Goal: Register for event/course

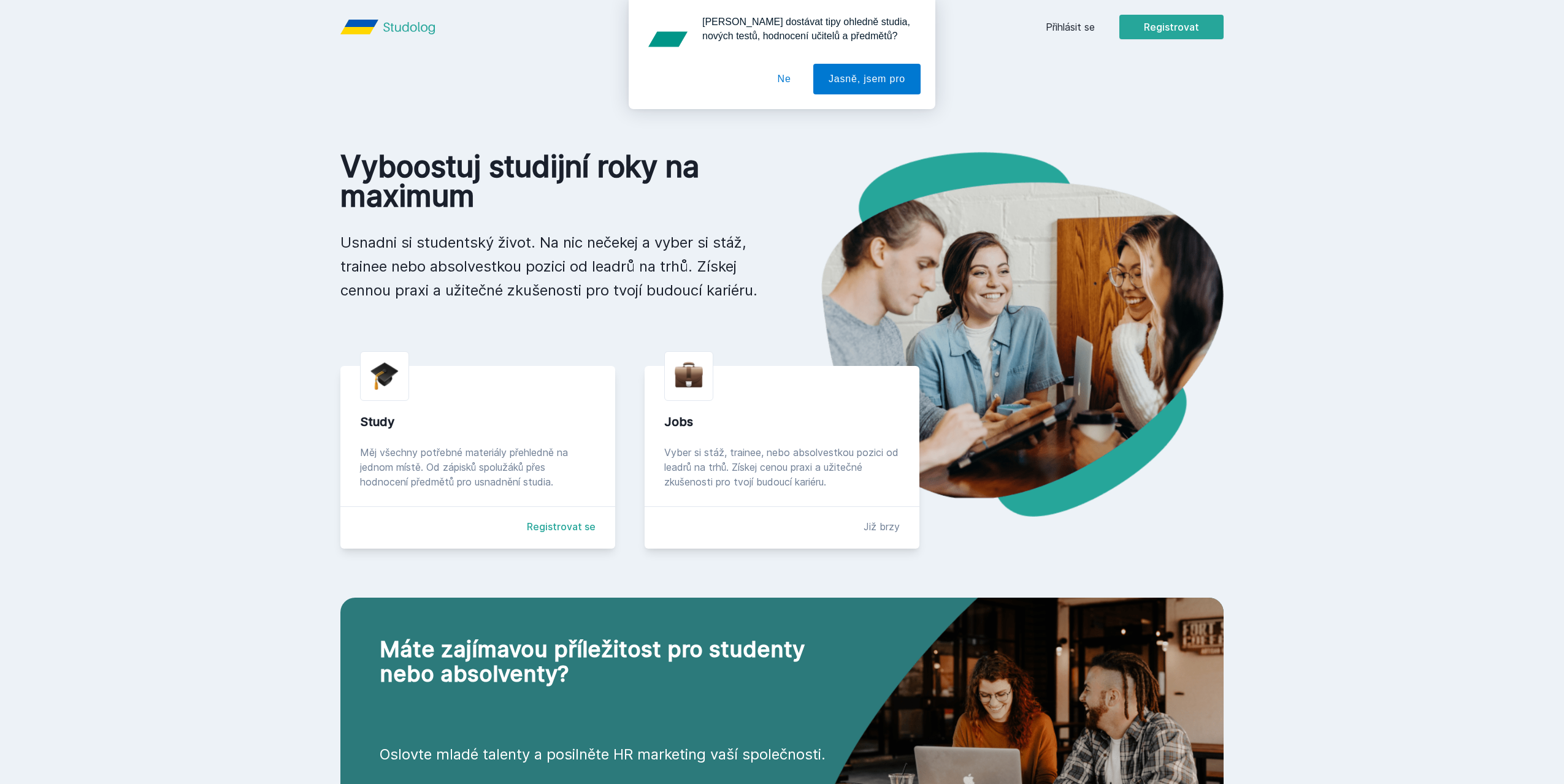
click at [781, 75] on button "Ne" at bounding box center [784, 79] width 44 height 30
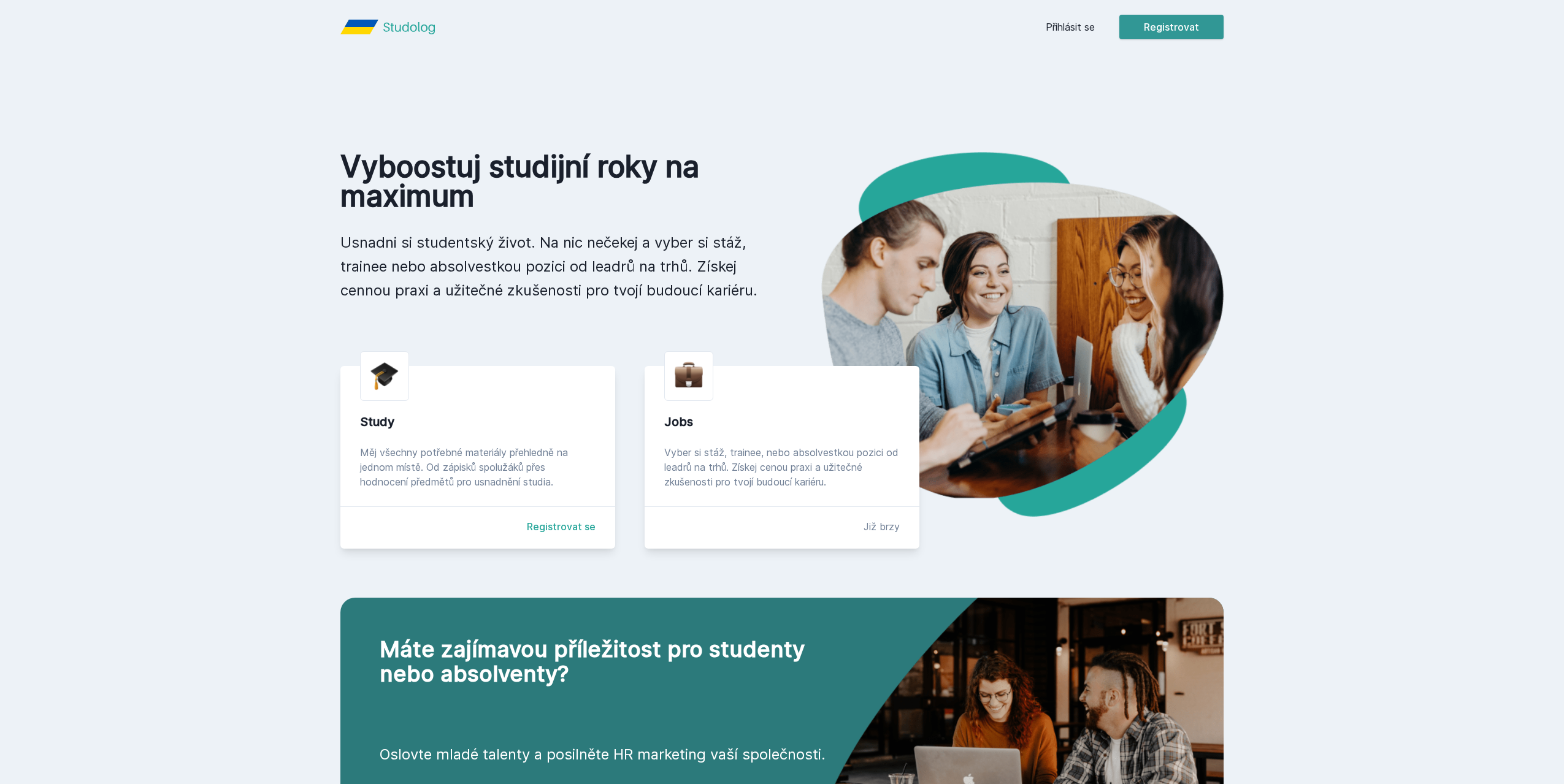
click at [1188, 29] on button "Registrovat" at bounding box center [1171, 26] width 104 height 24
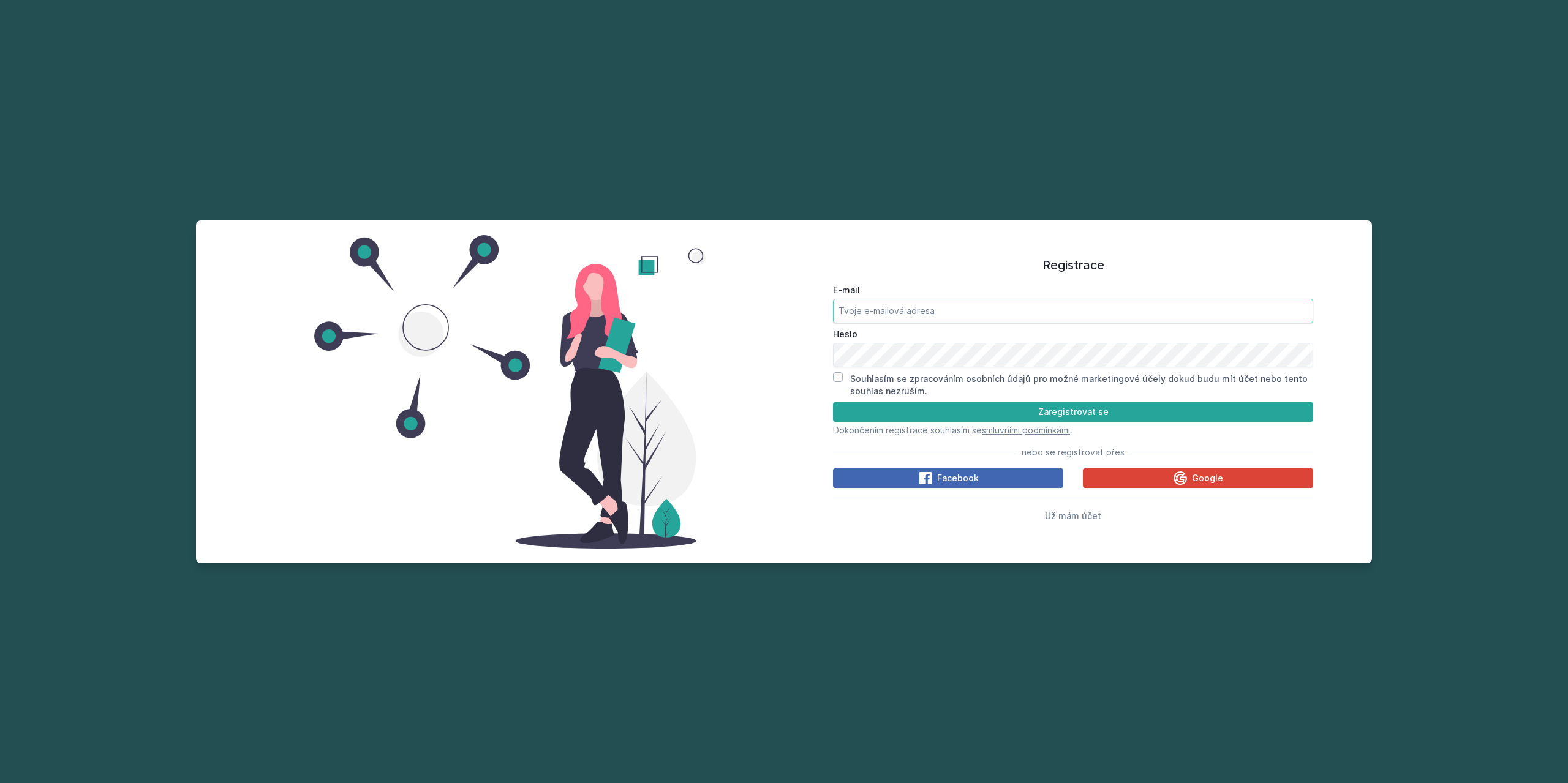
click at [903, 309] on input "E-mail" at bounding box center [1073, 311] width 480 height 24
click at [908, 308] on input "E-mail" at bounding box center [1073, 311] width 480 height 24
click at [886, 312] on input "E-mail" at bounding box center [1073, 311] width 480 height 24
click at [888, 305] on input "E-mail" at bounding box center [1073, 311] width 480 height 24
type input "stav23"
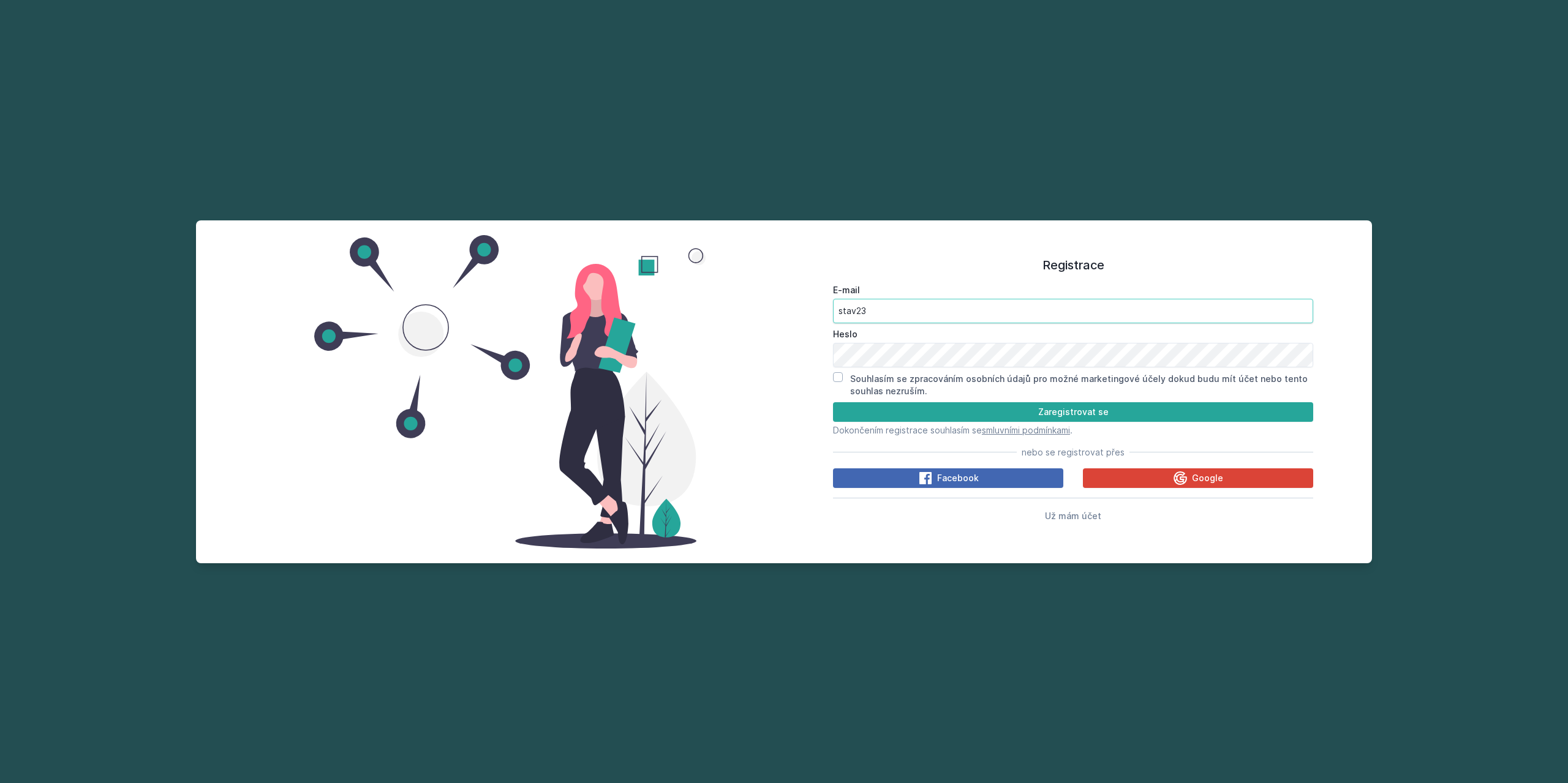
click at [899, 309] on input "stav23" at bounding box center [1073, 311] width 480 height 24
click at [897, 308] on input "stav23" at bounding box center [1073, 311] width 480 height 24
click at [897, 308] on input "E-mail" at bounding box center [1073, 311] width 480 height 24
type input "[EMAIL_ADDRESS][DOMAIN_NAME]"
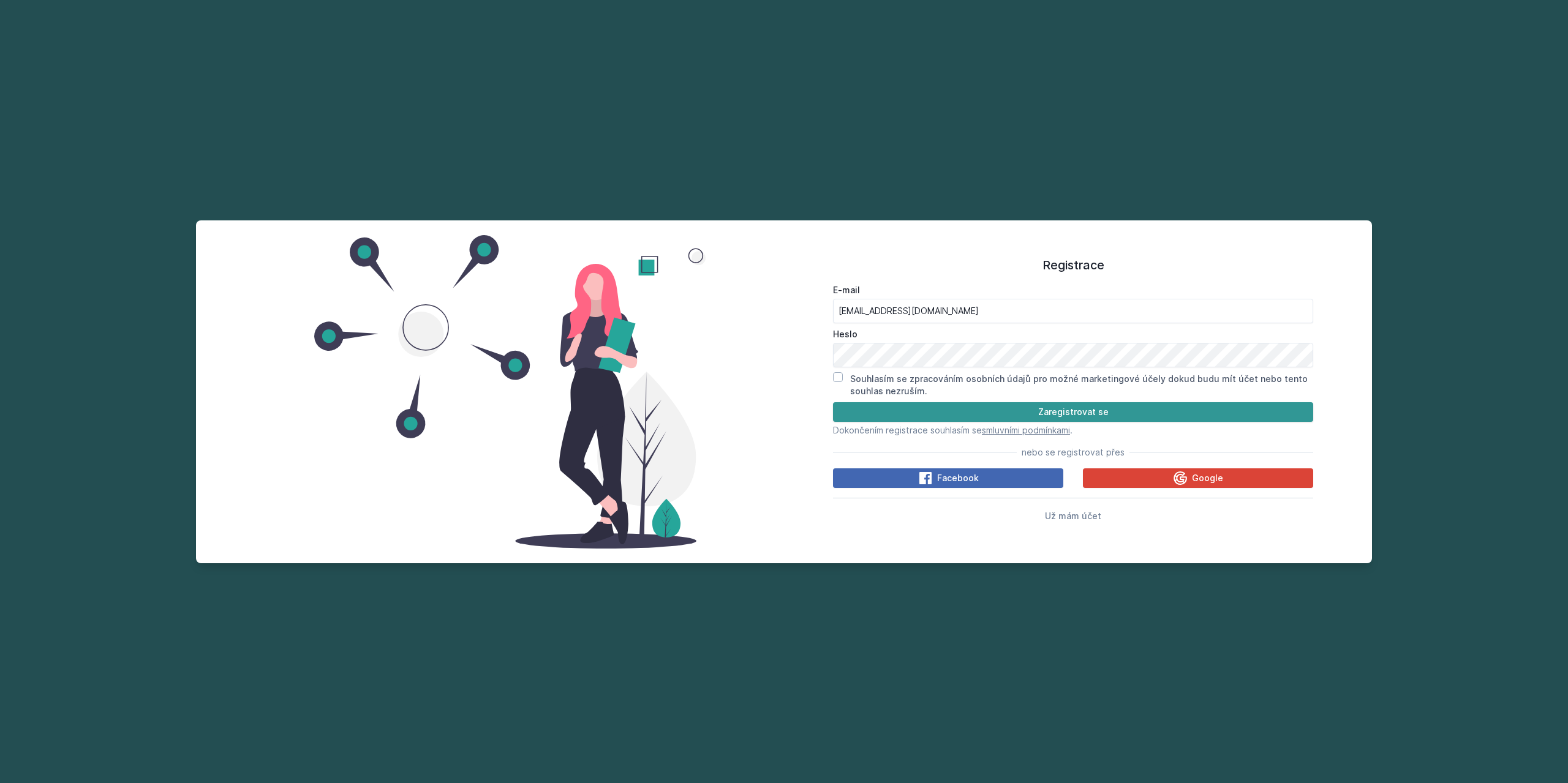
click at [1007, 412] on button "Zaregistrovat se" at bounding box center [1073, 412] width 480 height 19
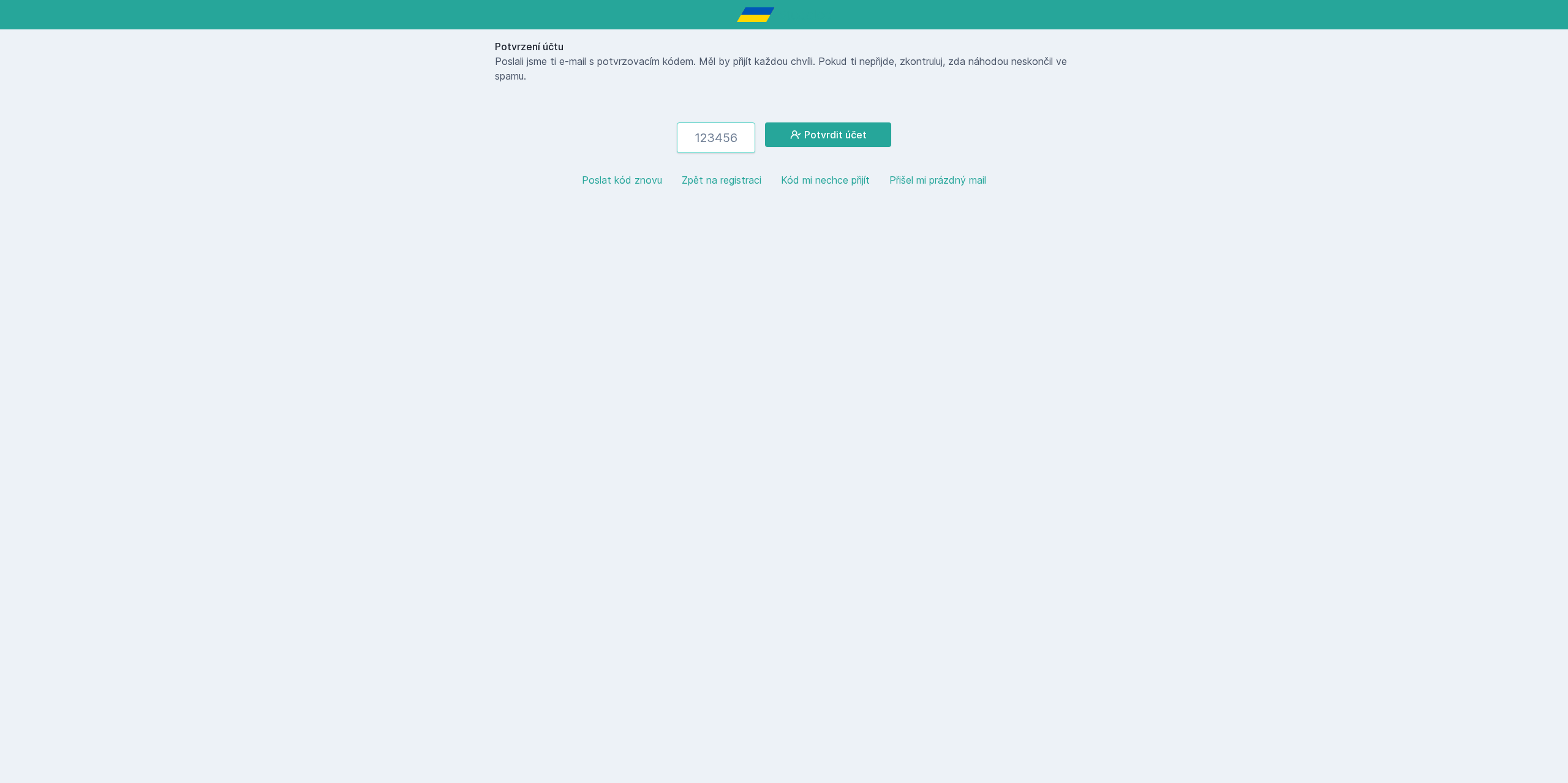
click at [711, 141] on input "number" at bounding box center [715, 138] width 78 height 30
click at [717, 174] on button "Zpět na registraci" at bounding box center [721, 180] width 80 height 15
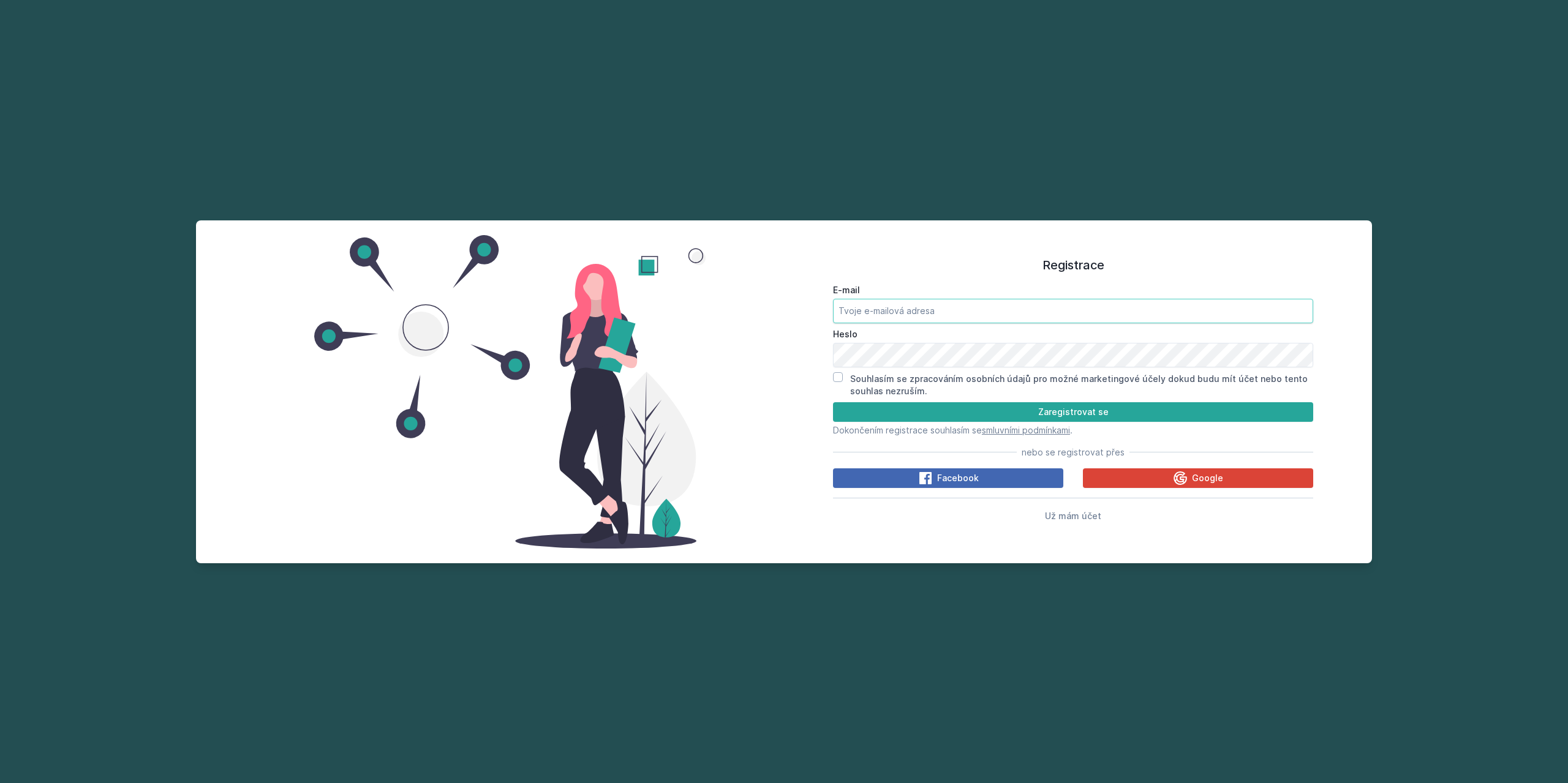
type input "[EMAIL_ADDRESS][DOMAIN_NAME]"
click at [1030, 408] on button "Zaregistrovat se" at bounding box center [1073, 412] width 480 height 19
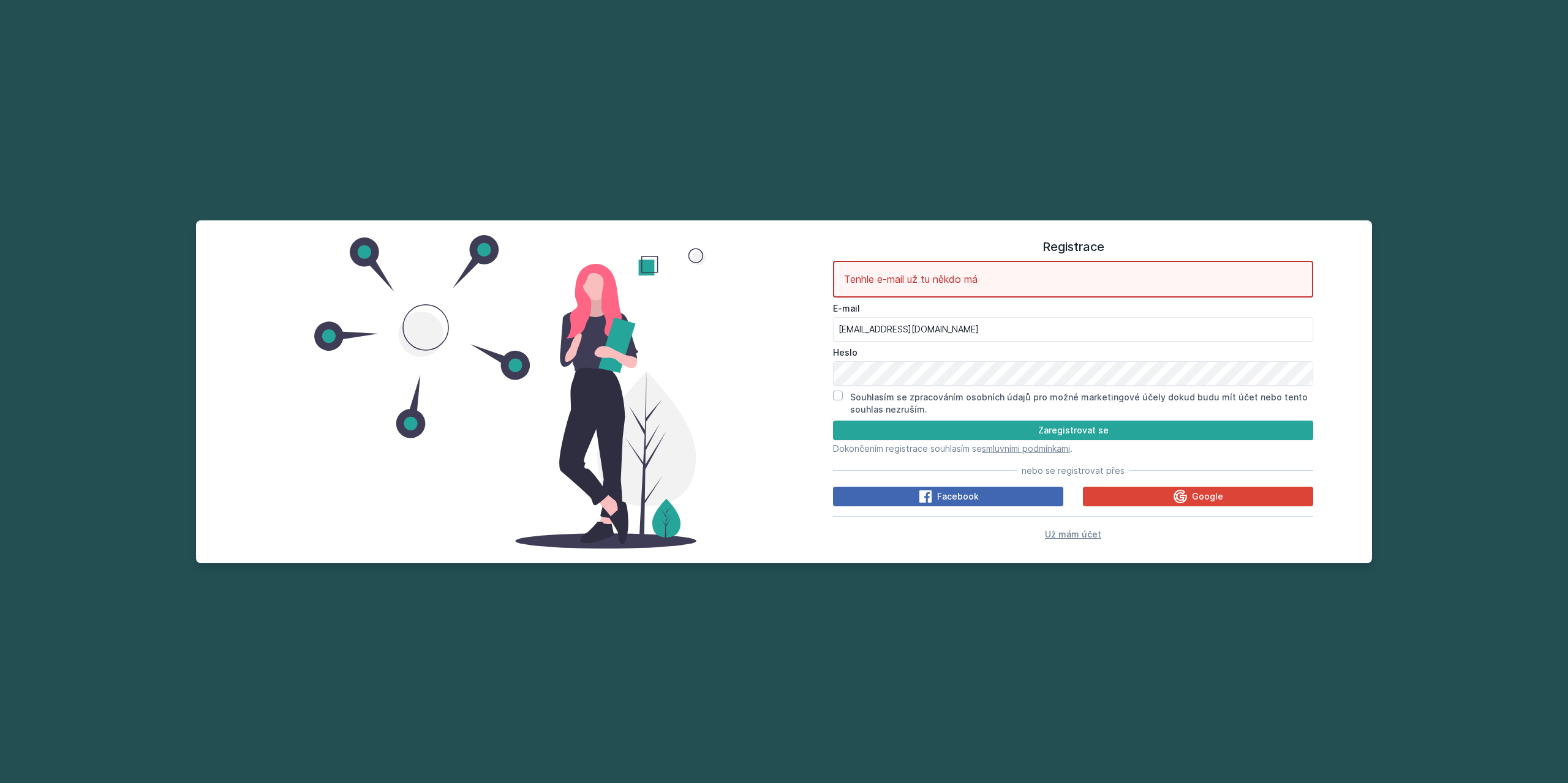
click at [1074, 534] on span "Už mám účet" at bounding box center [1073, 534] width 56 height 10
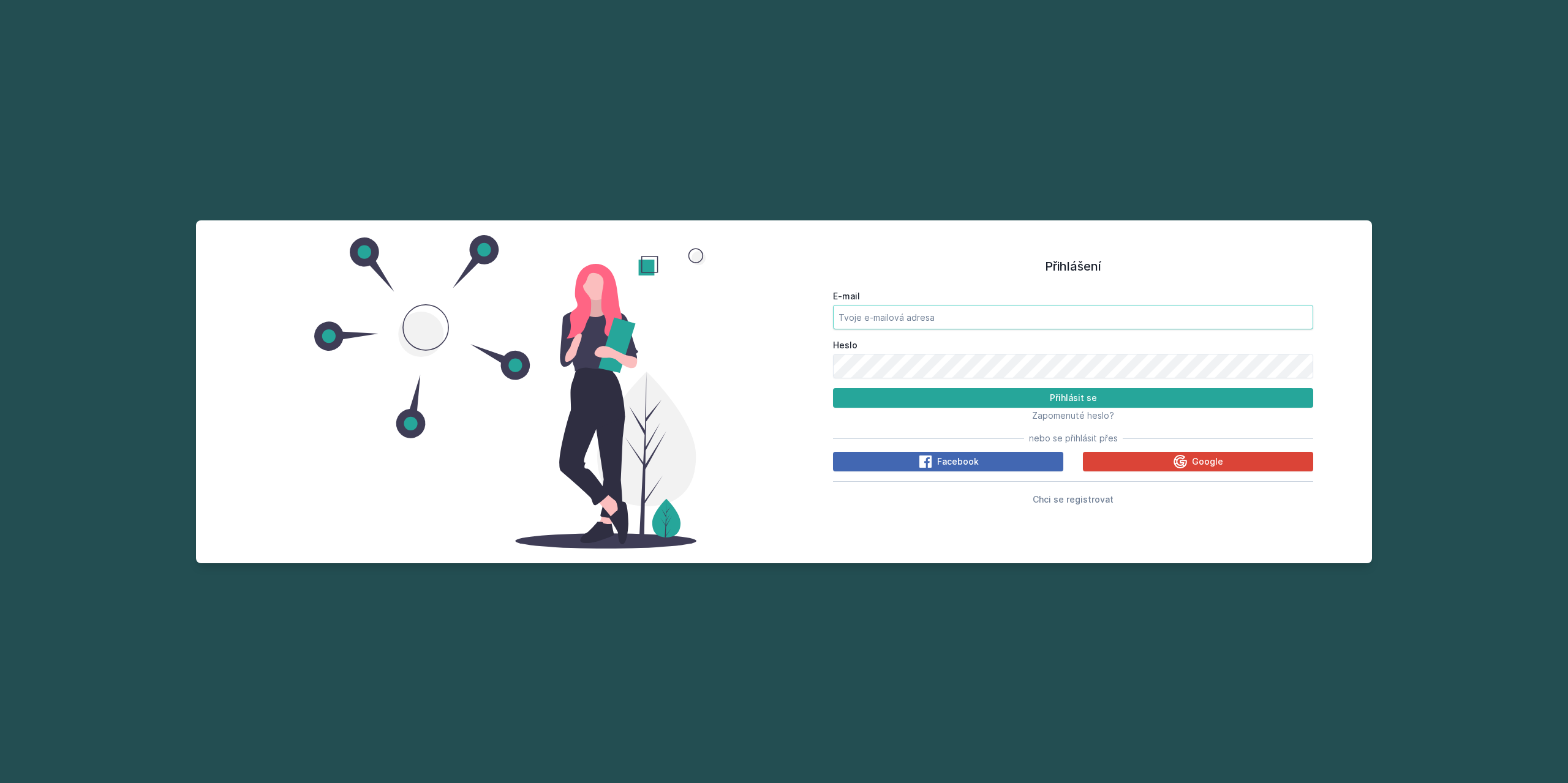
type input "[EMAIL_ADDRESS][DOMAIN_NAME]"
click at [987, 394] on button "Přihlásit se" at bounding box center [1073, 398] width 480 height 19
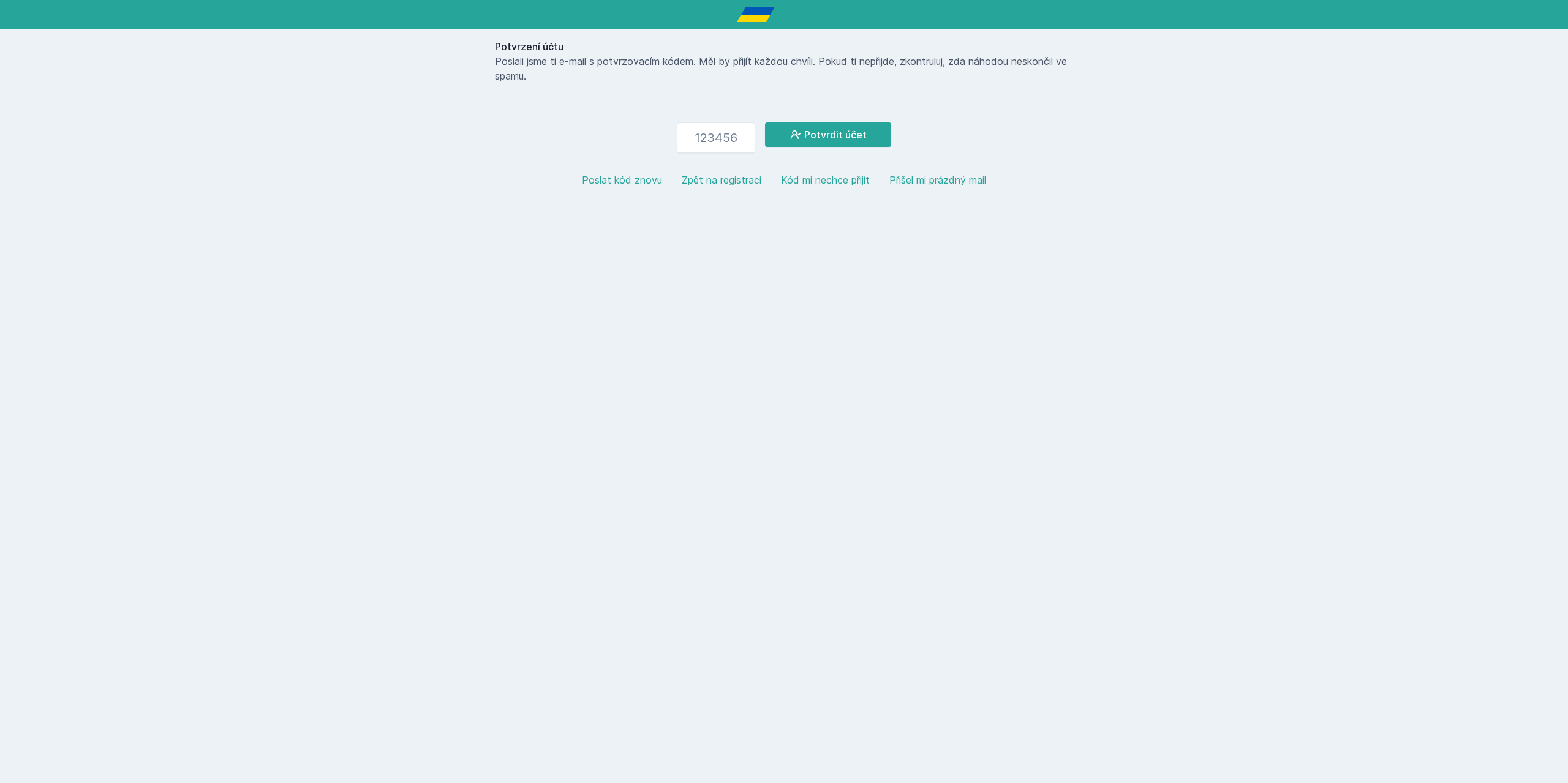
click at [805, 178] on button "Kód mi nechce přijít" at bounding box center [825, 180] width 89 height 15
click at [708, 136] on input "number" at bounding box center [715, 138] width 78 height 30
click at [636, 178] on button "Poslat kód znovu" at bounding box center [622, 180] width 80 height 15
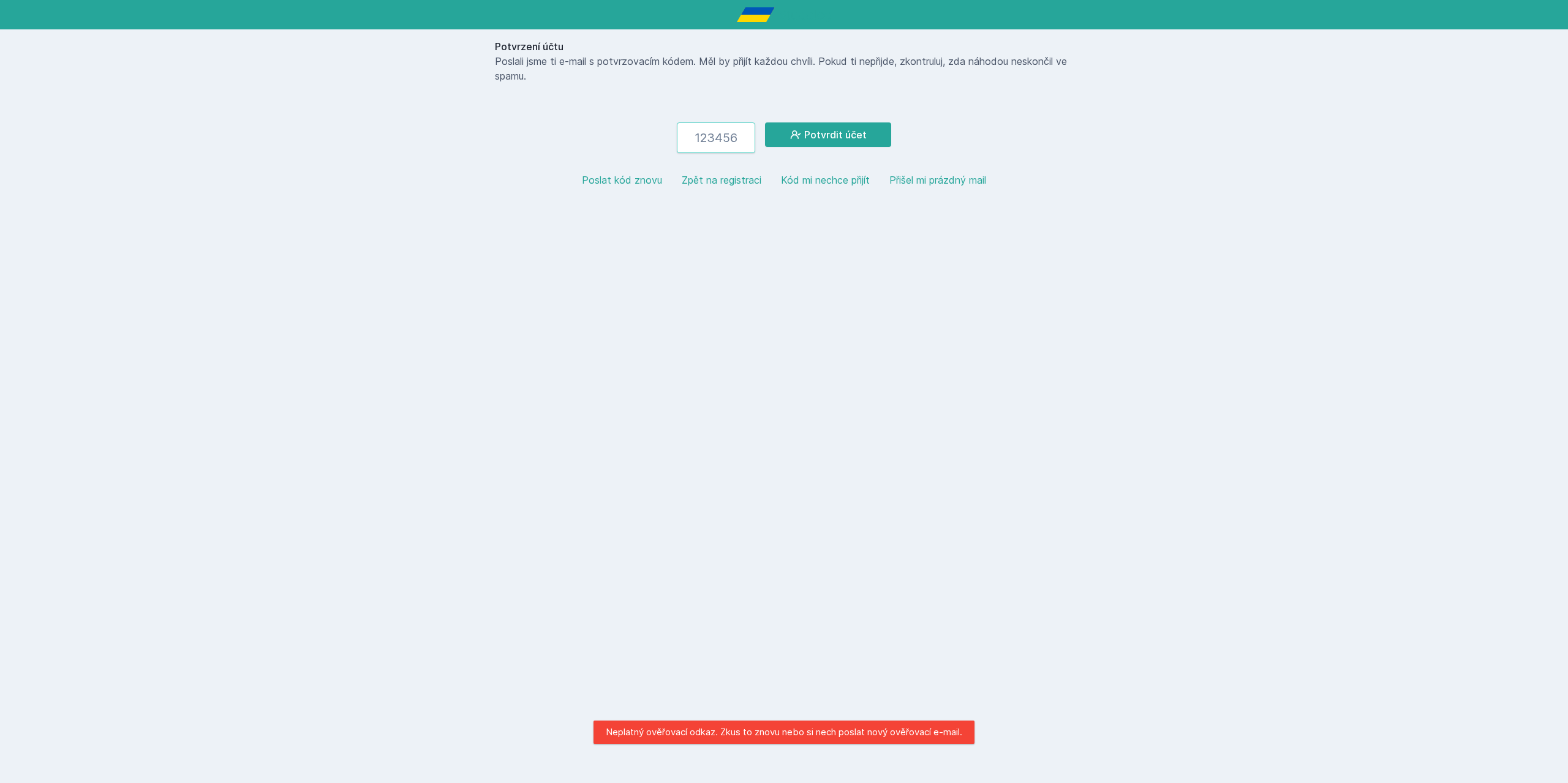
click at [736, 133] on input "number" at bounding box center [715, 138] width 78 height 30
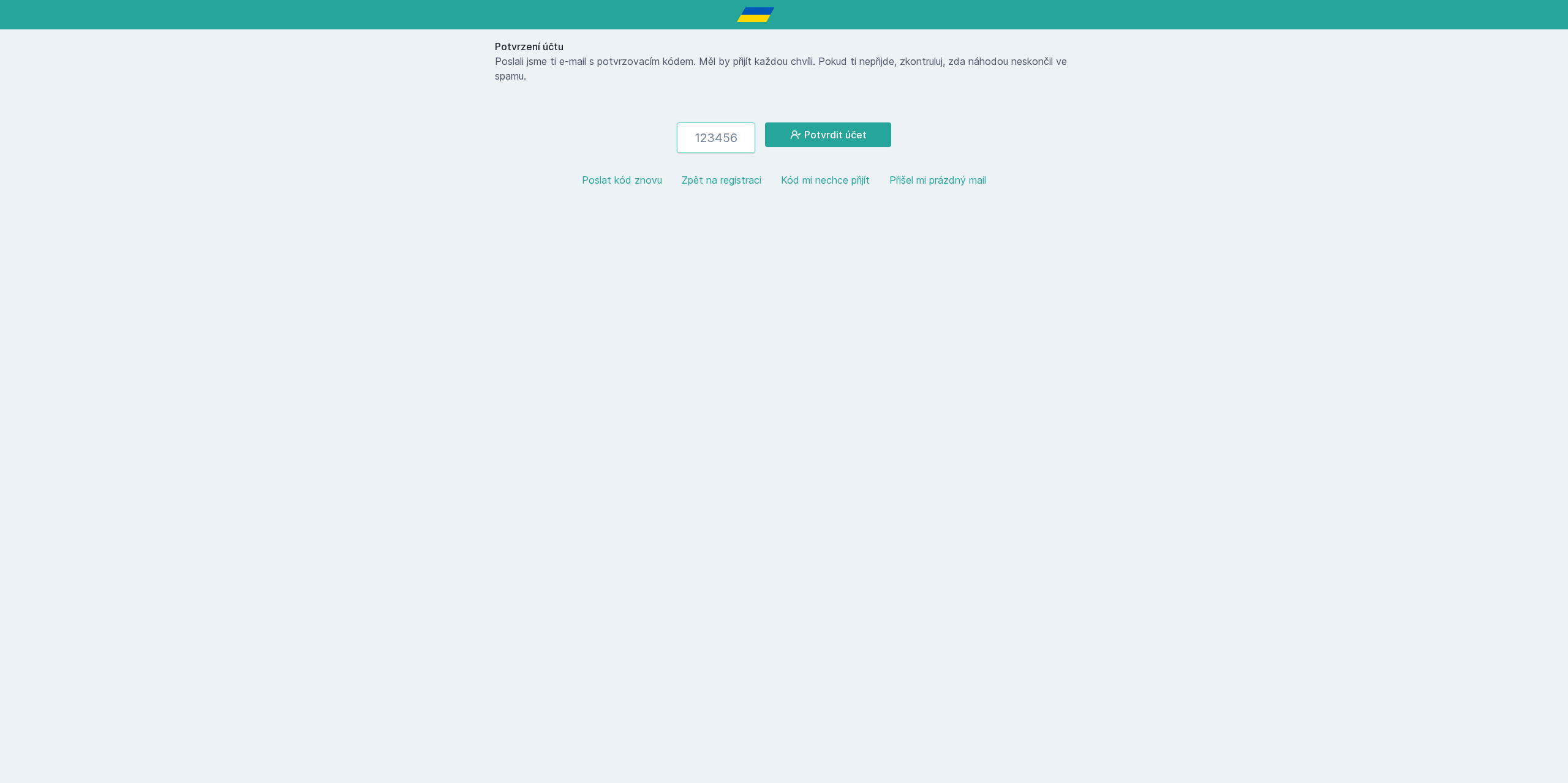
paste input "696554"
type input "696554"
click at [869, 127] on button "Potvrdit účet" at bounding box center [828, 134] width 126 height 24
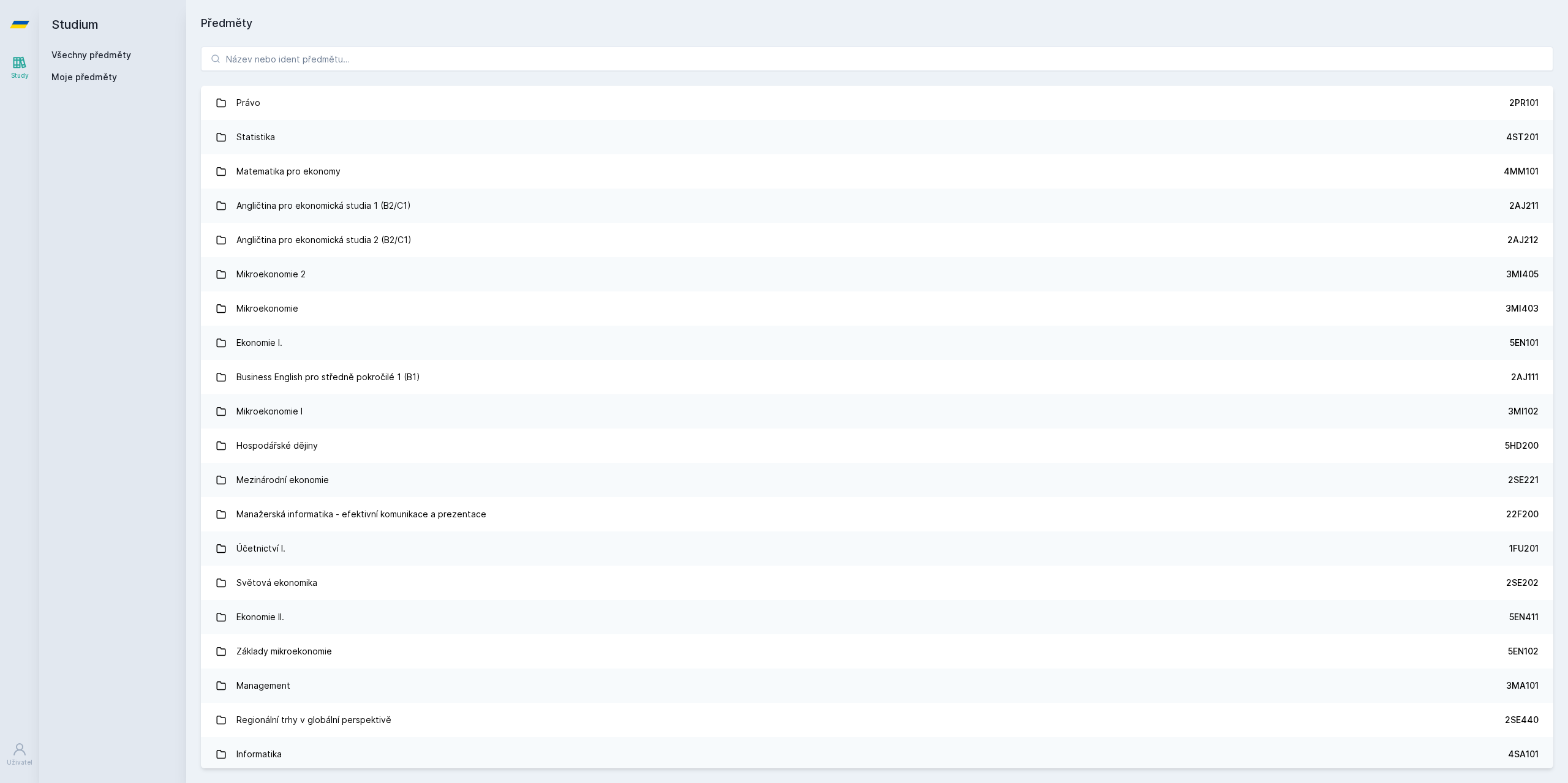
click at [88, 21] on h2 "Studium" at bounding box center [112, 24] width 122 height 49
click at [71, 15] on h2 "Studium" at bounding box center [112, 24] width 122 height 49
click at [18, 22] on icon at bounding box center [19, 24] width 19 height 8
click at [26, 69] on icon at bounding box center [19, 62] width 15 height 15
click at [21, 757] on link "Uživatel" at bounding box center [20, 755] width 35 height 37
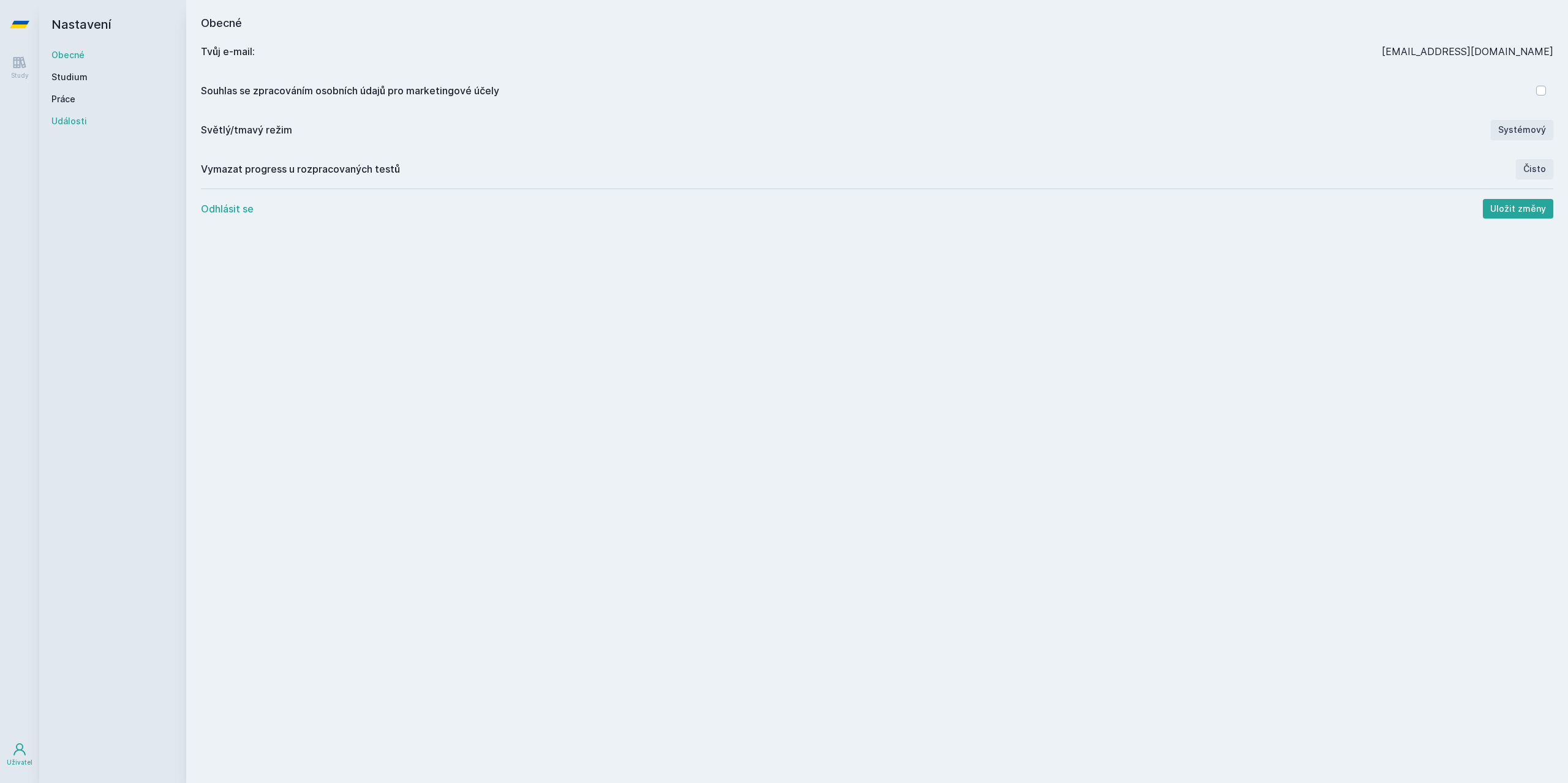
click at [73, 120] on link "Události" at bounding box center [112, 121] width 122 height 12
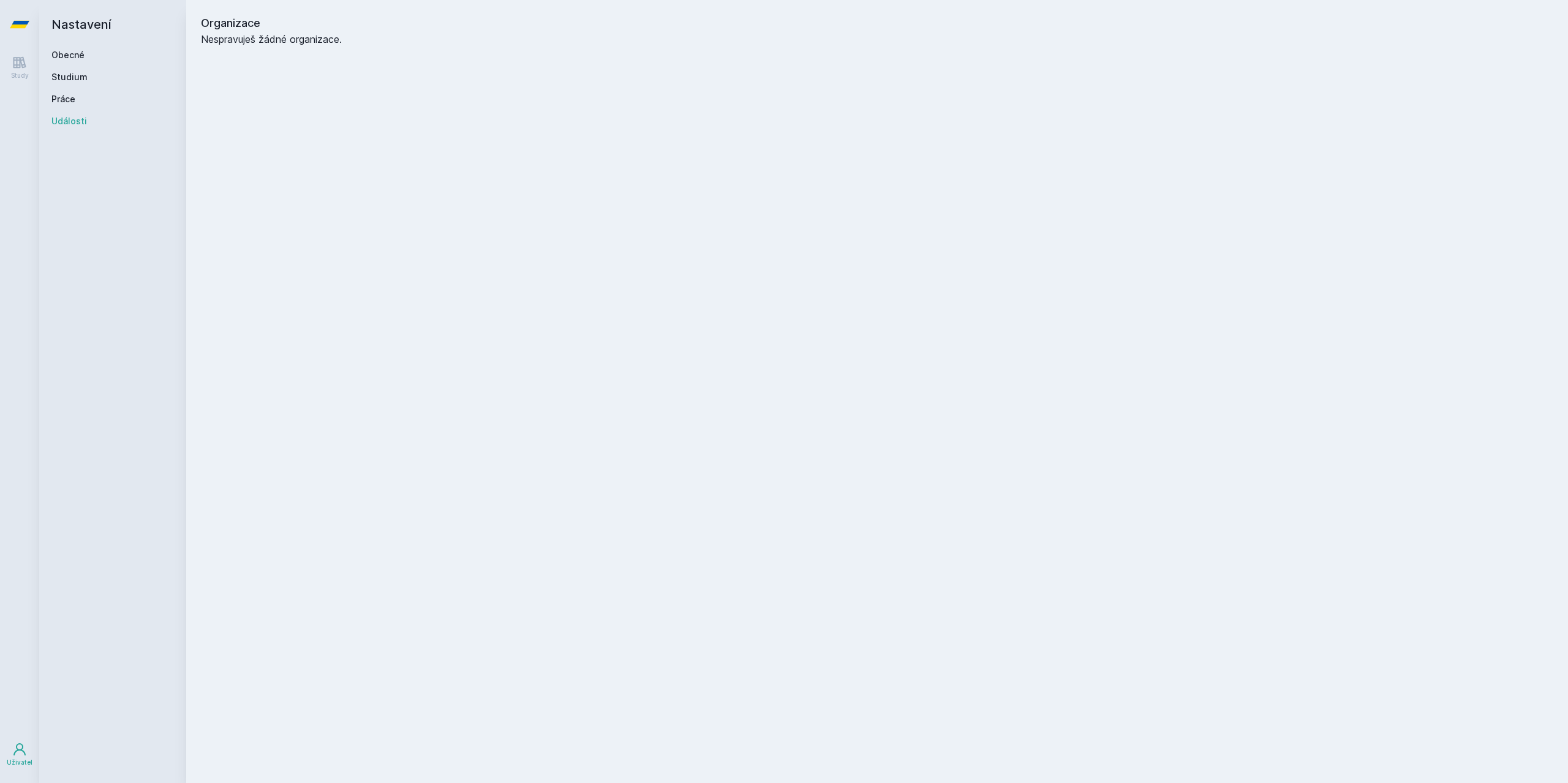
click at [21, 21] on icon at bounding box center [19, 24] width 19 height 8
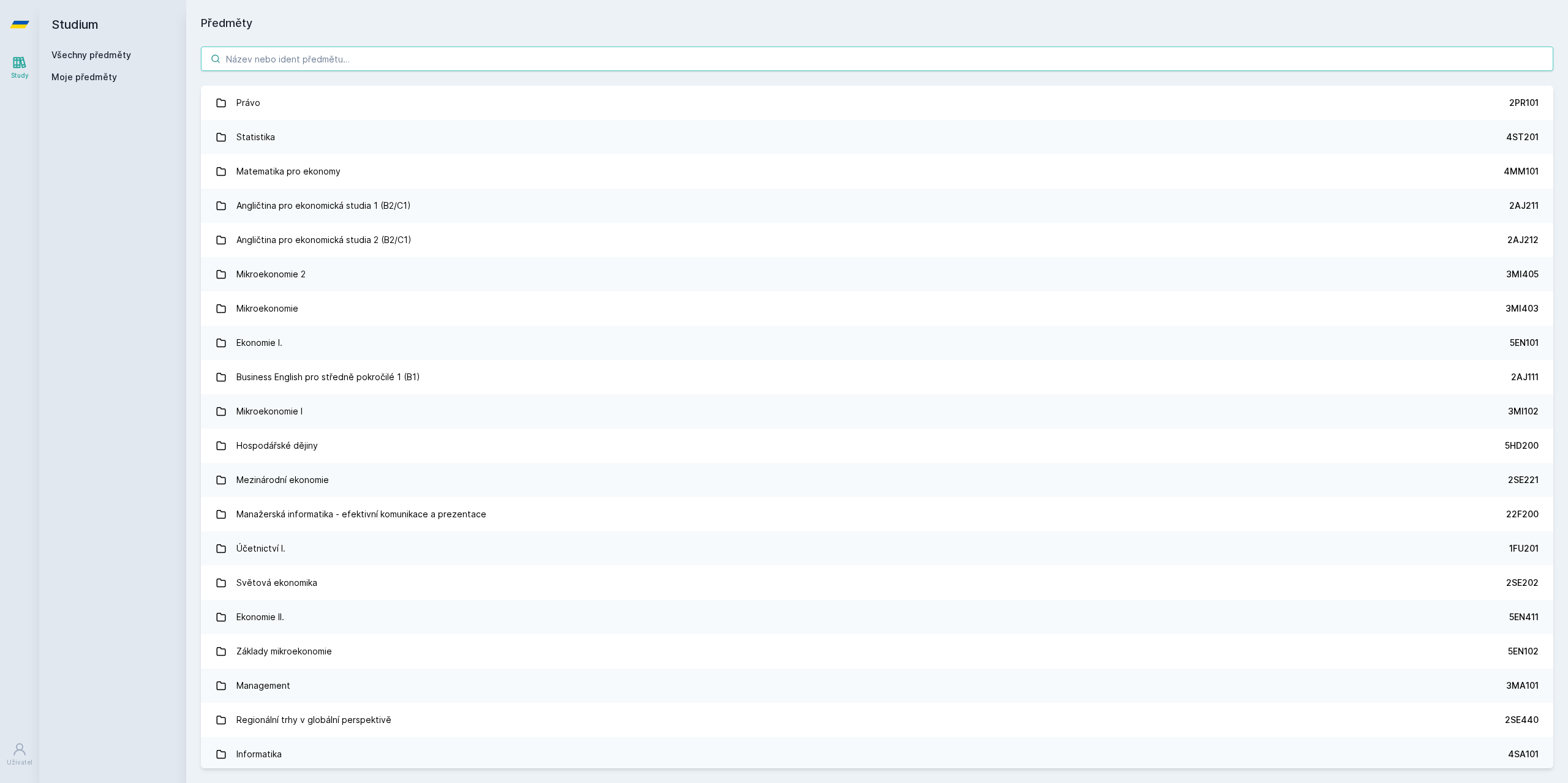
click at [282, 57] on input "search" at bounding box center [877, 58] width 1352 height 24
paste input "3MI411"
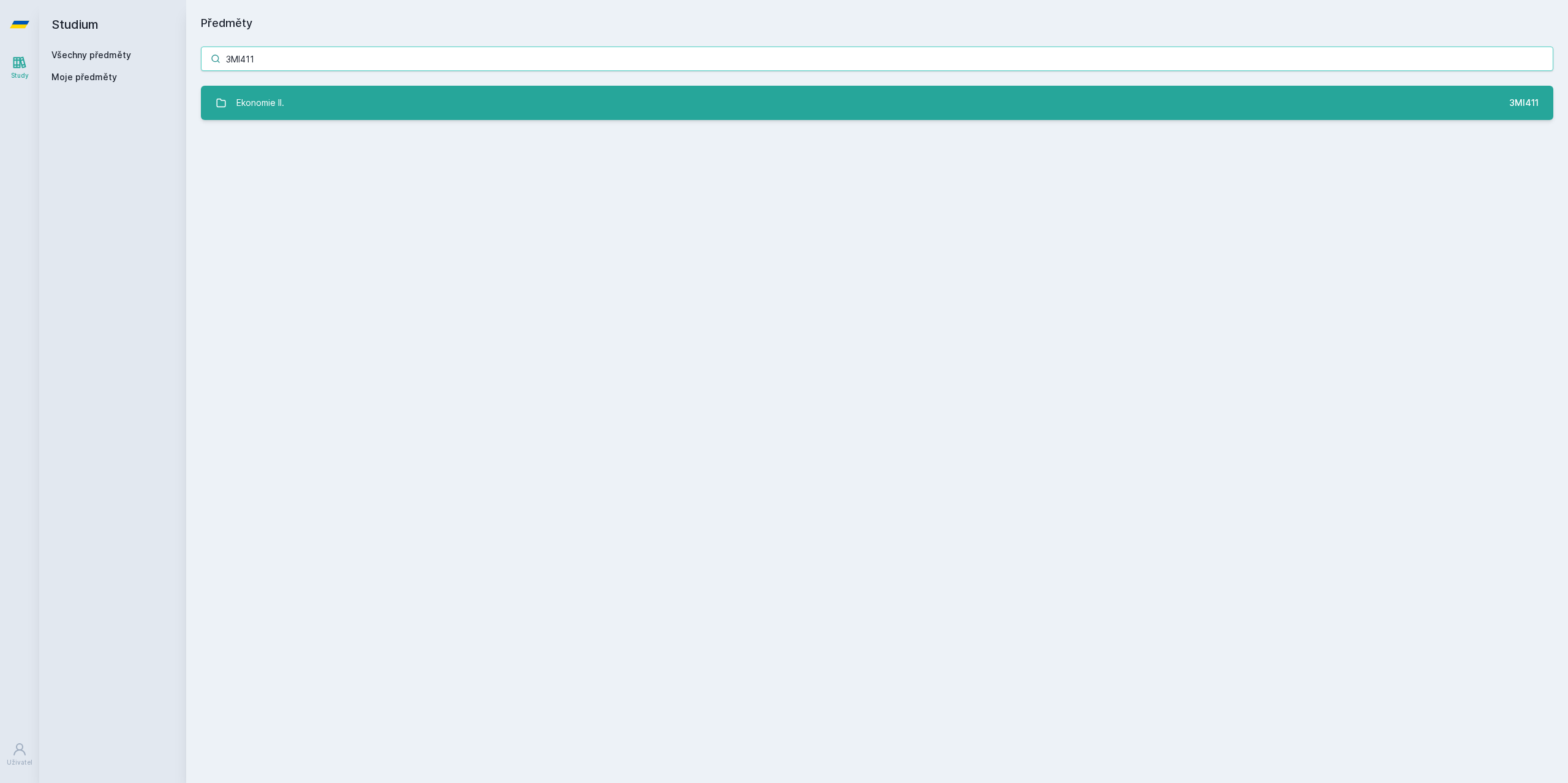
type input "3MI411"
click at [381, 98] on link "Ekonomie II. 3MI411" at bounding box center [877, 103] width 1352 height 35
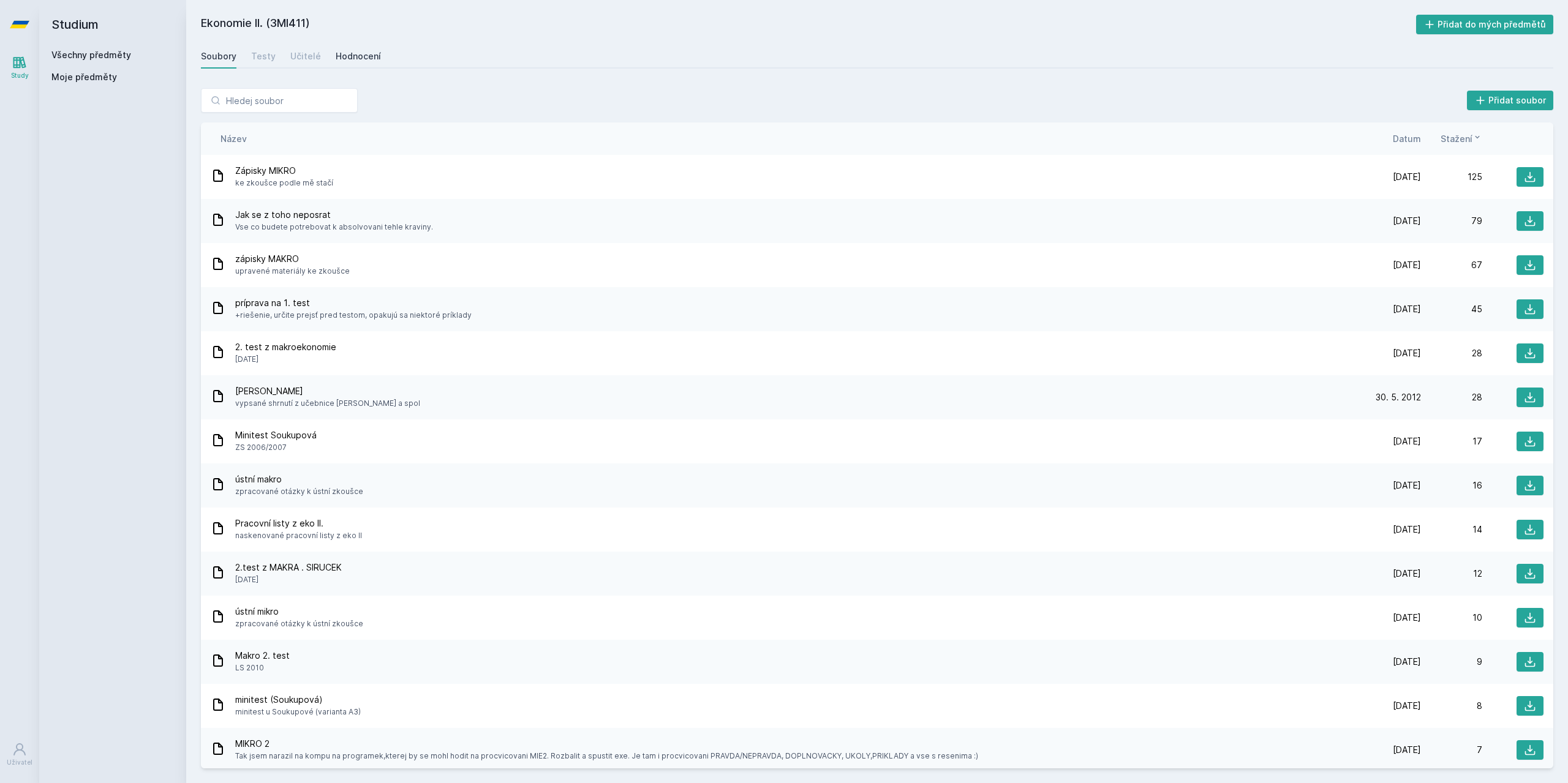
click at [360, 51] on div "Hodnocení" at bounding box center [358, 57] width 45 height 12
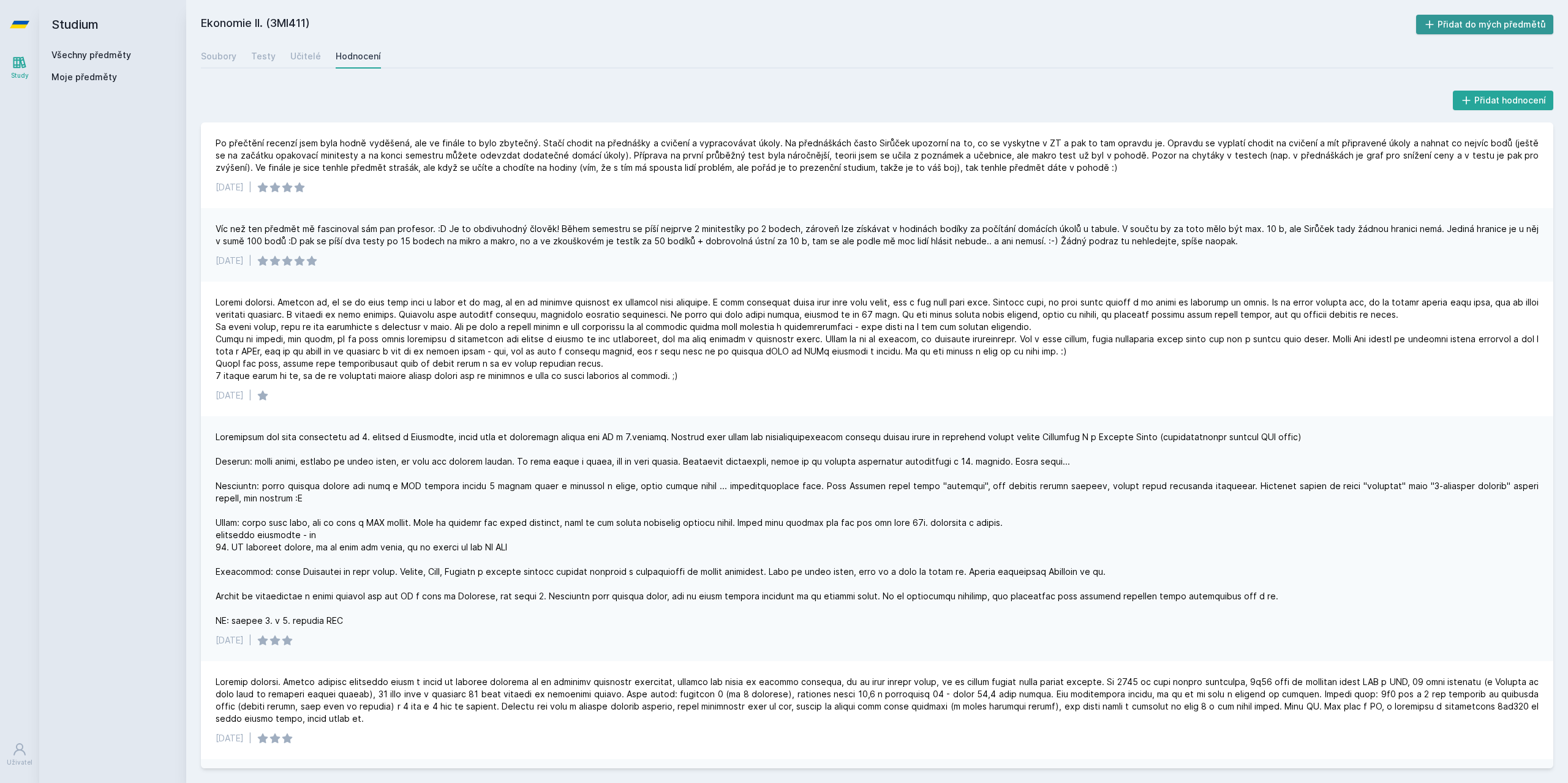
click at [1443, 19] on button "Přidat do mých předmětů" at bounding box center [1484, 24] width 138 height 19
click at [11, 62] on link "Study" at bounding box center [20, 68] width 35 height 37
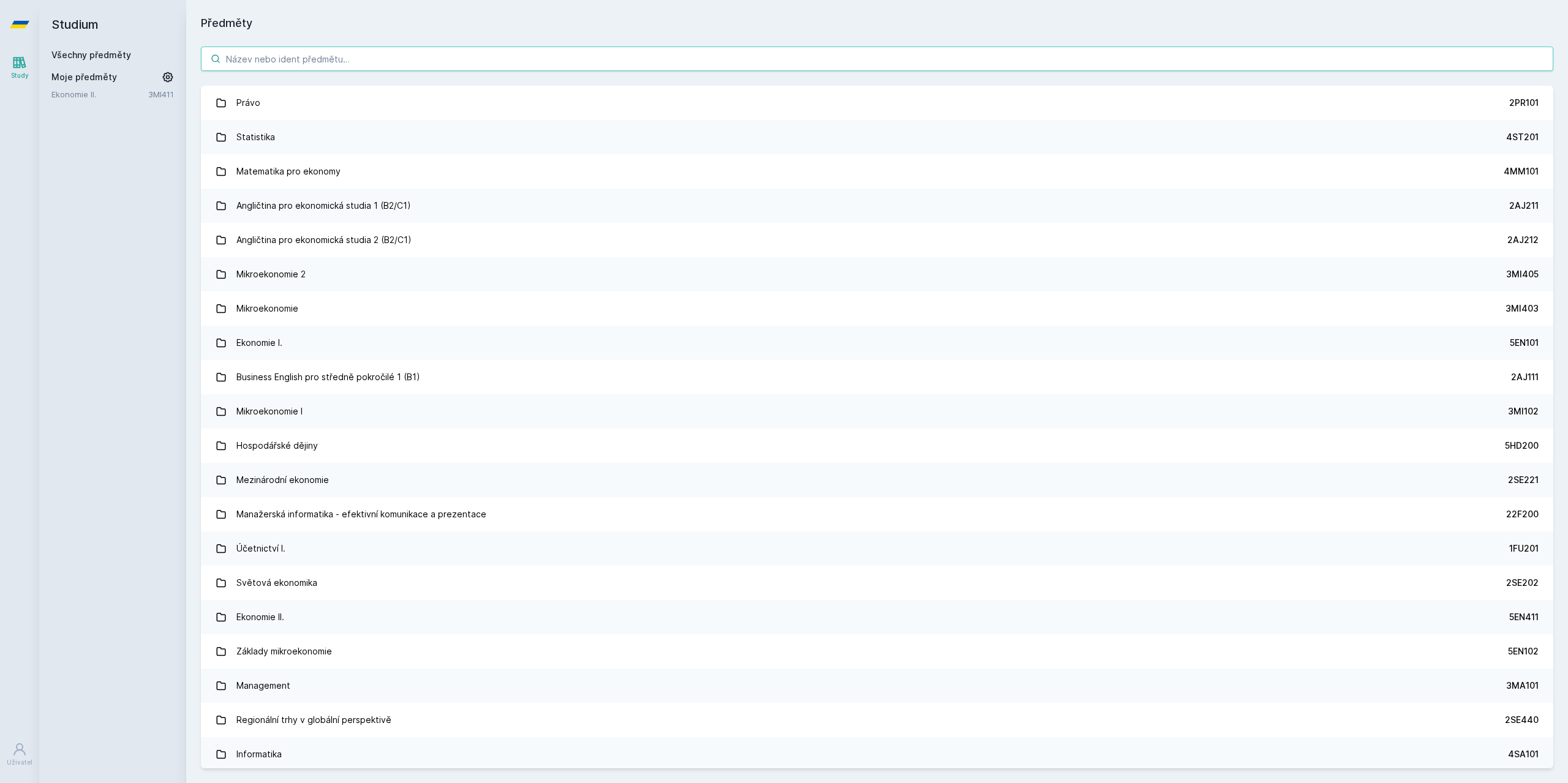
click at [285, 55] on input "search" at bounding box center [877, 58] width 1352 height 24
paste input "5EN411"
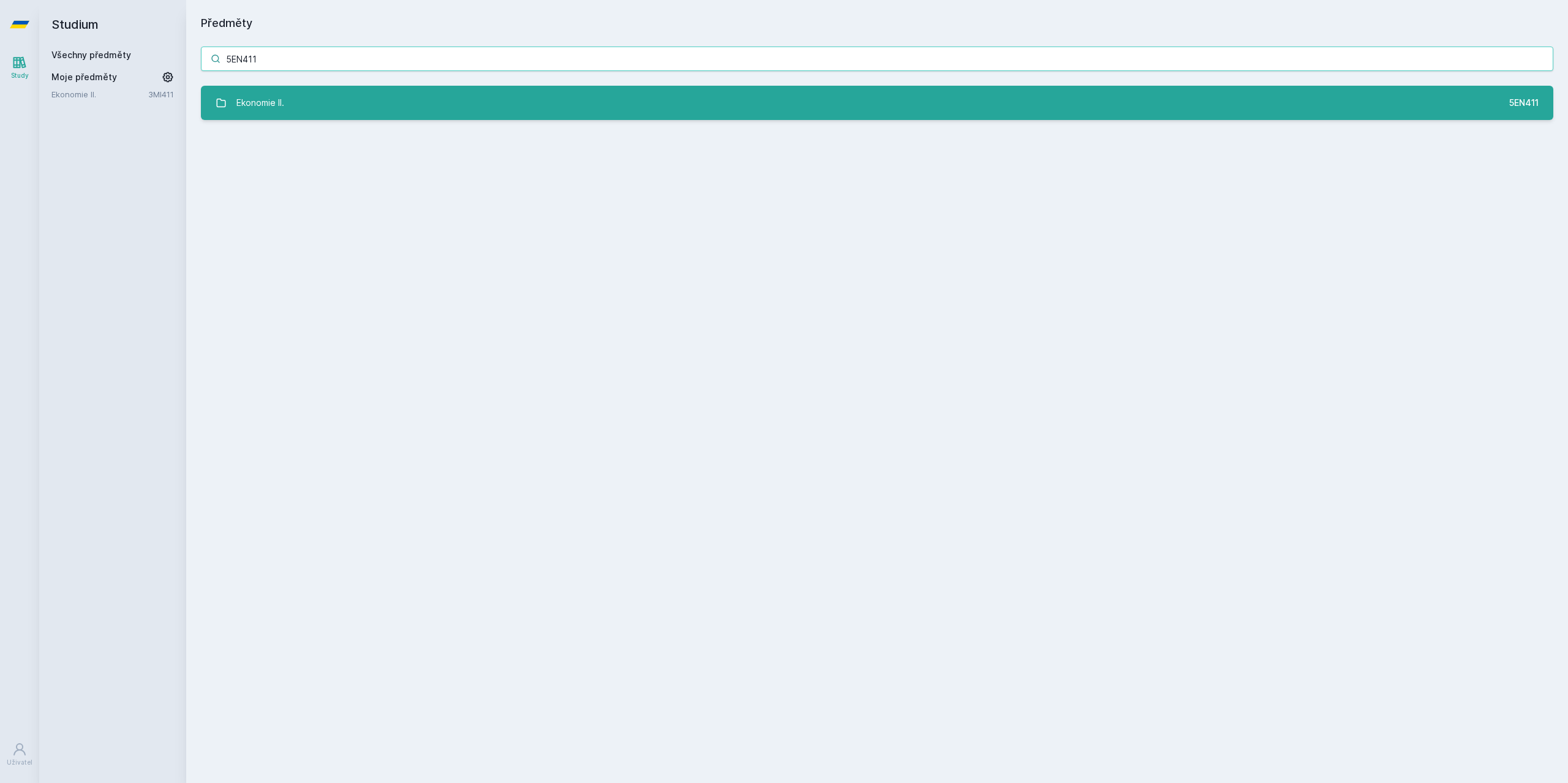
type input "5EN411"
click at [349, 111] on link "Ekonomie II. 5EN411" at bounding box center [877, 103] width 1352 height 35
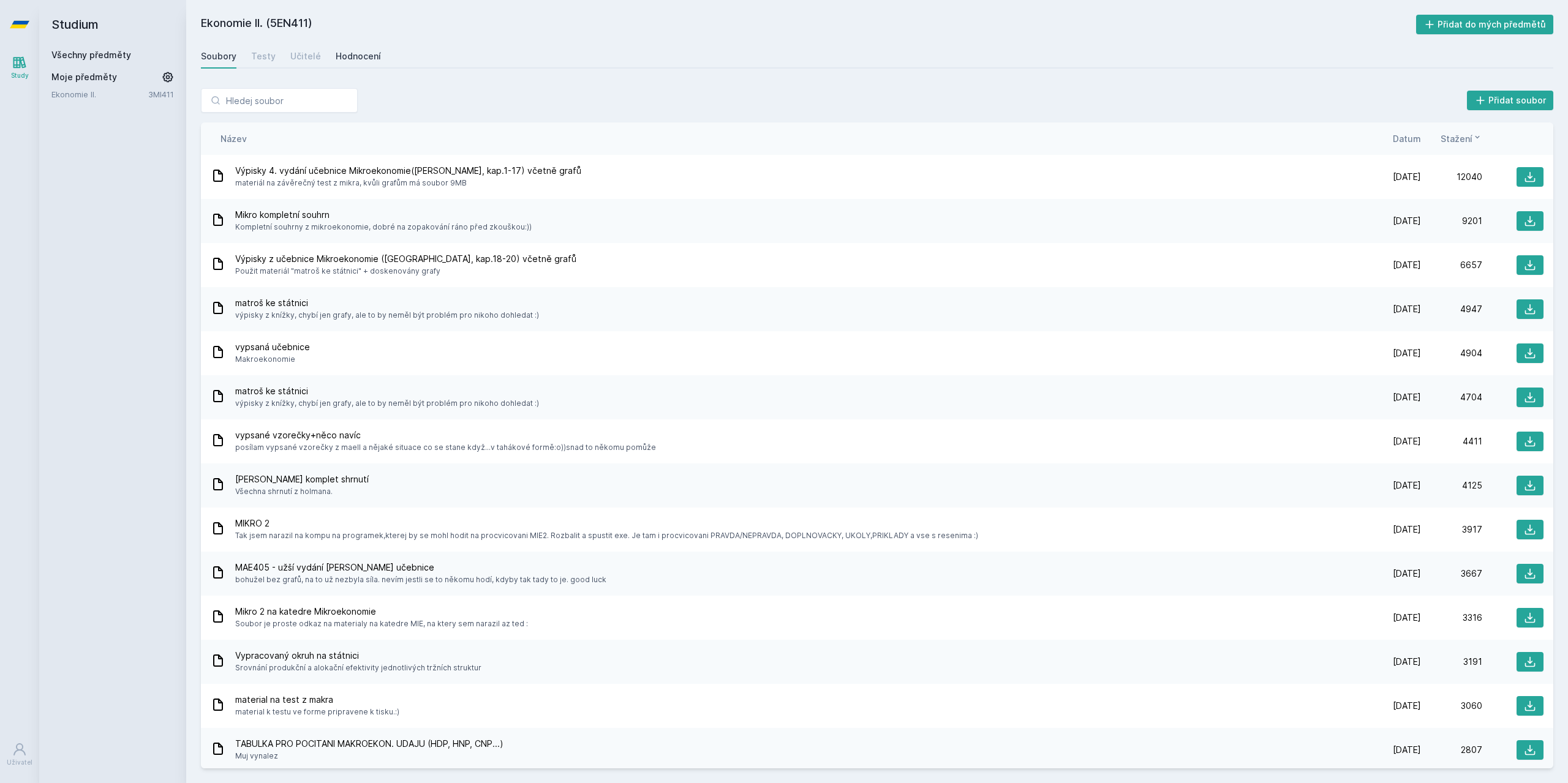
click at [346, 62] on div "Hodnocení" at bounding box center [358, 57] width 45 height 12
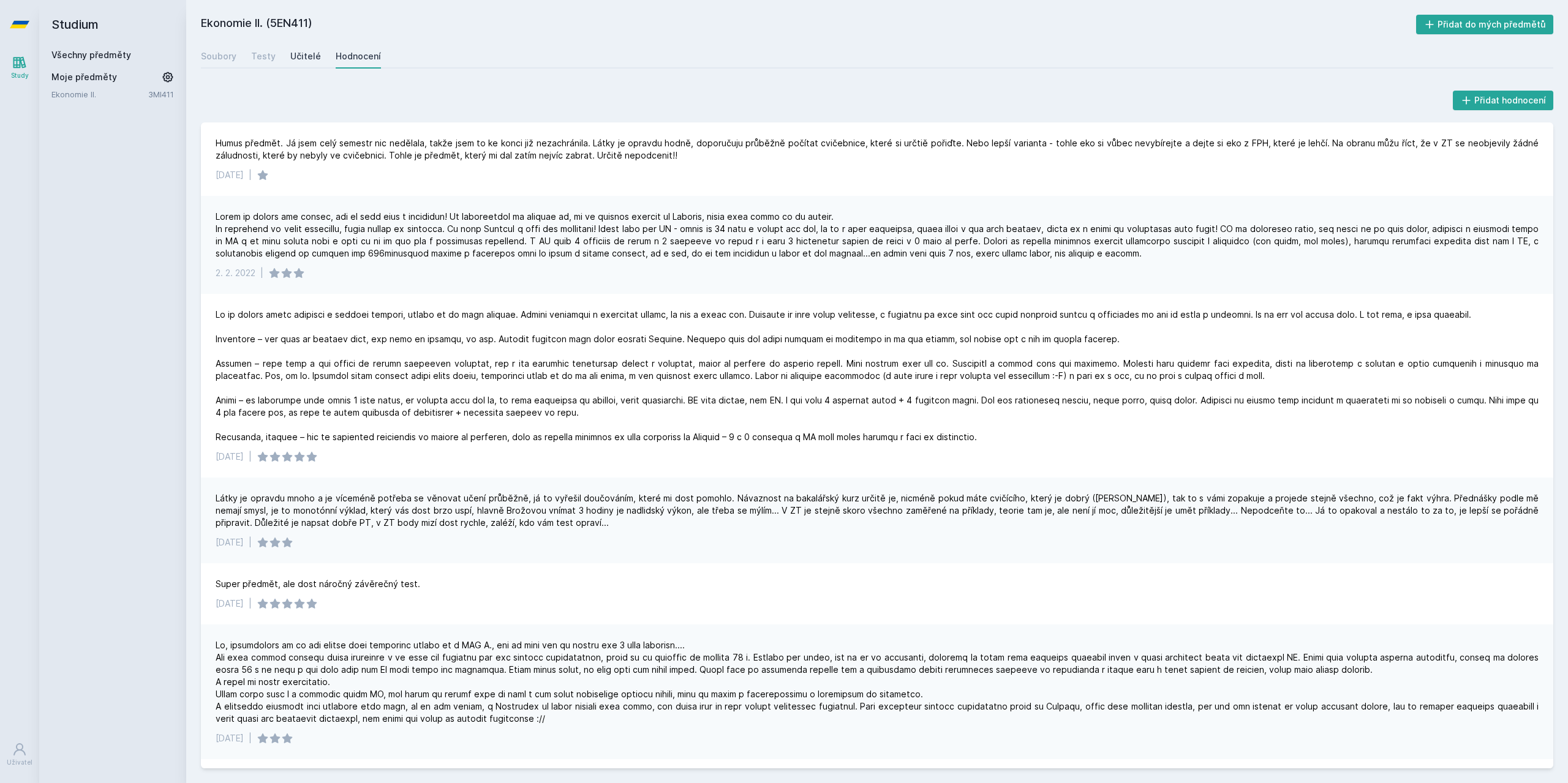
click at [304, 59] on div "Učitelé" at bounding box center [306, 57] width 30 height 12
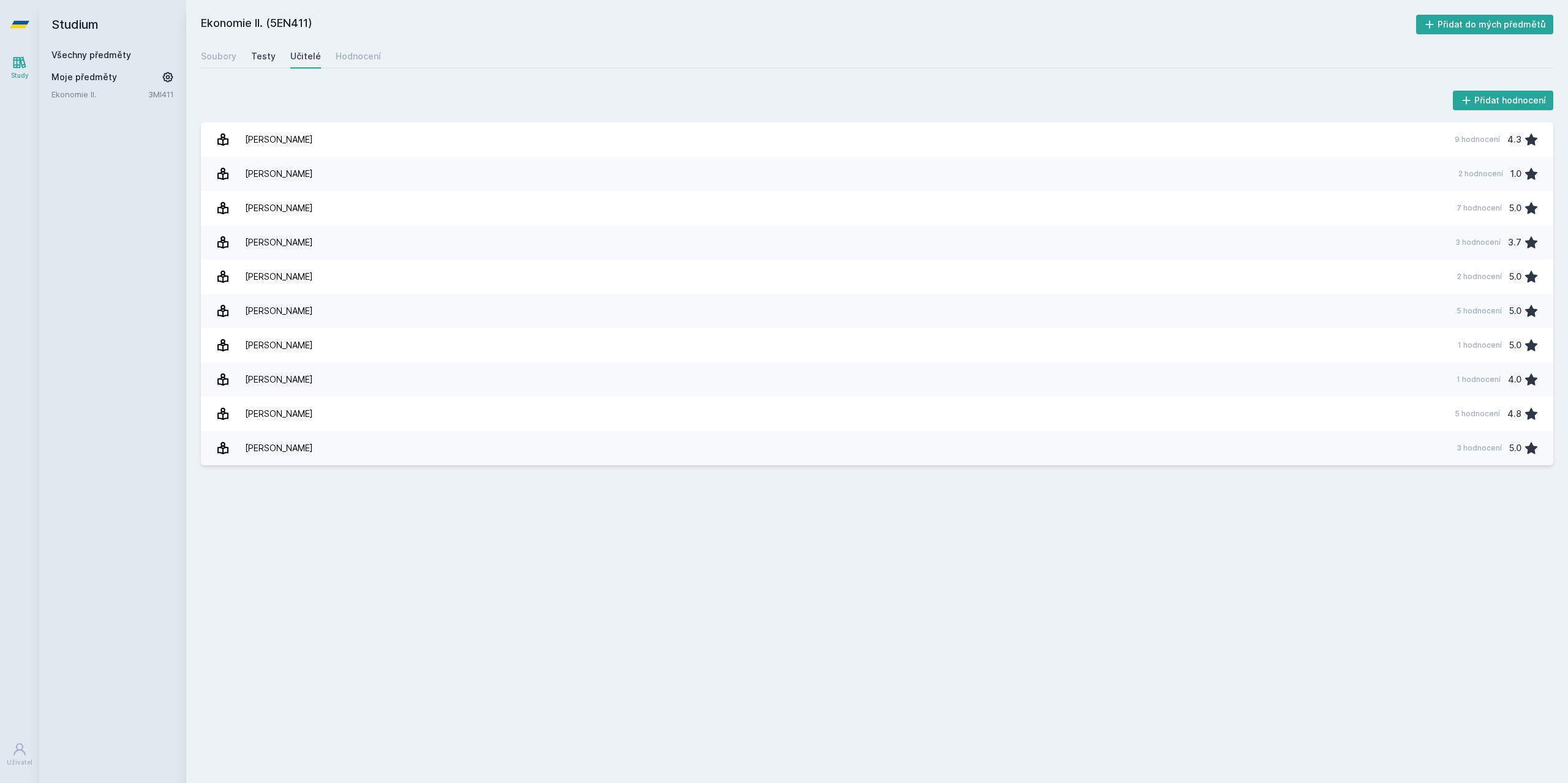
click at [258, 61] on div "Testy" at bounding box center [263, 57] width 24 height 12
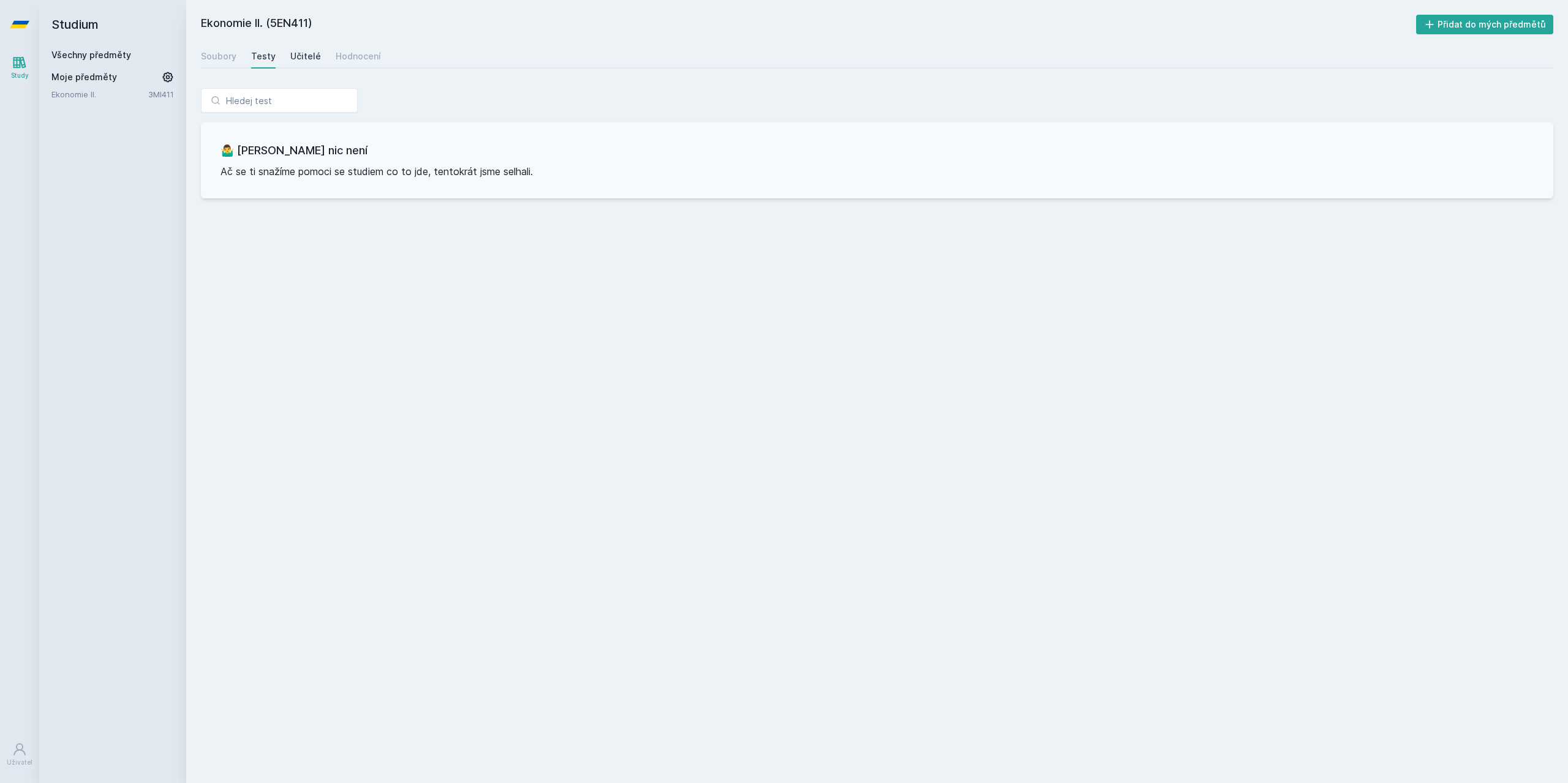
click at [299, 56] on div "Učitelé" at bounding box center [306, 57] width 30 height 12
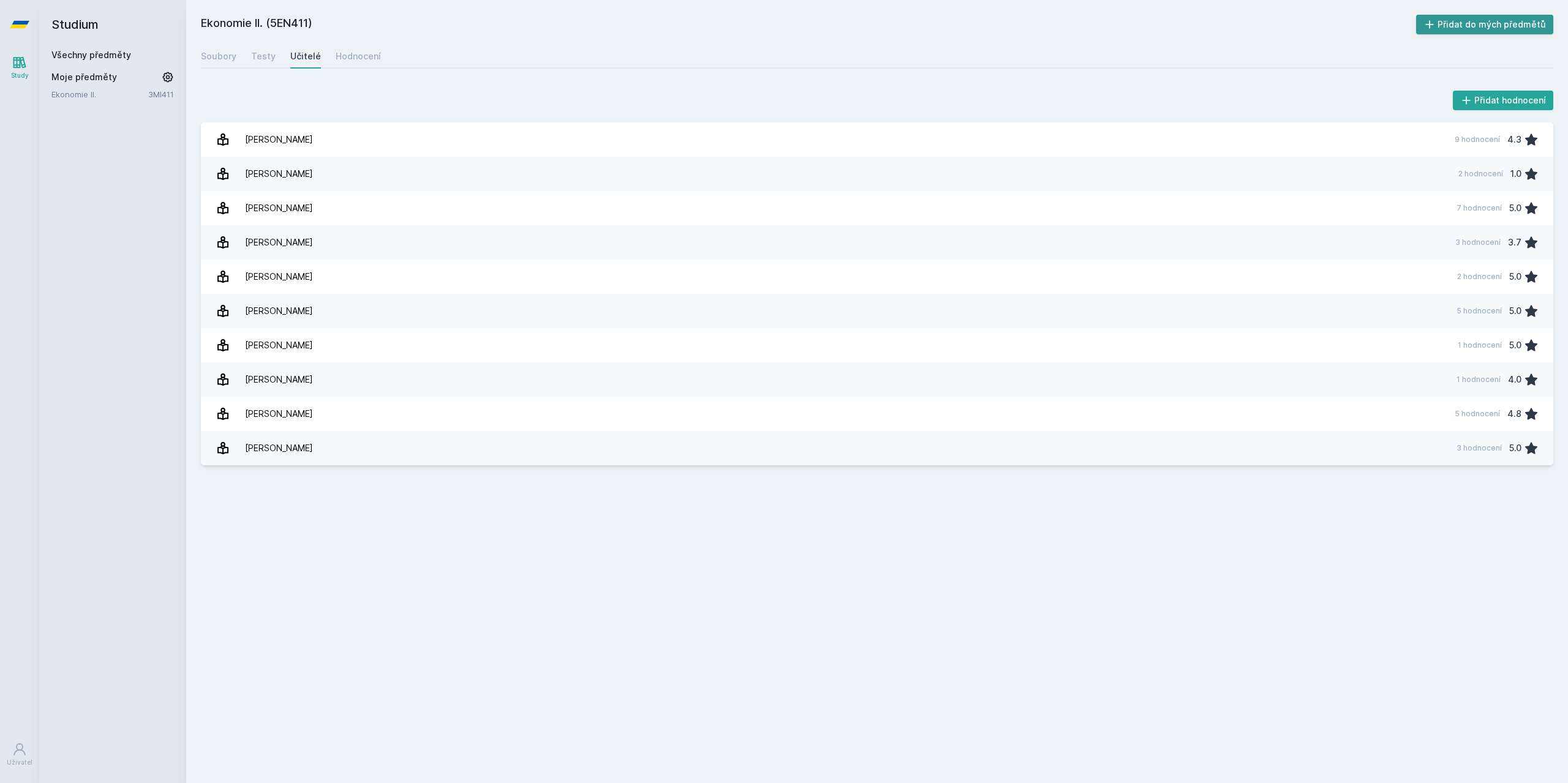
click at [1441, 23] on button "Přidat do mých předmětů" at bounding box center [1484, 24] width 138 height 19
click at [82, 111] on link "Ekonomie II." at bounding box center [99, 111] width 95 height 12
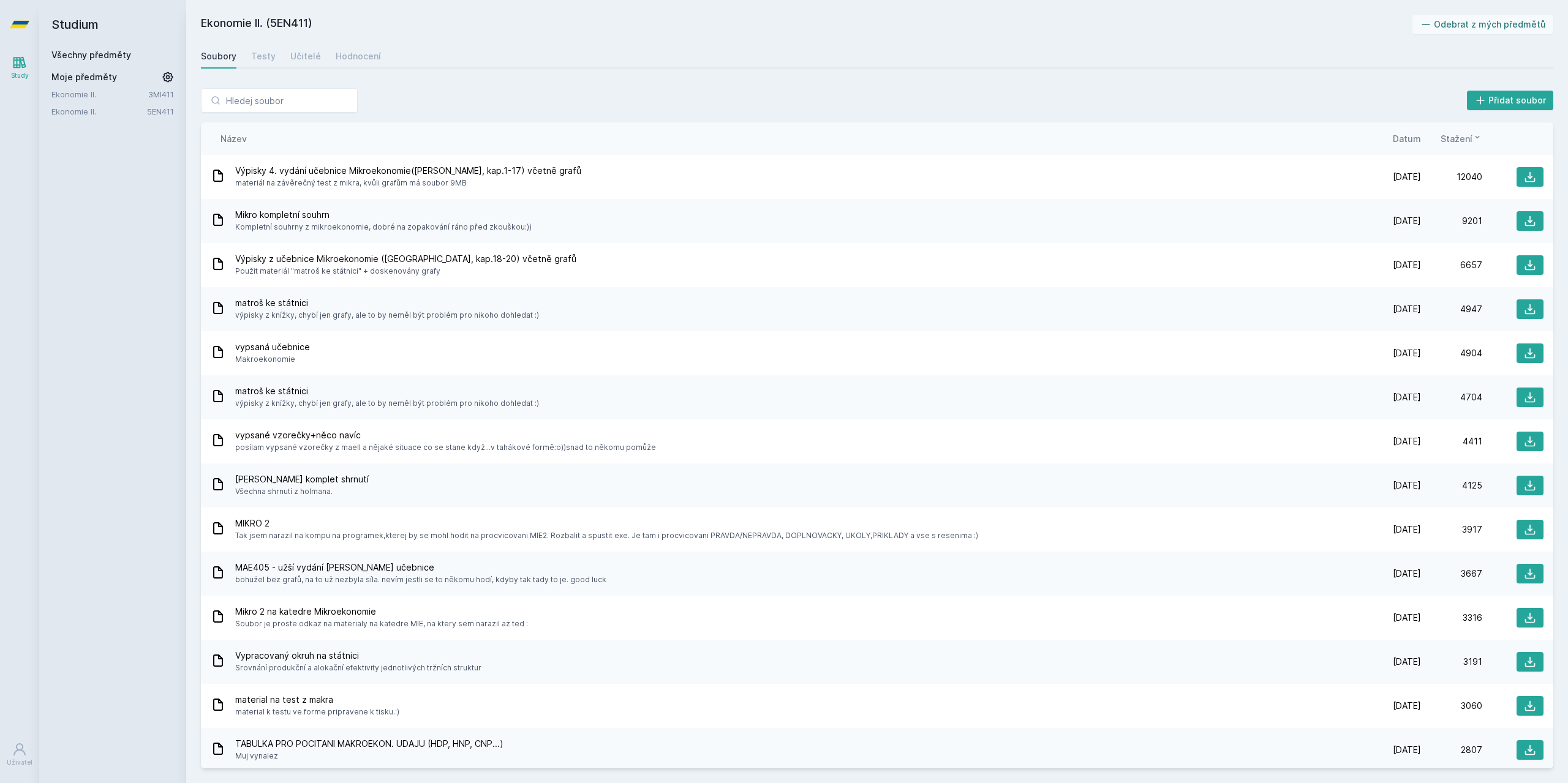
click at [81, 91] on link "Ekonomie II." at bounding box center [100, 94] width 97 height 12
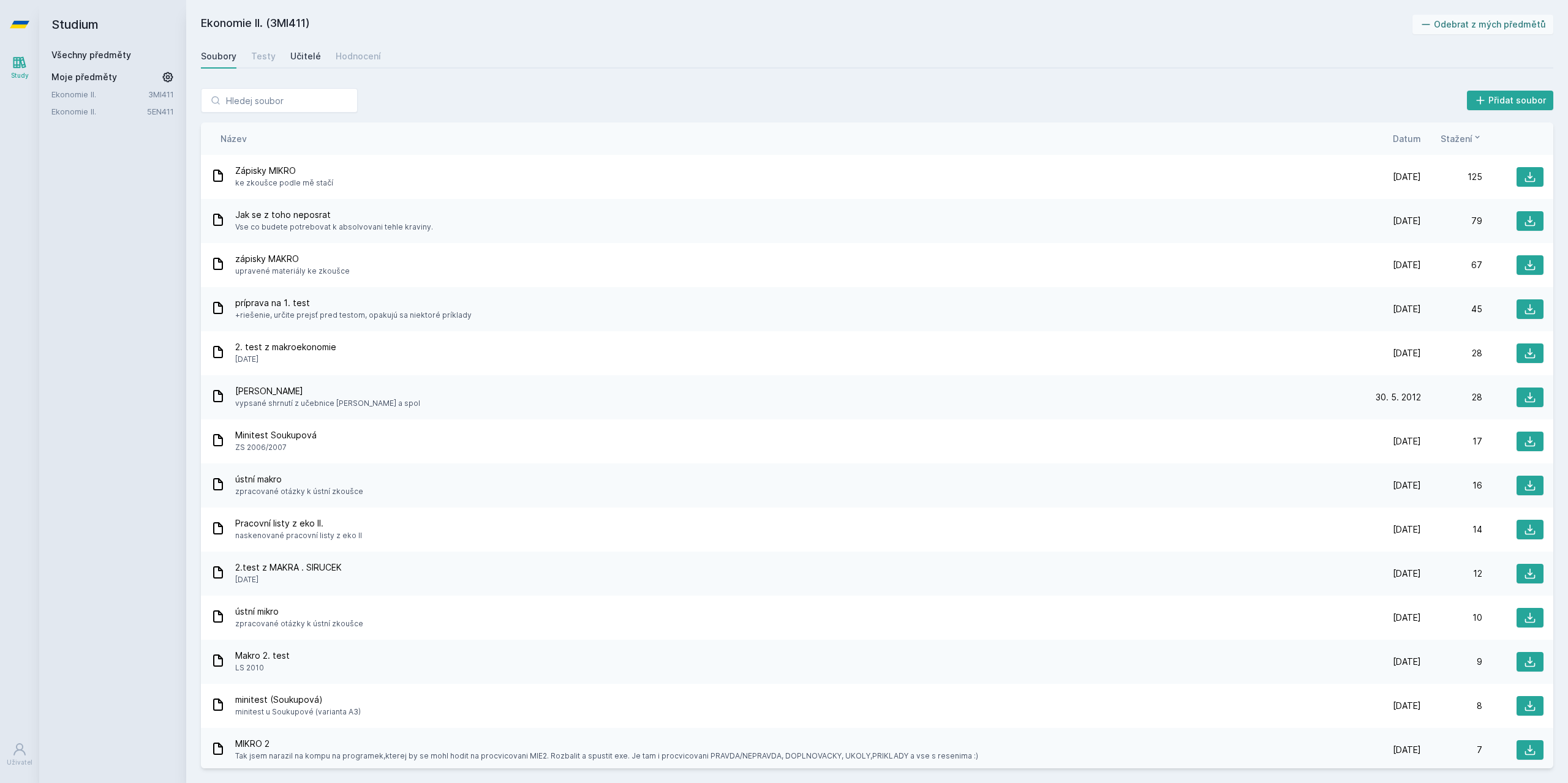
click at [303, 50] on div "Učitelé" at bounding box center [306, 57] width 30 height 12
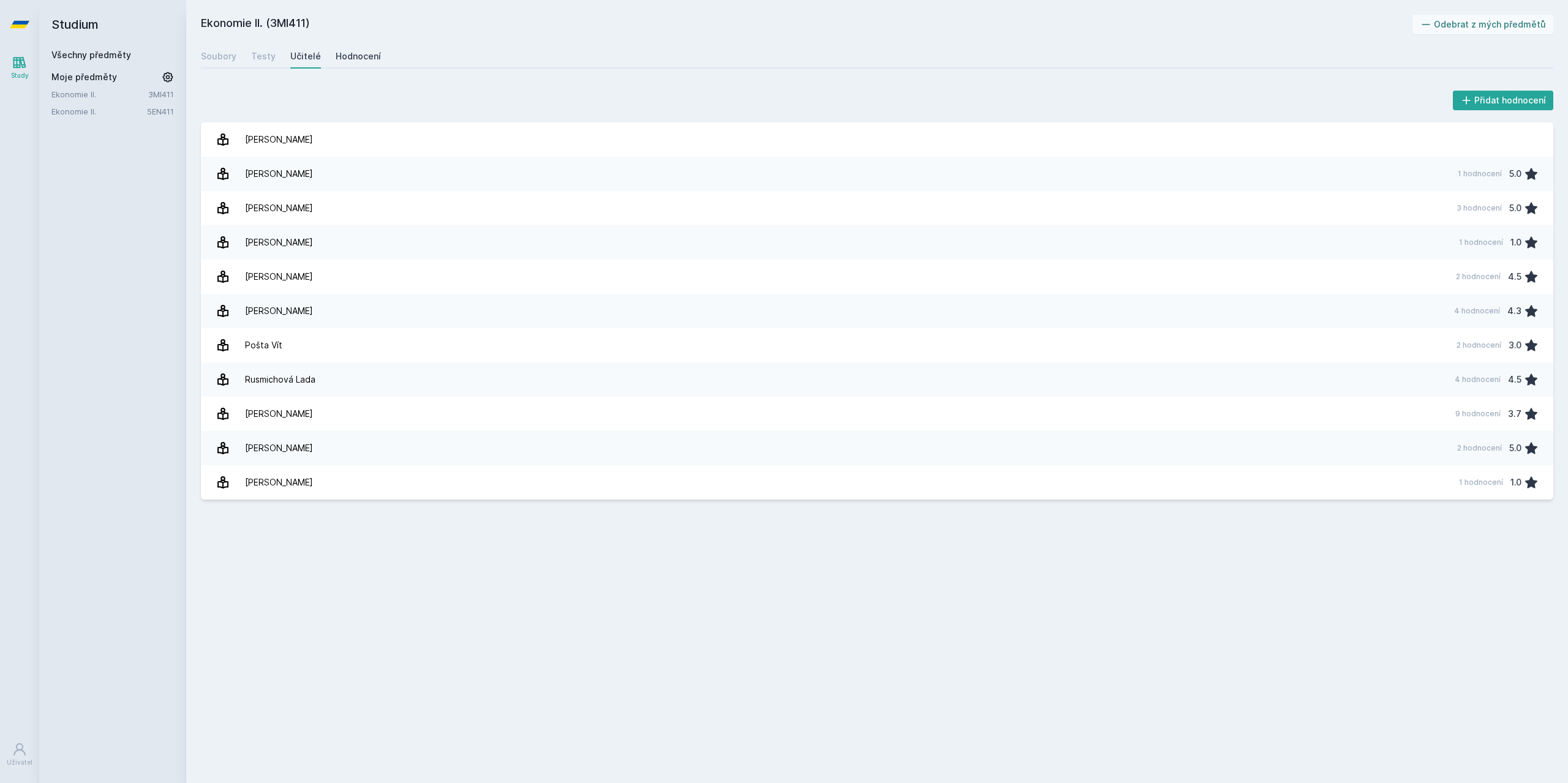
click at [354, 57] on div "Hodnocení" at bounding box center [358, 57] width 45 height 12
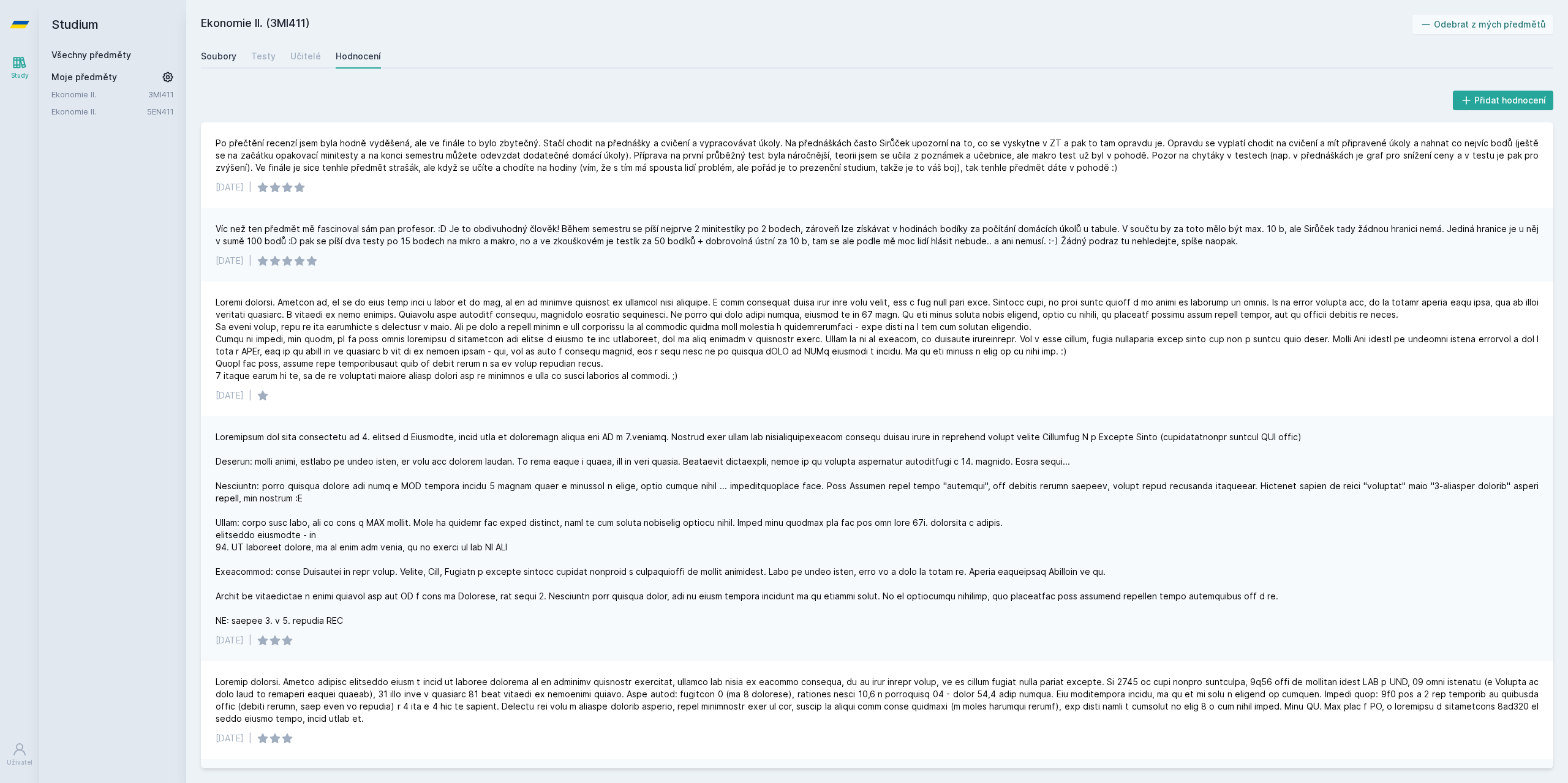
click at [230, 54] on div "Soubory" at bounding box center [218, 57] width 35 height 12
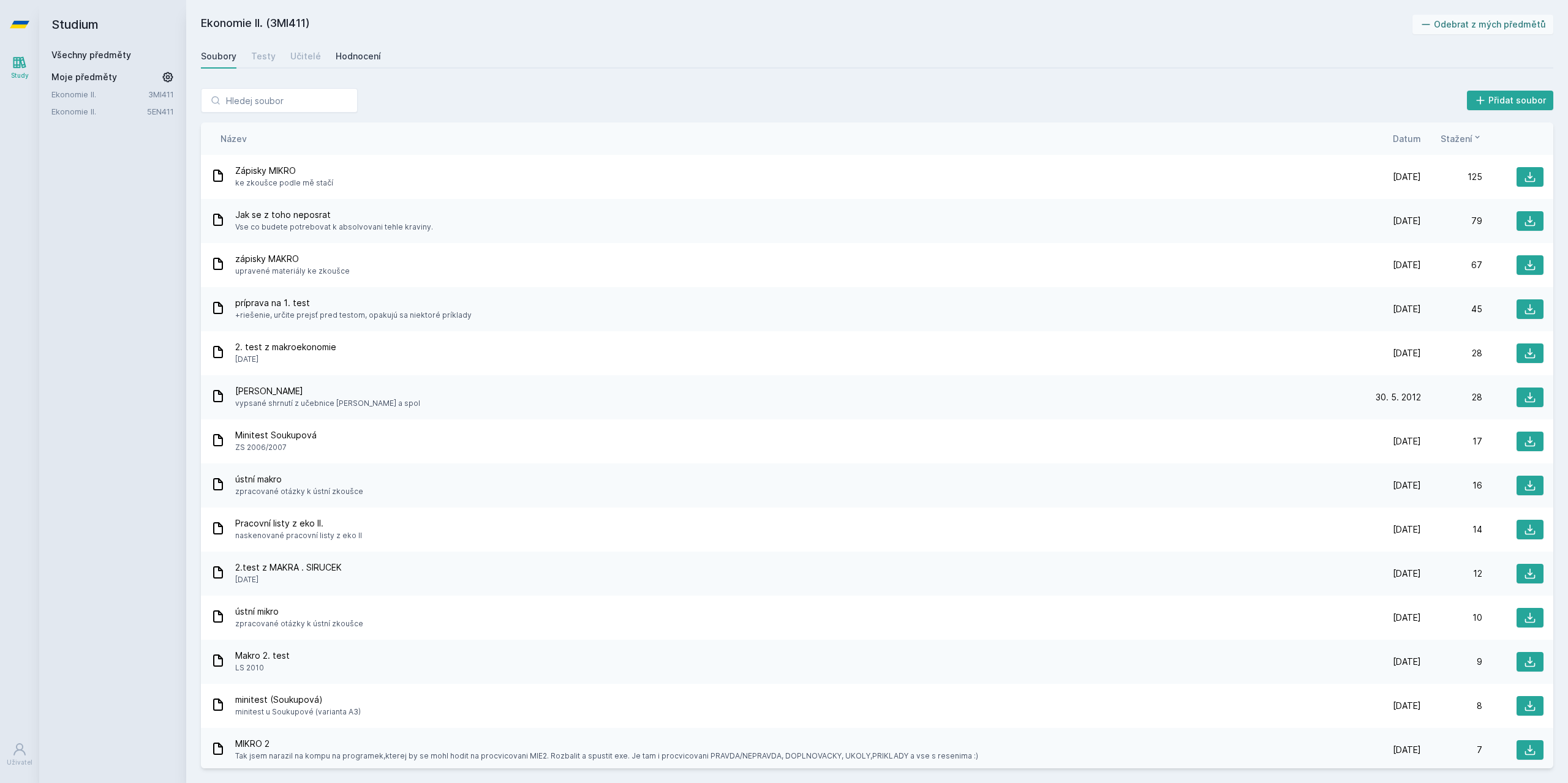
click at [344, 59] on div "Hodnocení" at bounding box center [358, 57] width 45 height 12
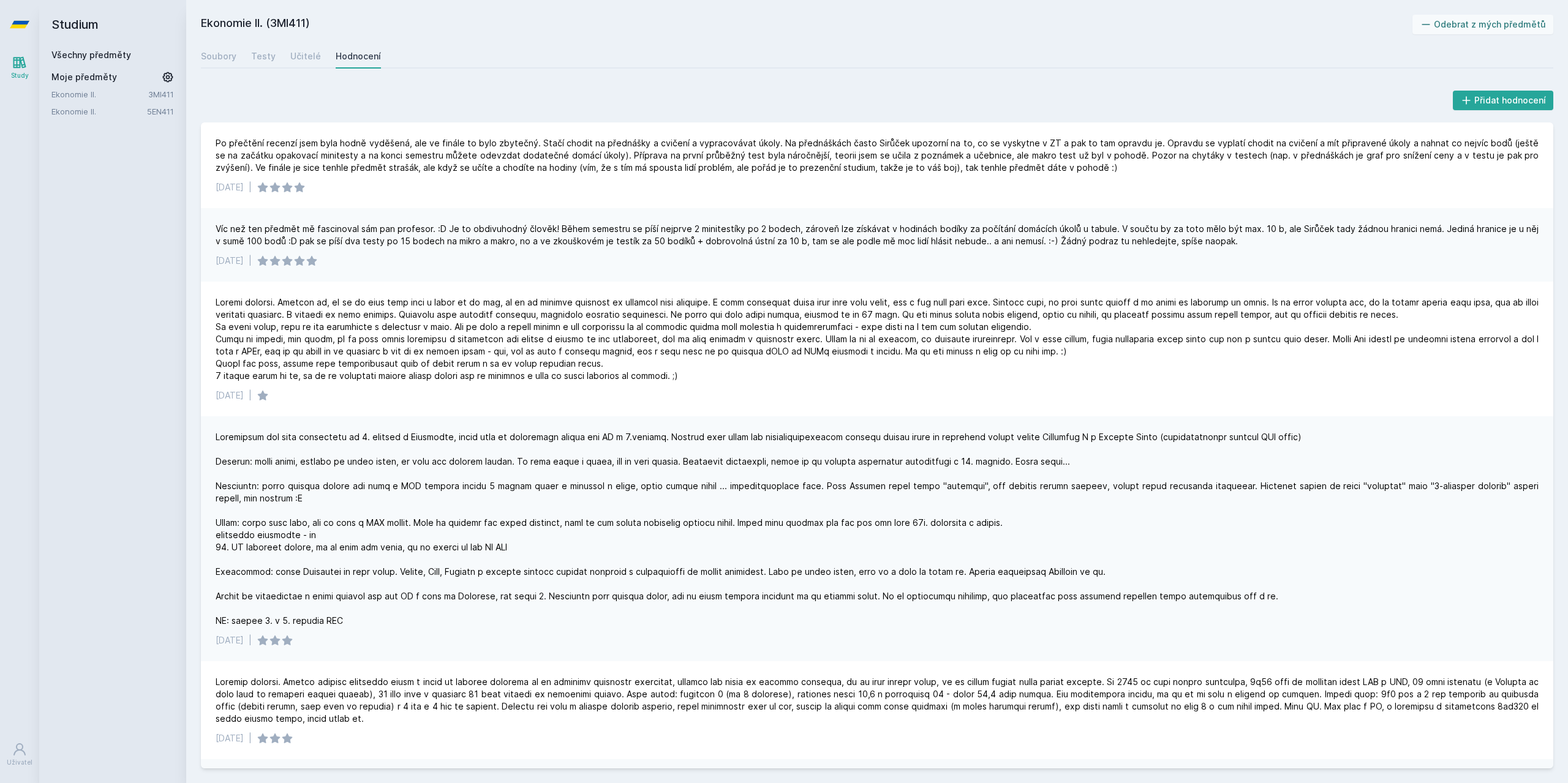
click at [77, 91] on link "Ekonomie II." at bounding box center [100, 94] width 97 height 12
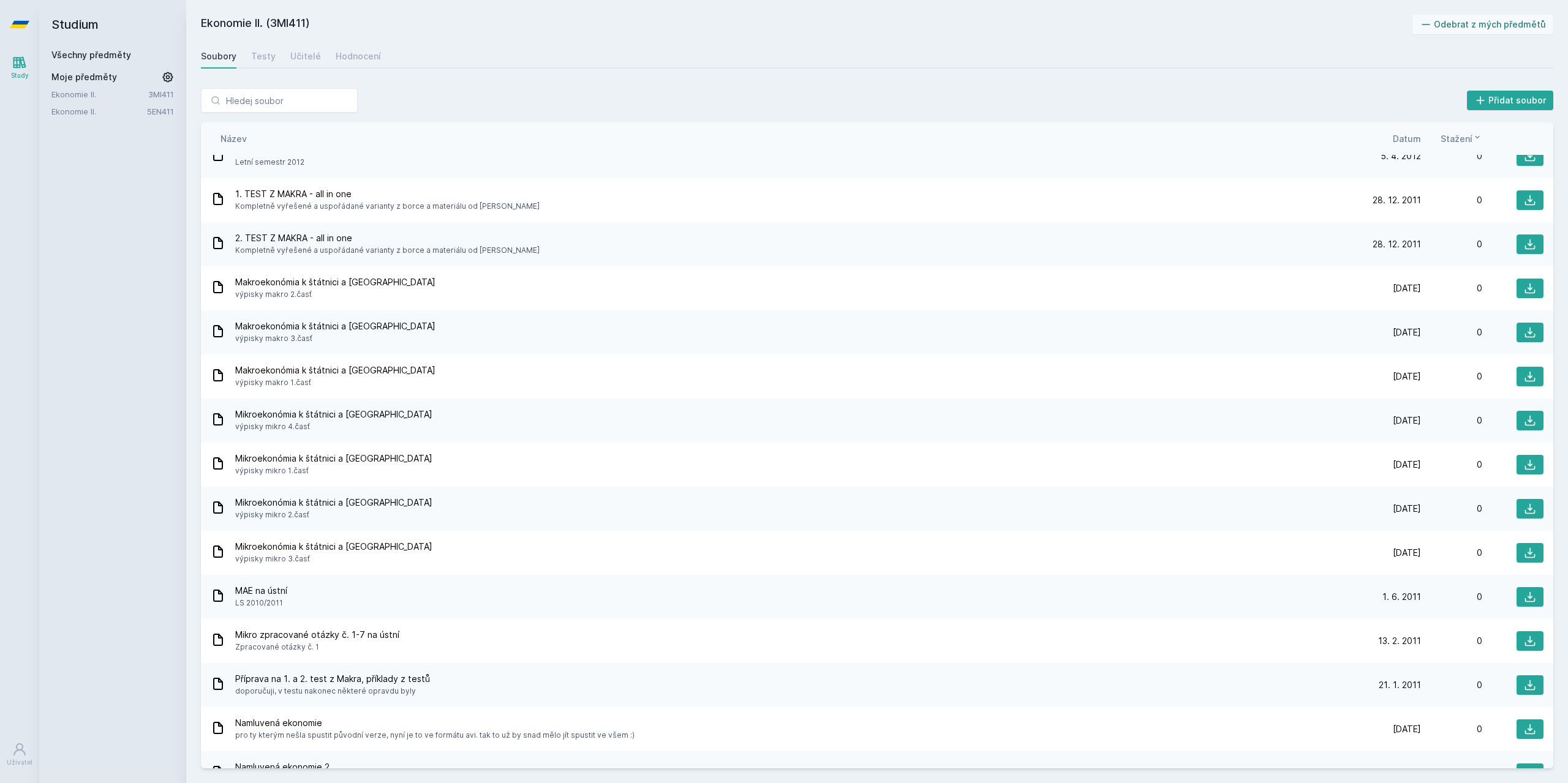
scroll to position [1727, 0]
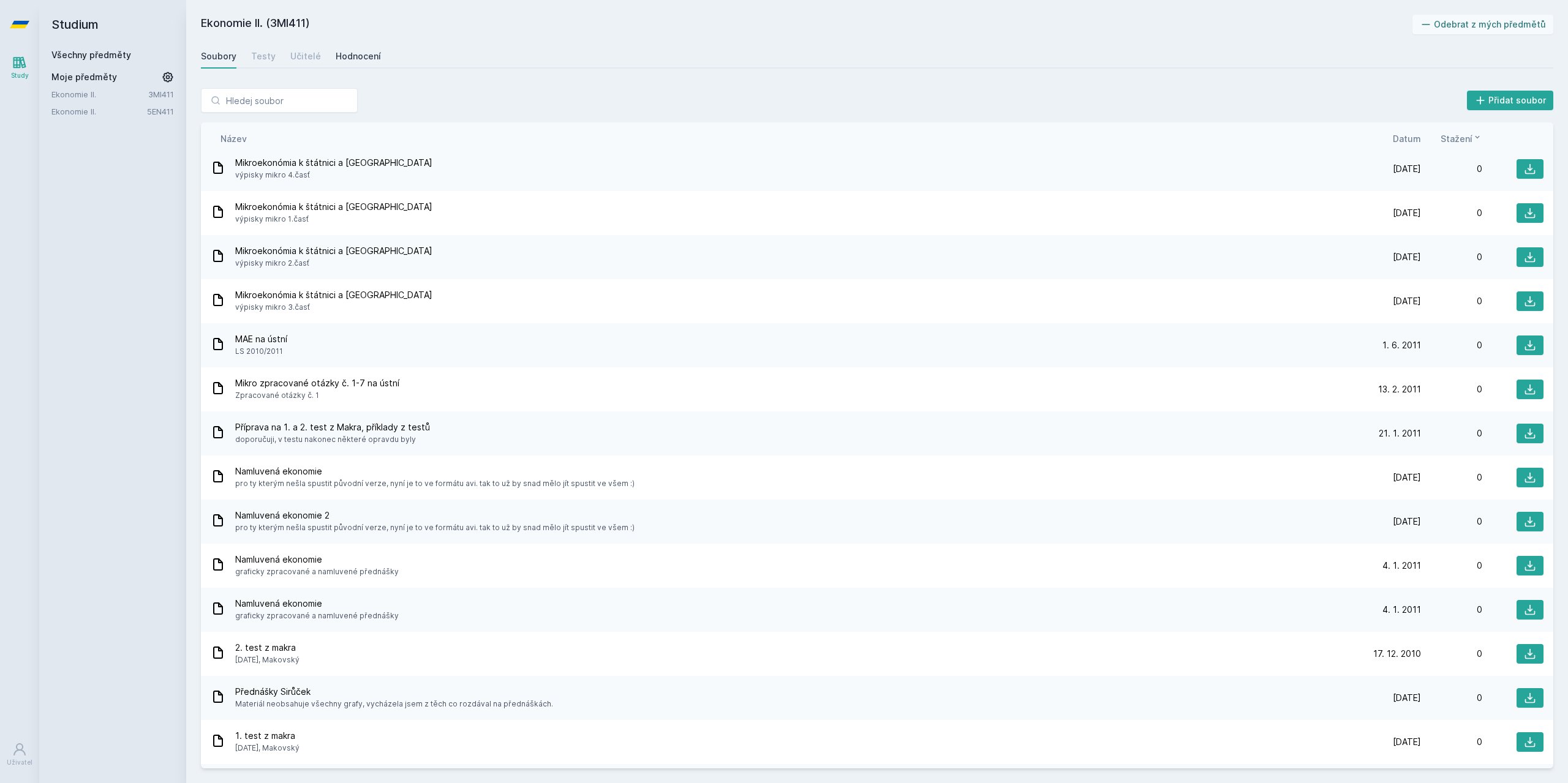
click at [336, 45] on link "Hodnocení" at bounding box center [358, 56] width 45 height 24
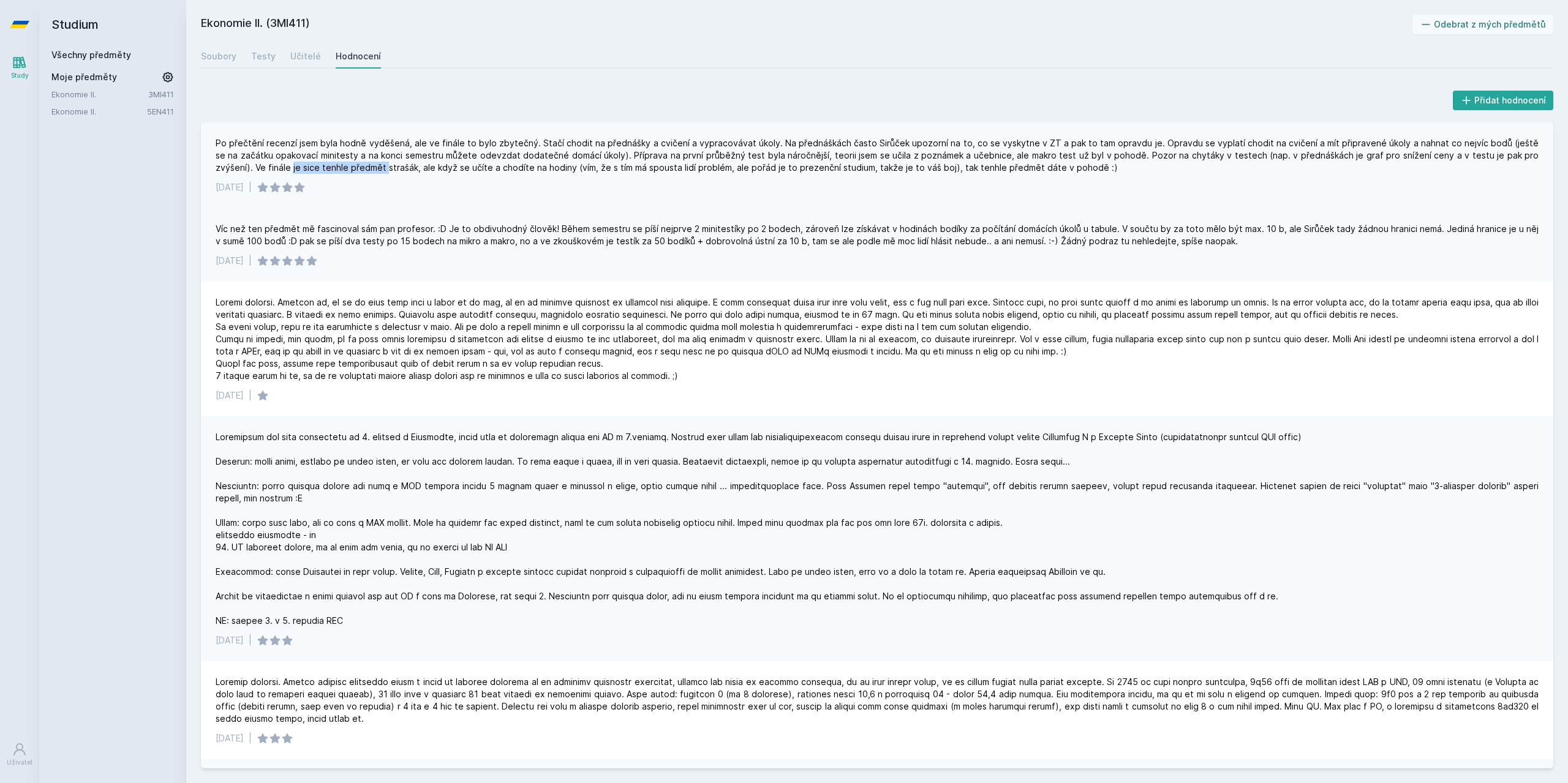
drag, startPoint x: 240, startPoint y: 169, endPoint x: 334, endPoint y: 172, distance: 94.0
click at [334, 172] on div "Po přečtění recenzí jsem byla hodně vyděšená, ale ve finále to bylo zbytečný. S…" at bounding box center [877, 155] width 1323 height 37
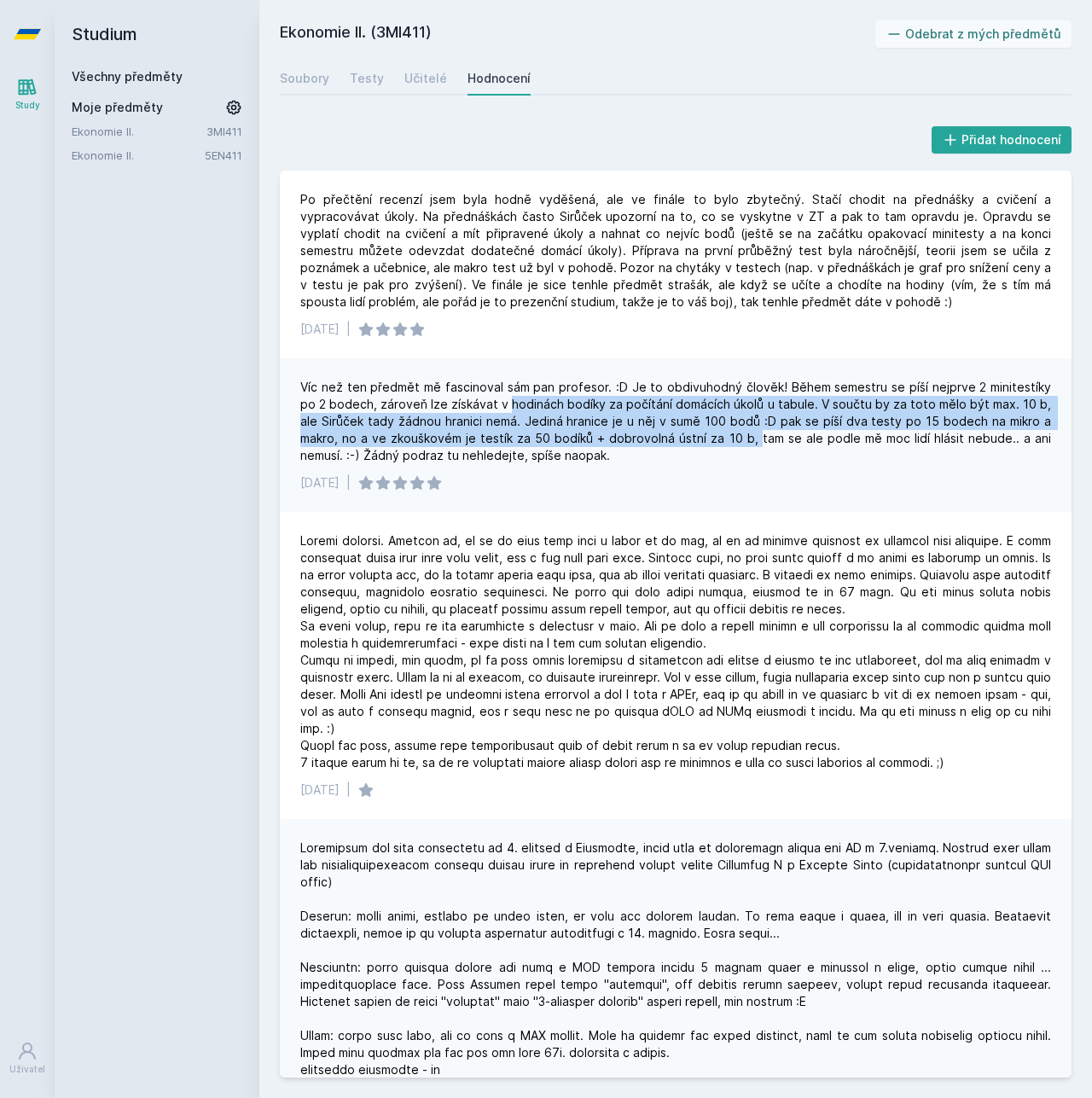
drag, startPoint x: 490, startPoint y: 405, endPoint x: 701, endPoint y: 435, distance: 213.1
click at [701, 435] on div "Víc než ten předmět mě fascinoval sám pan profesor. :D Je to obdivuhodný člověk…" at bounding box center [676, 421] width 751 height 86
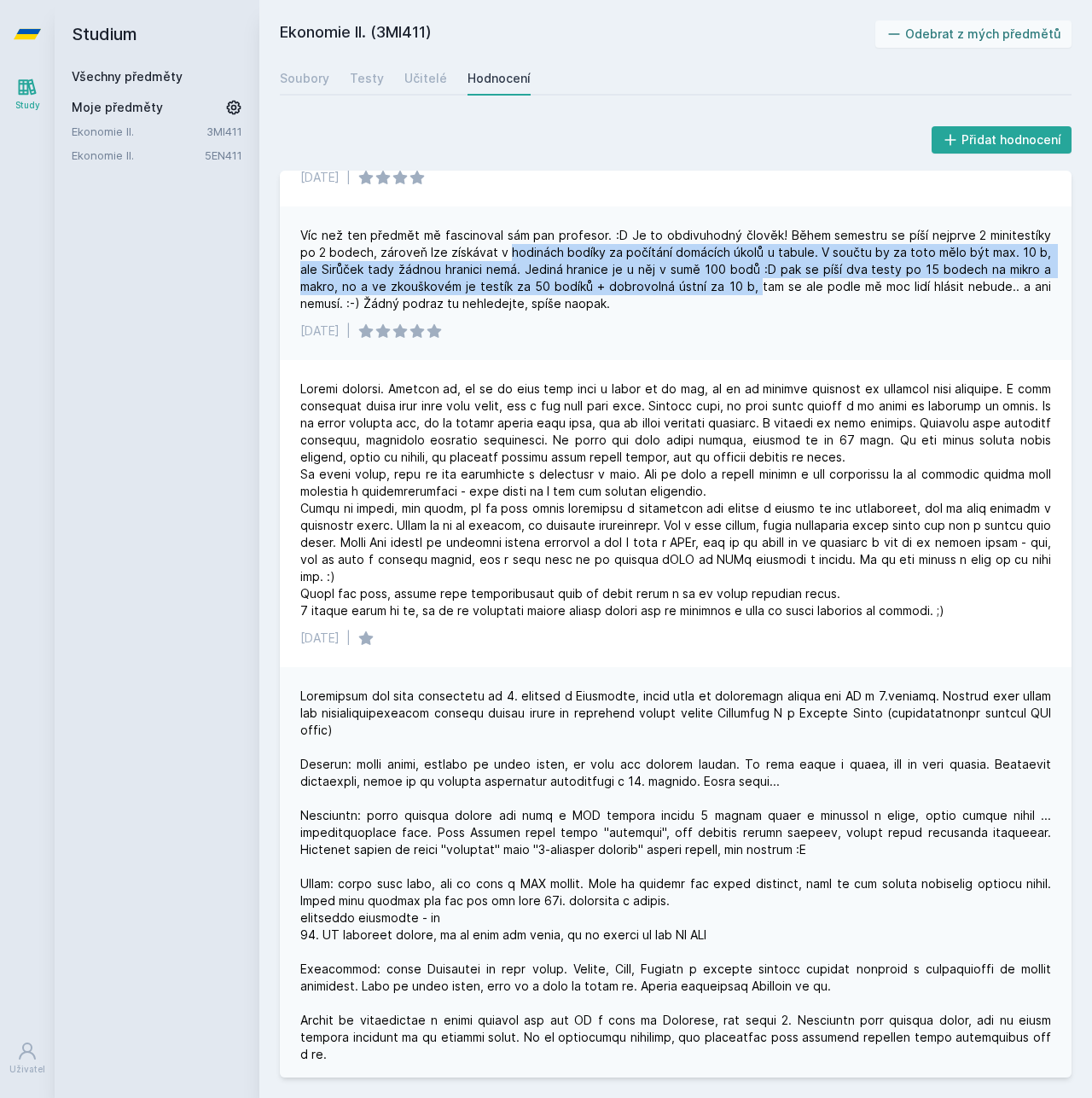
scroll to position [256, 0]
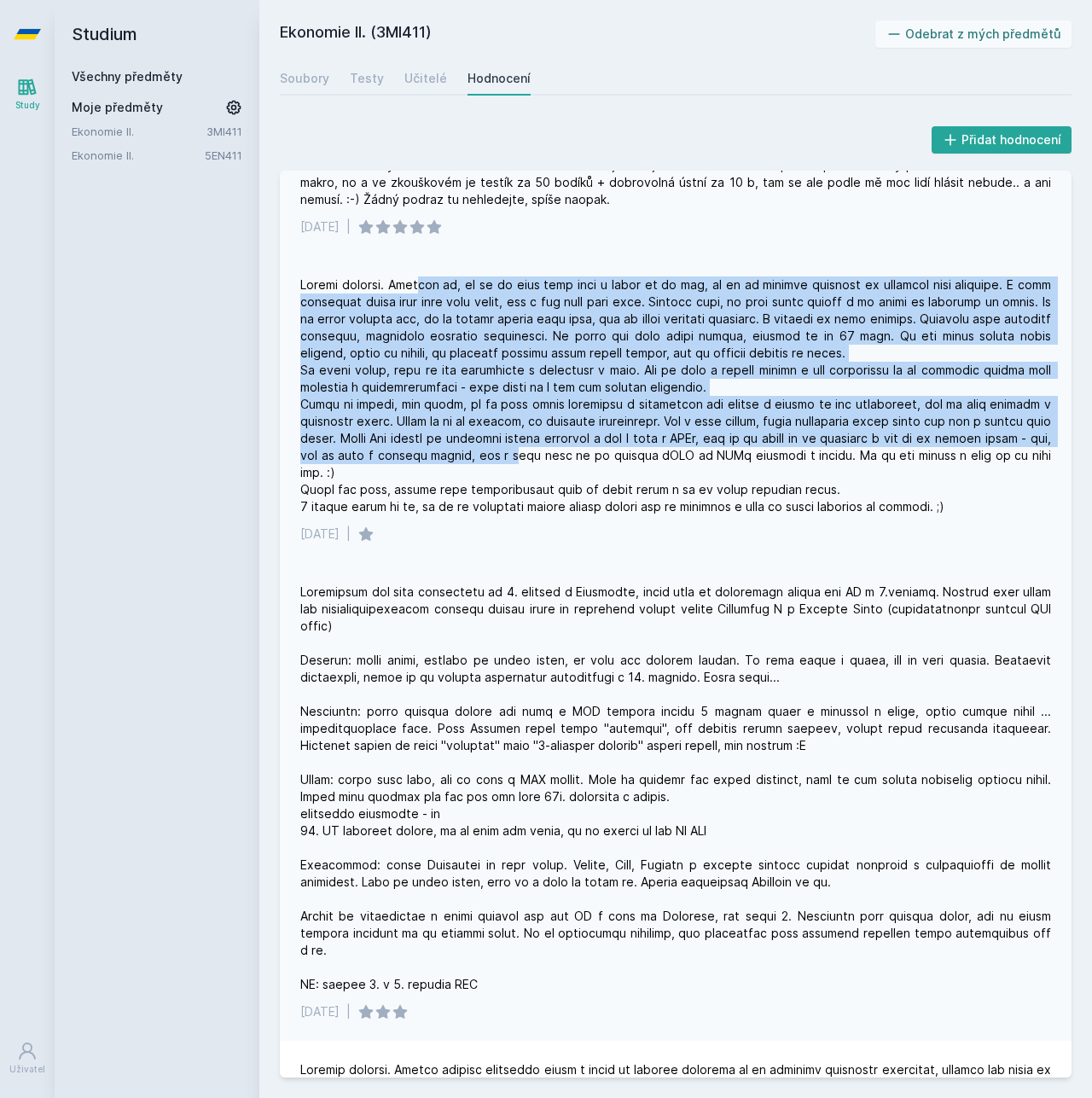
drag, startPoint x: 419, startPoint y: 287, endPoint x: 532, endPoint y: 450, distance: 198.3
click at [532, 450] on div at bounding box center [676, 396] width 751 height 239
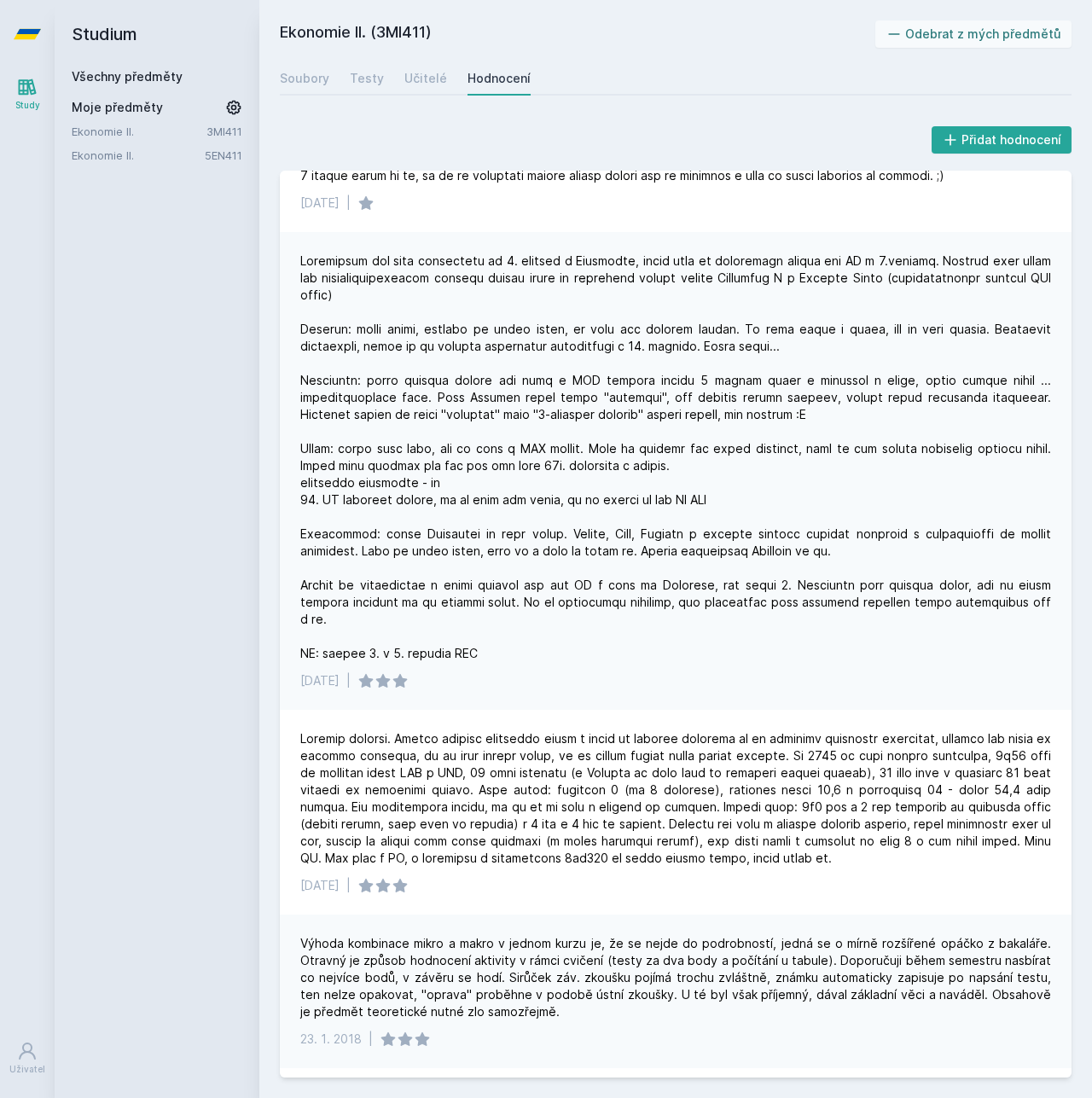
scroll to position [598, 0]
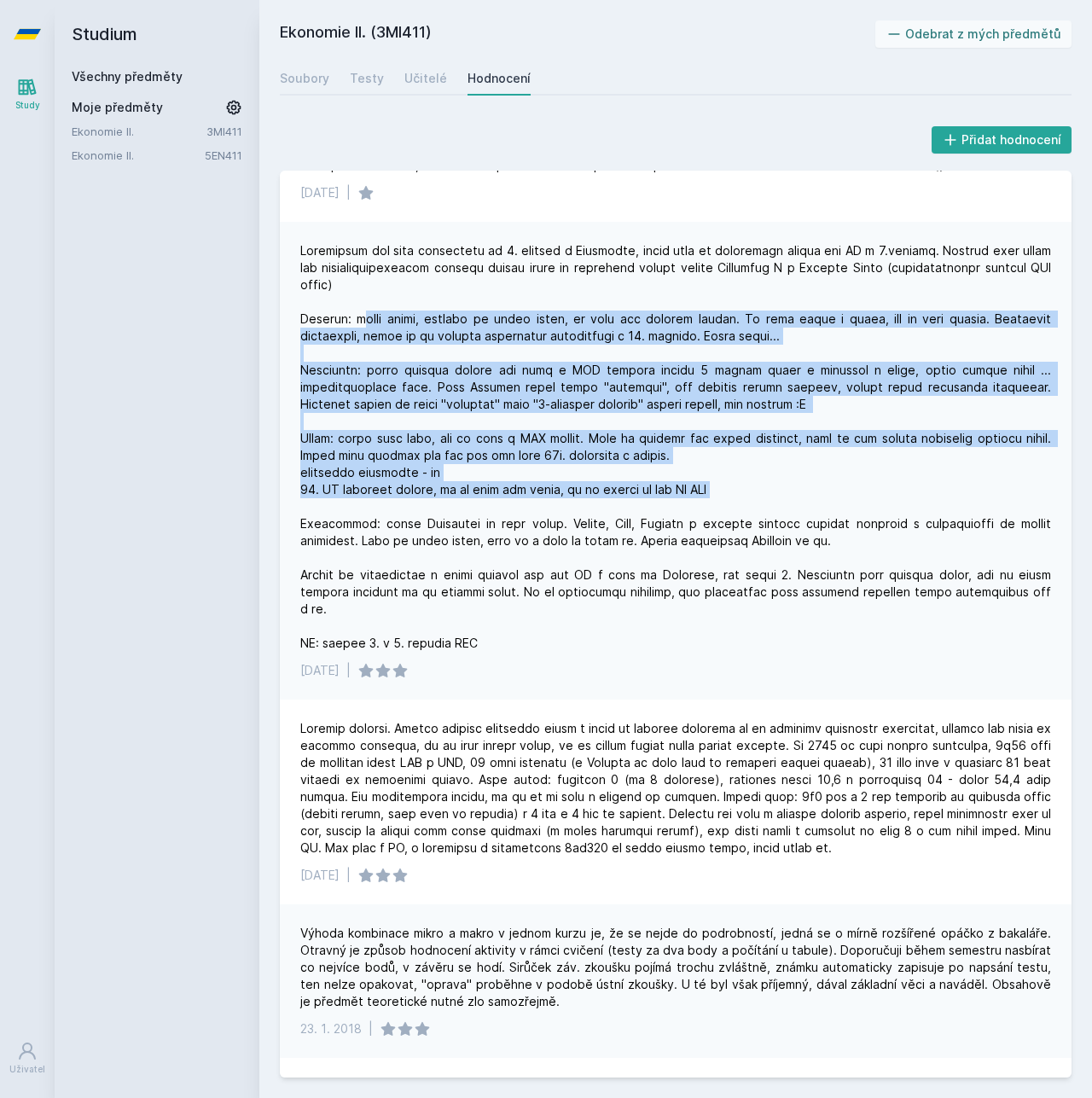
drag, startPoint x: 357, startPoint y: 318, endPoint x: 612, endPoint y: 503, distance: 315.0
click at [612, 503] on div at bounding box center [676, 446] width 751 height 410
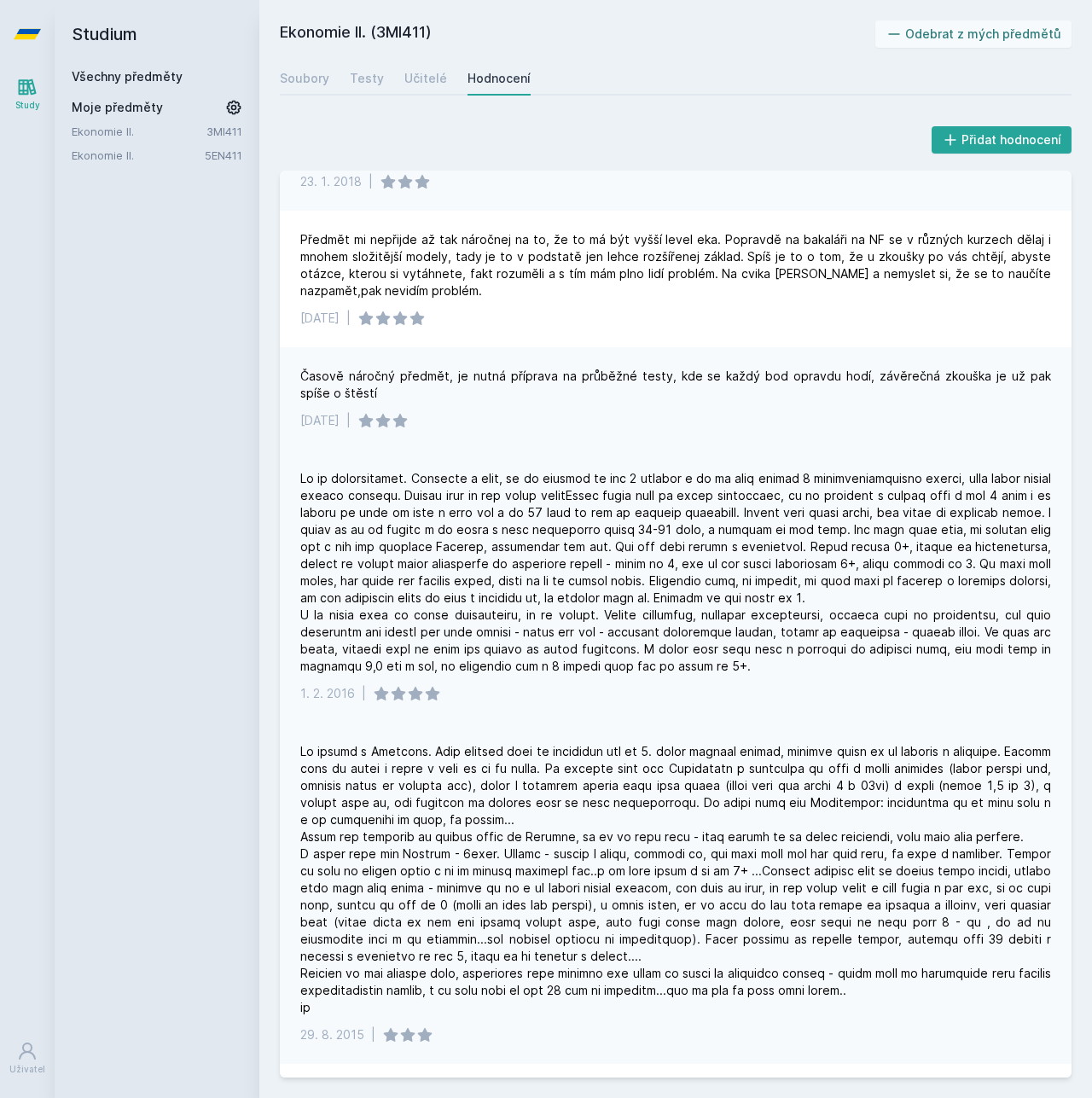
scroll to position [1451, 0]
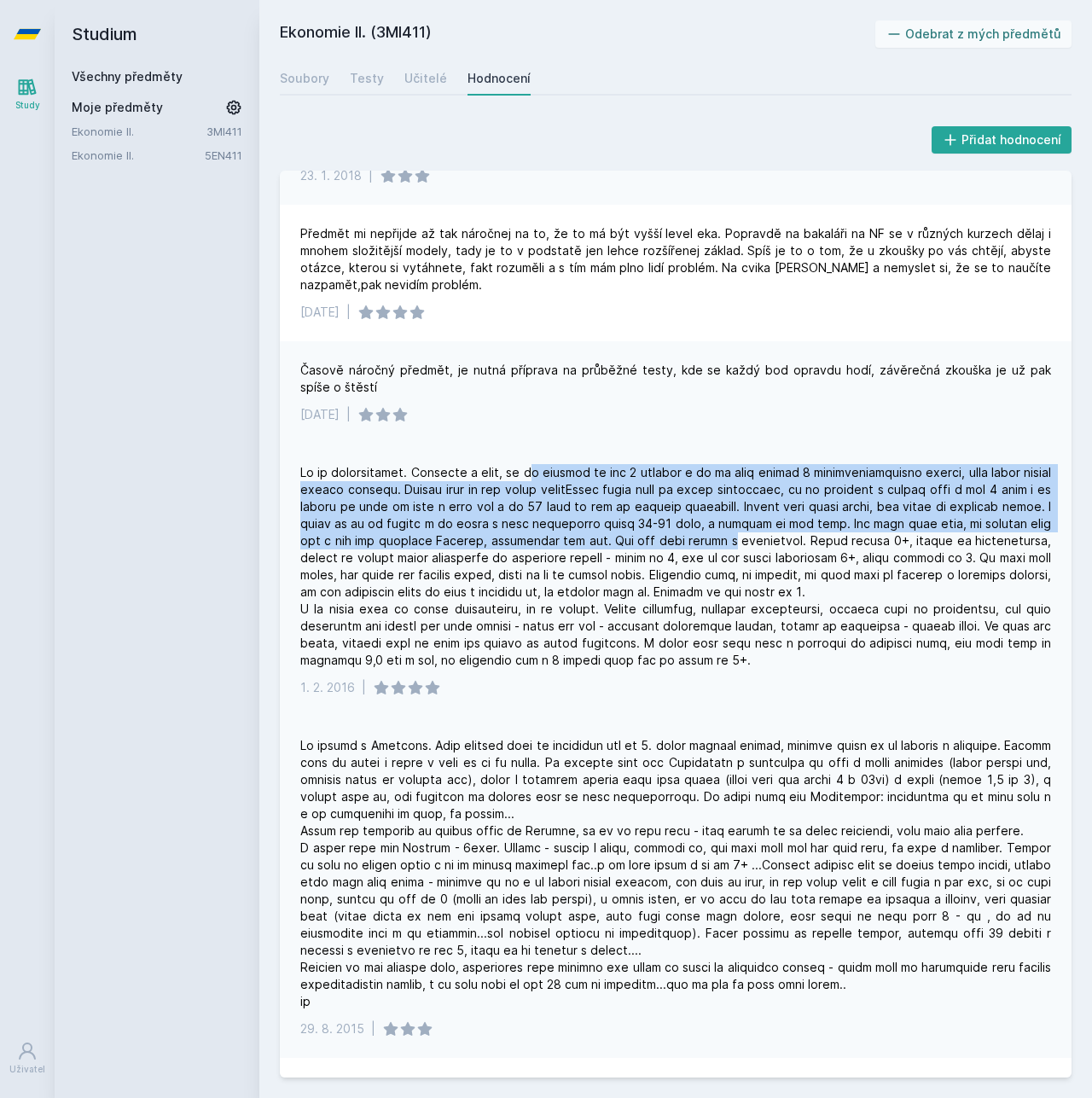
drag, startPoint x: 552, startPoint y: 453, endPoint x: 716, endPoint y: 517, distance: 176.0
click at [716, 517] on div at bounding box center [676, 566] width 751 height 204
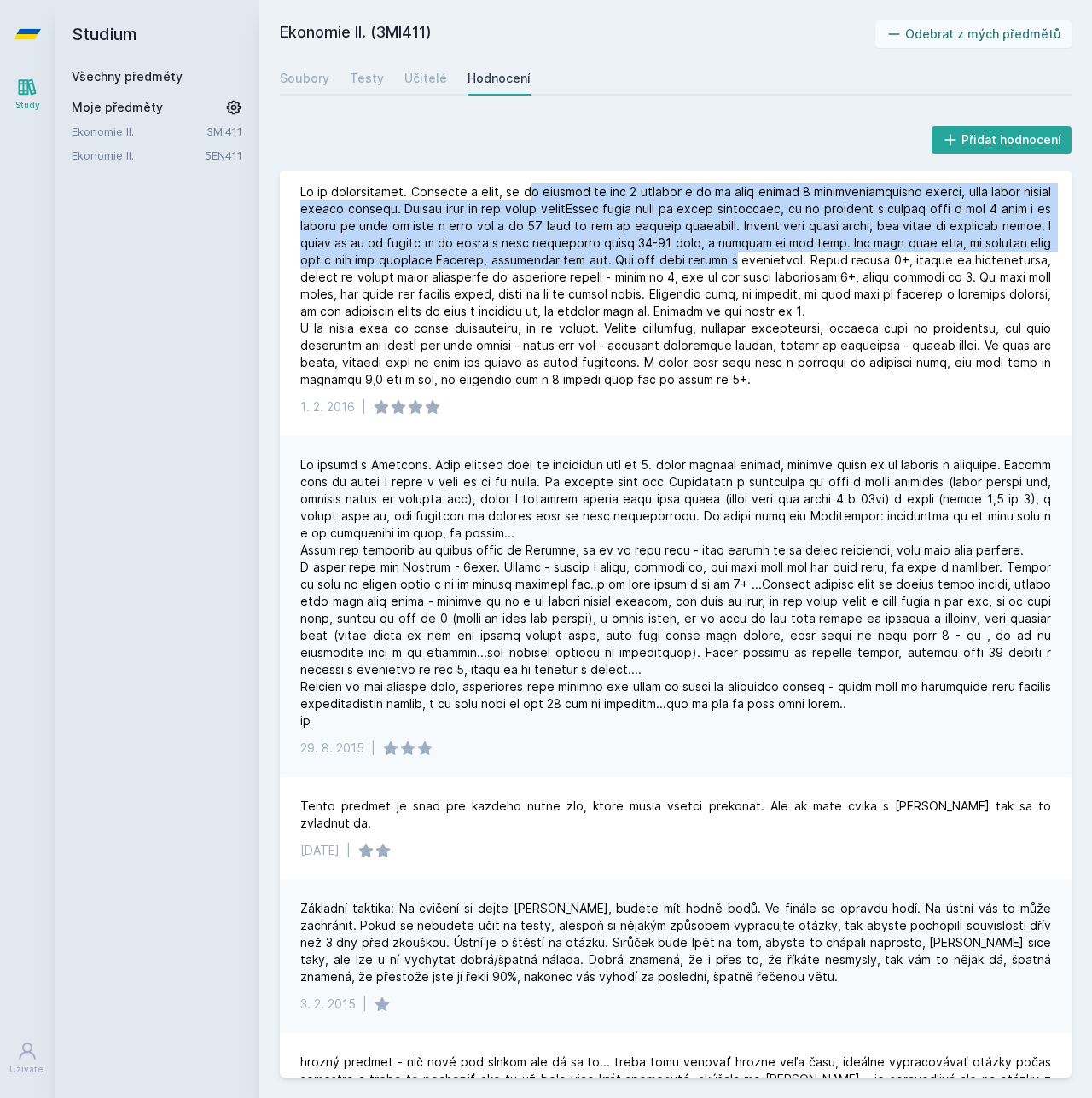
scroll to position [1792, 0]
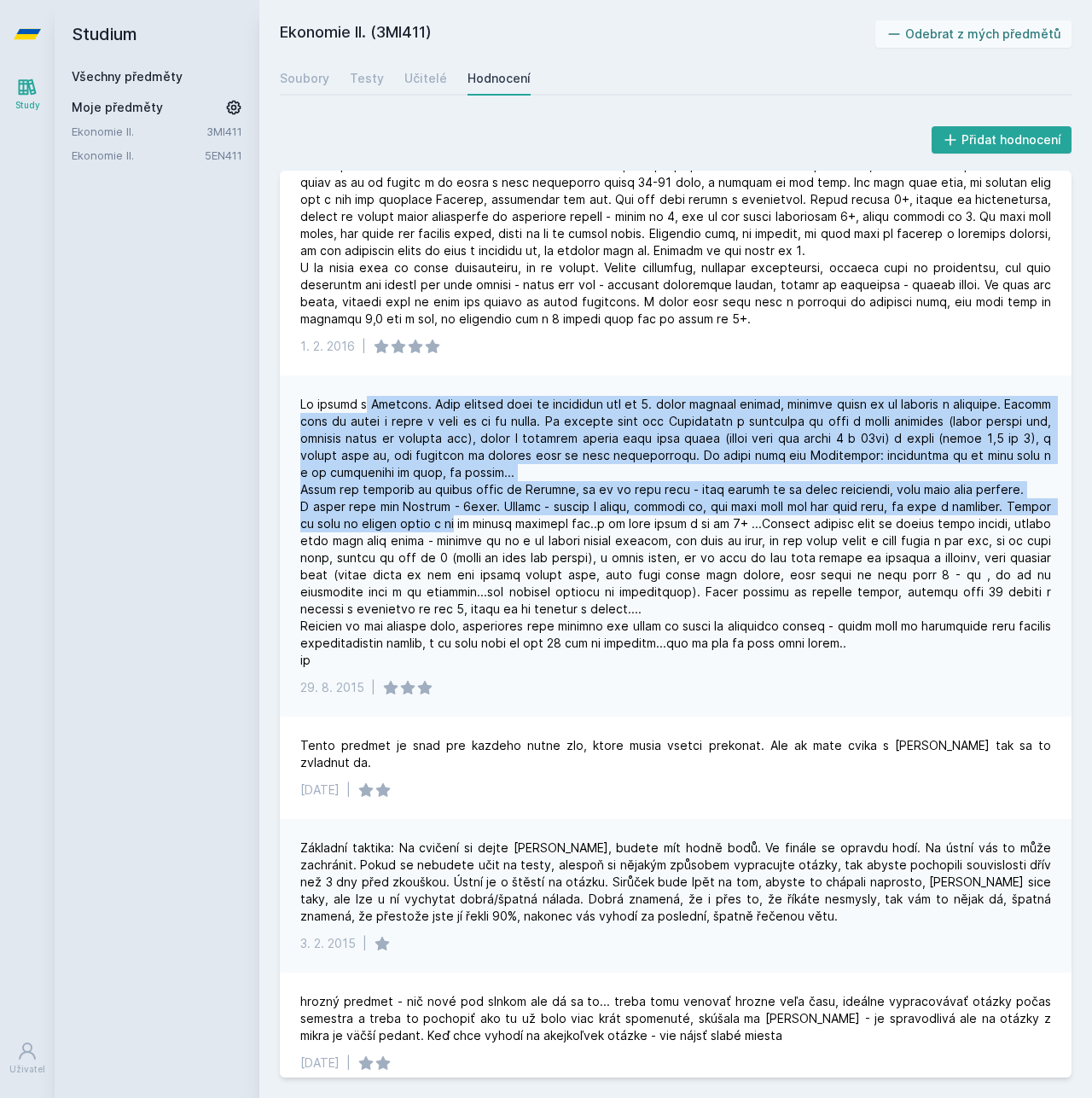
drag, startPoint x: 367, startPoint y: 391, endPoint x: 465, endPoint y: 514, distance: 157.3
click at [465, 514] on div at bounding box center [676, 532] width 751 height 273
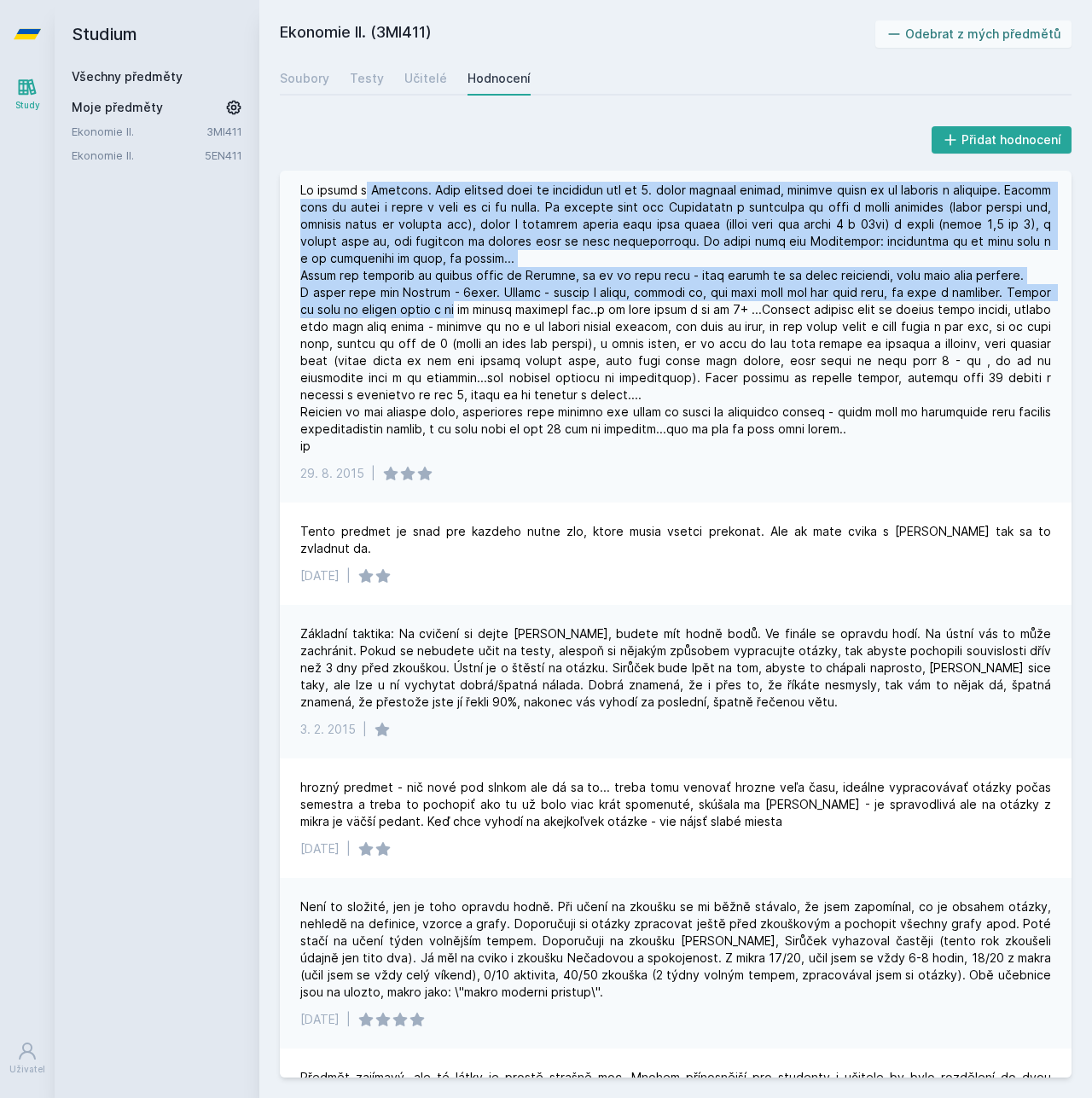
scroll to position [2218, 0]
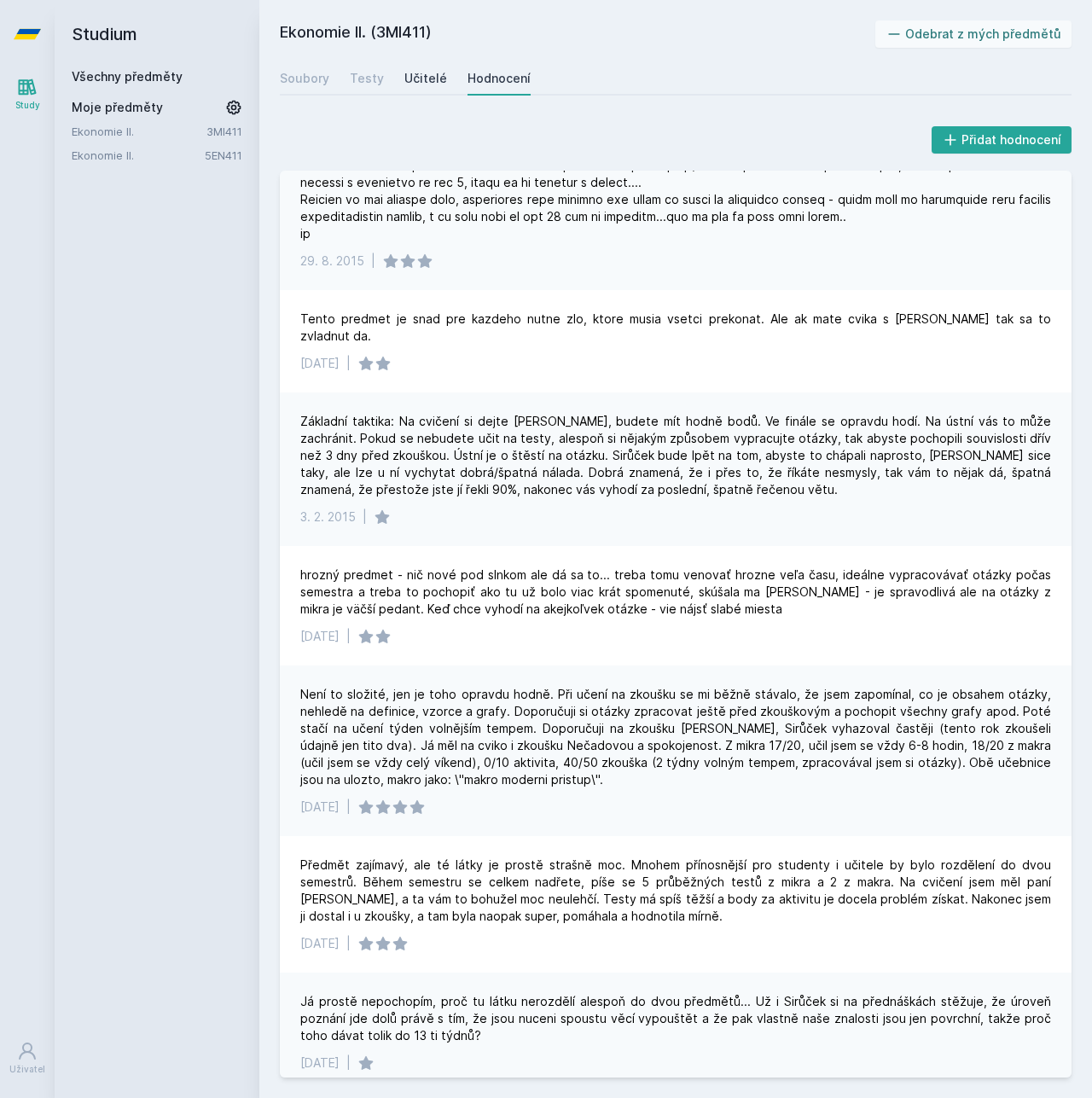
click at [412, 88] on link "Učitelé" at bounding box center [426, 78] width 42 height 34
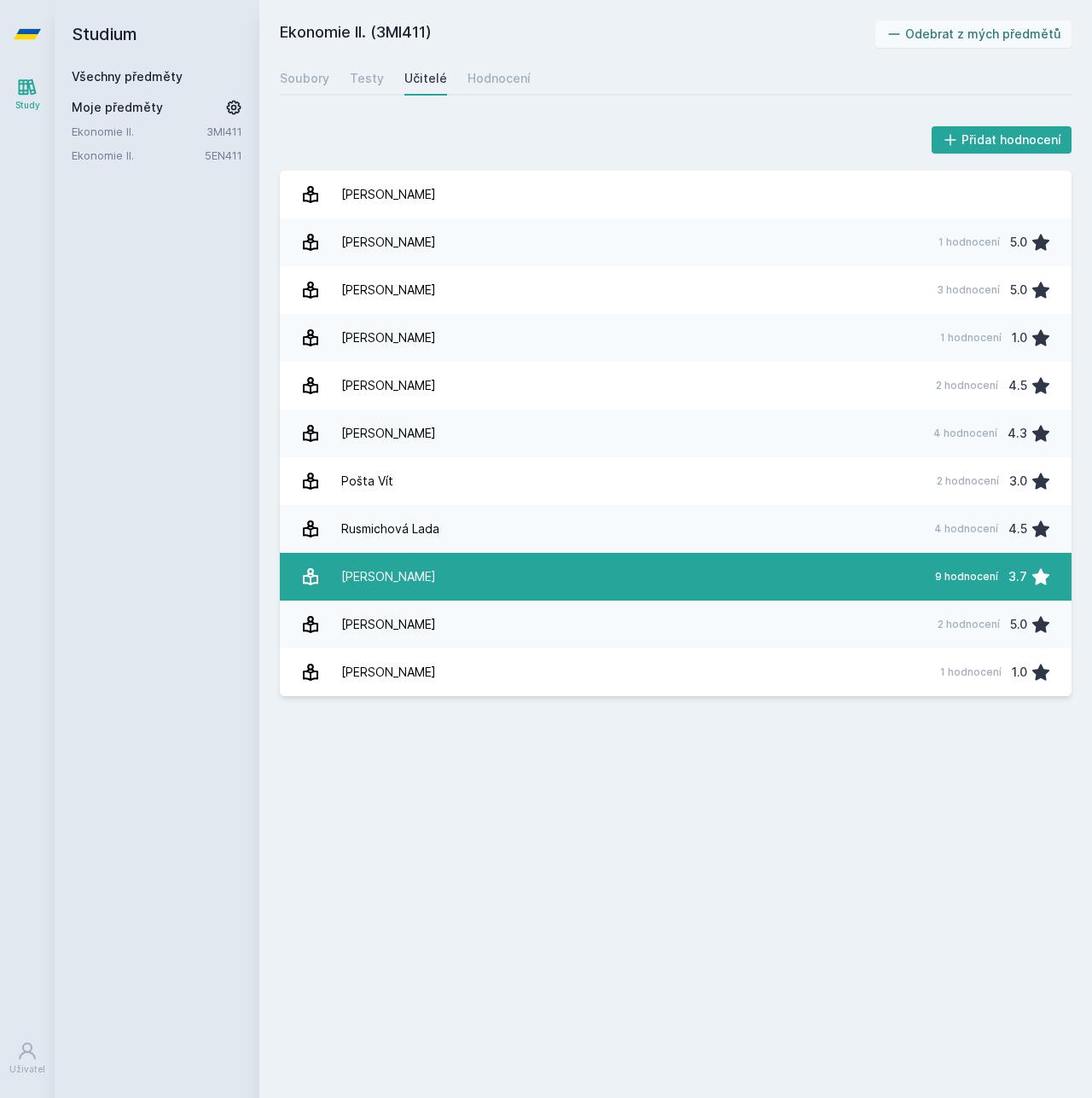
click at [450, 570] on link "[PERSON_NAME] 9 hodnocení 3.7" at bounding box center [675, 577] width 791 height 48
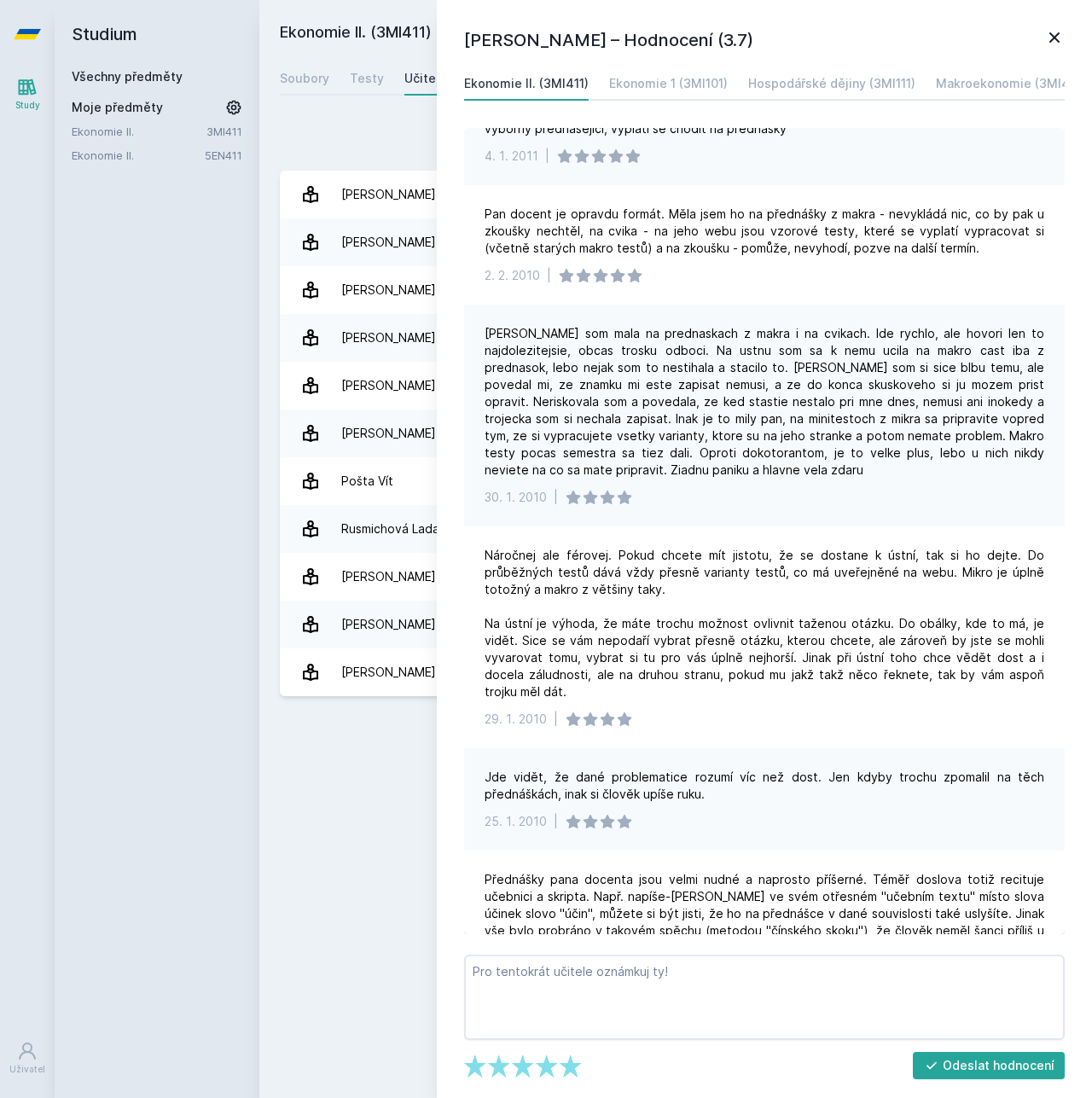
scroll to position [512, 0]
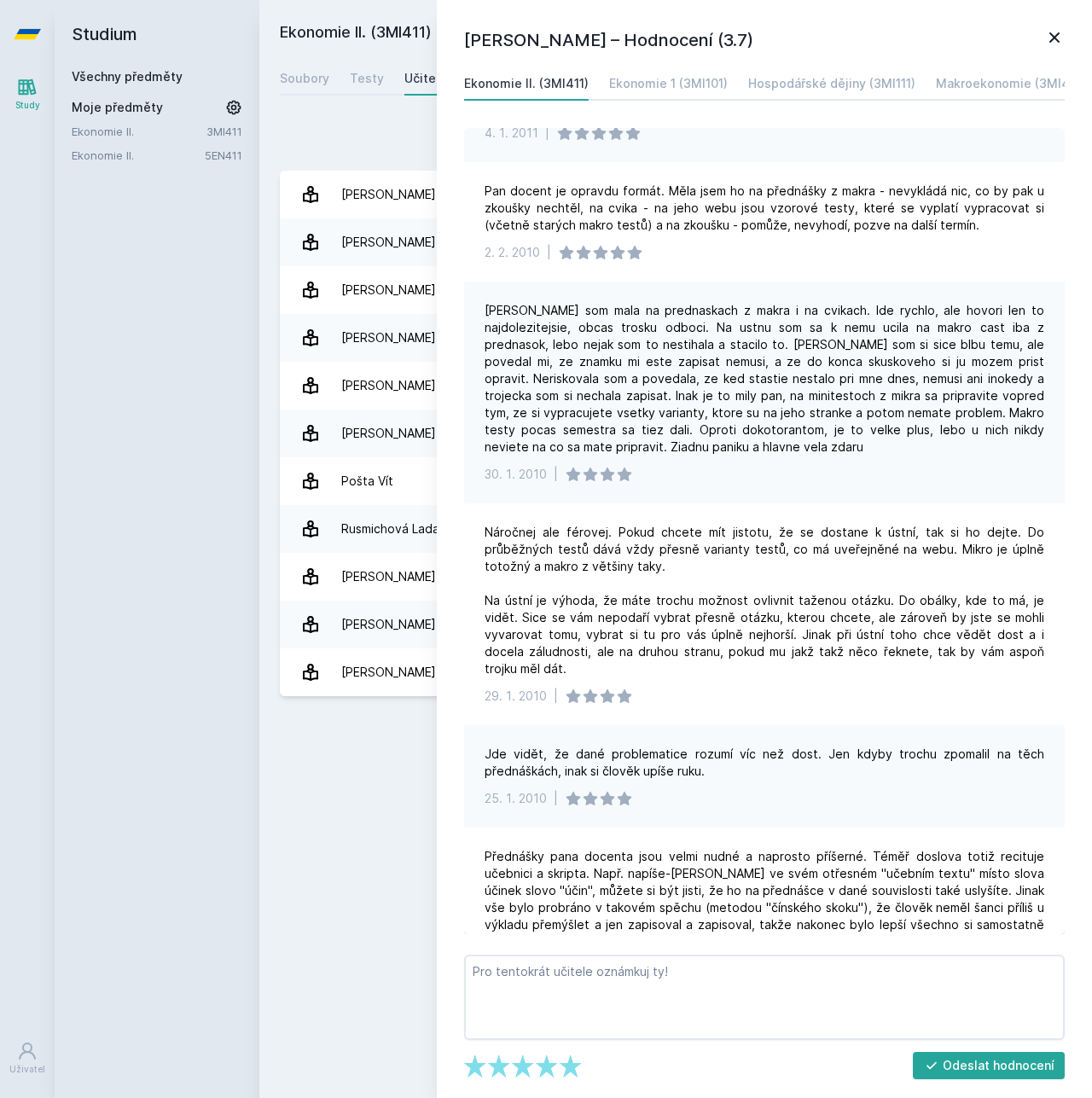
click at [30, 344] on div "Study [GEOGRAPHIC_DATA]" at bounding box center [27, 583] width 55 height 1030
click at [248, 351] on div "Studium Všechny předměty Moje předměty Ekonomie II. 3MI411 Ekonomie II. 5EN411" at bounding box center [157, 549] width 204 height 1098
drag, startPoint x: 162, startPoint y: 337, endPoint x: 432, endPoint y: 271, distance: 277.9
click at [161, 337] on div "Studium Všechny předměty Moje předměty Ekonomie II. 3MI411 Ekonomie II. 5EN411" at bounding box center [157, 549] width 204 height 1098
click at [1051, 40] on icon at bounding box center [1054, 38] width 11 height 11
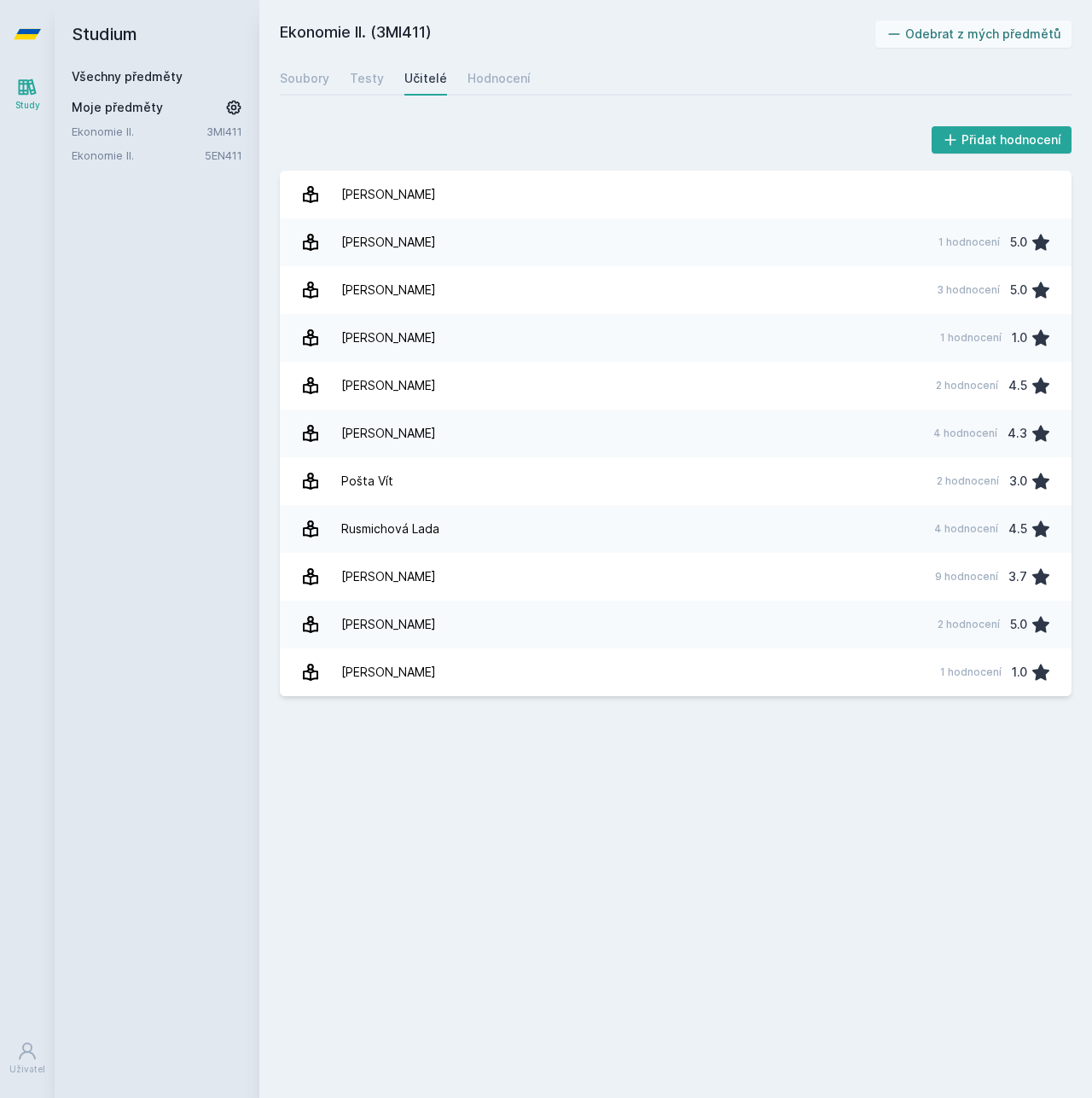
click at [29, 97] on link "Study" at bounding box center [28, 94] width 48 height 52
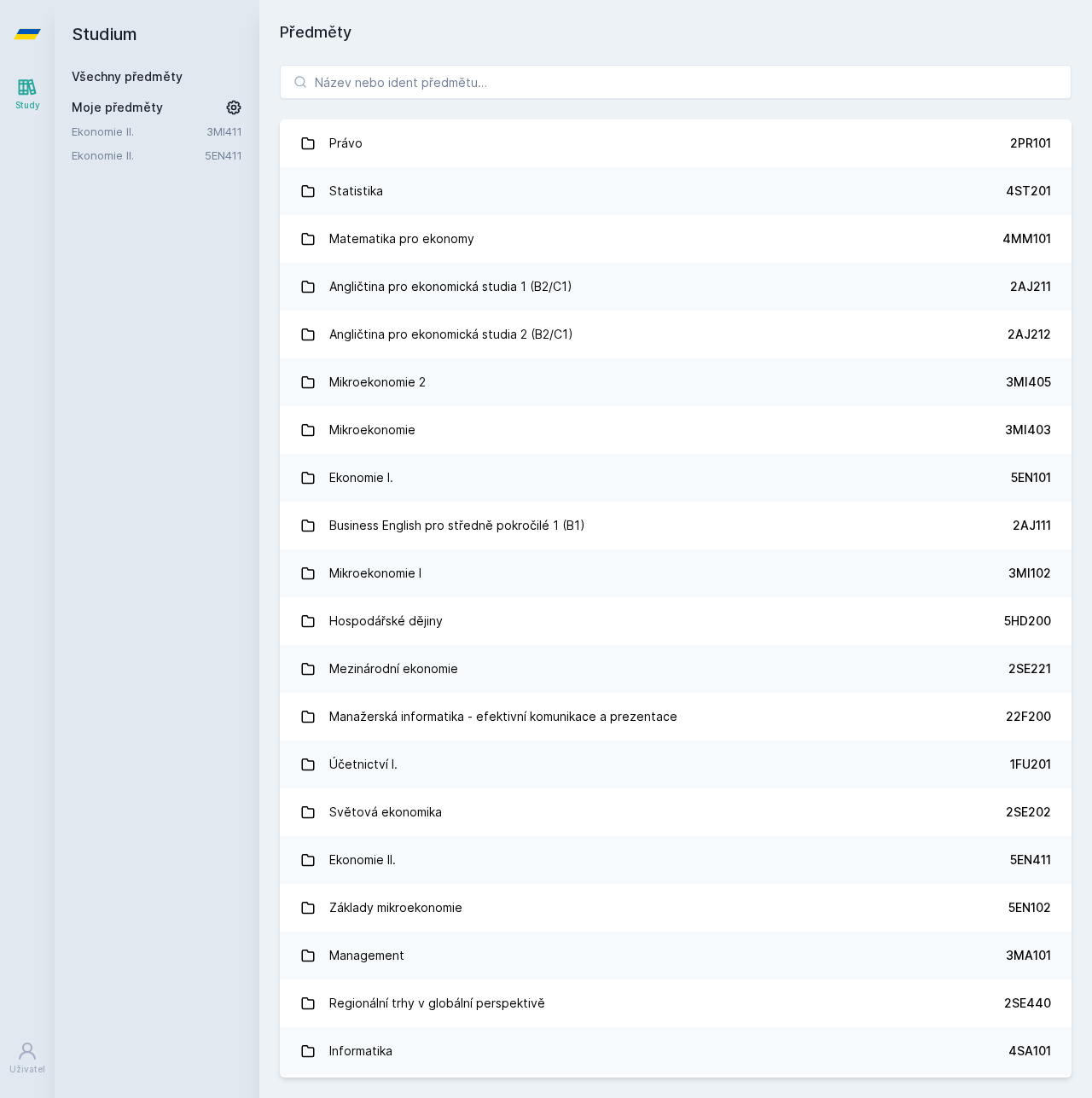
click at [320, 35] on h1 "Předměty" at bounding box center [675, 32] width 791 height 24
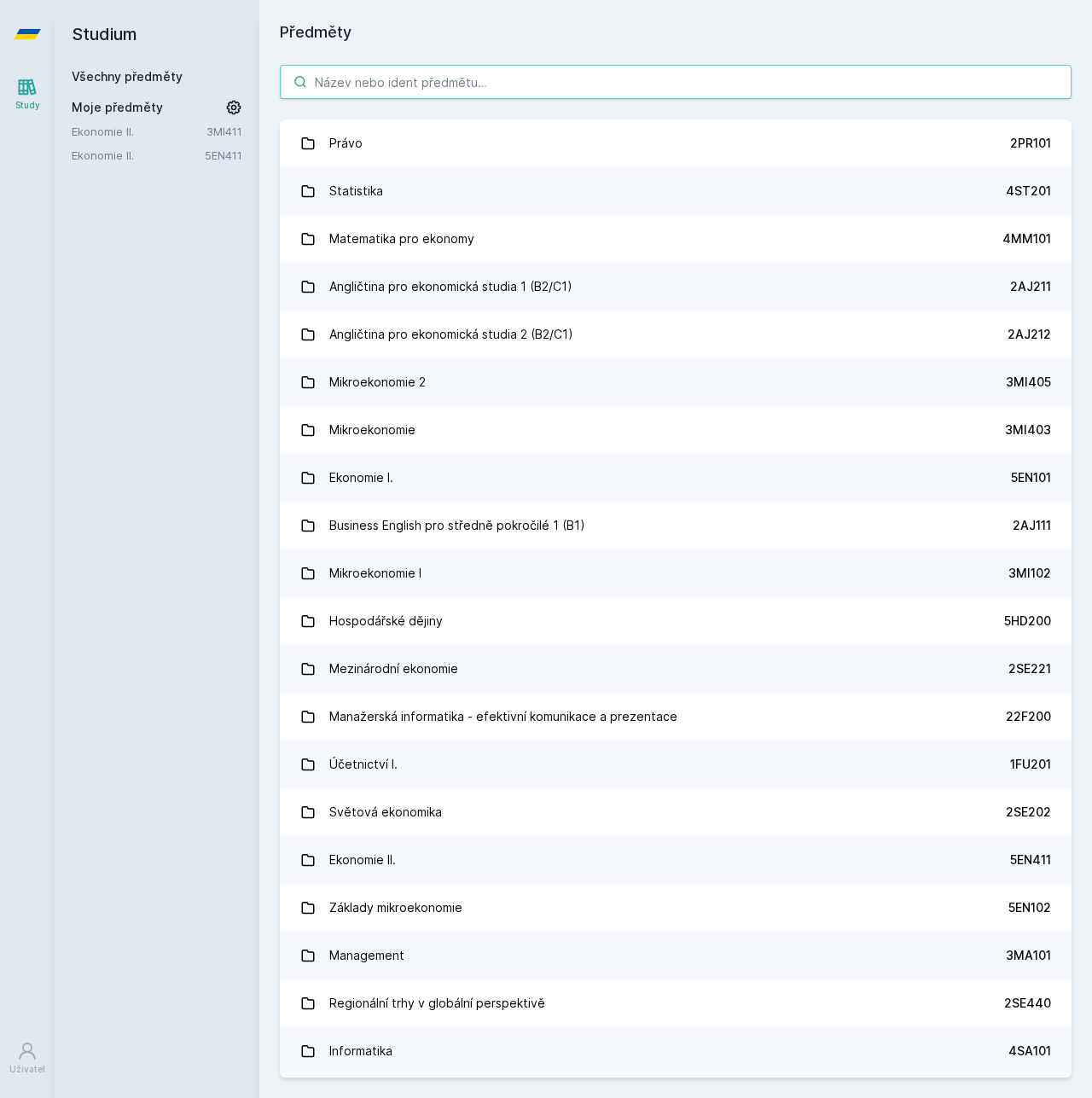
click at [355, 86] on input "search" at bounding box center [675, 81] width 791 height 34
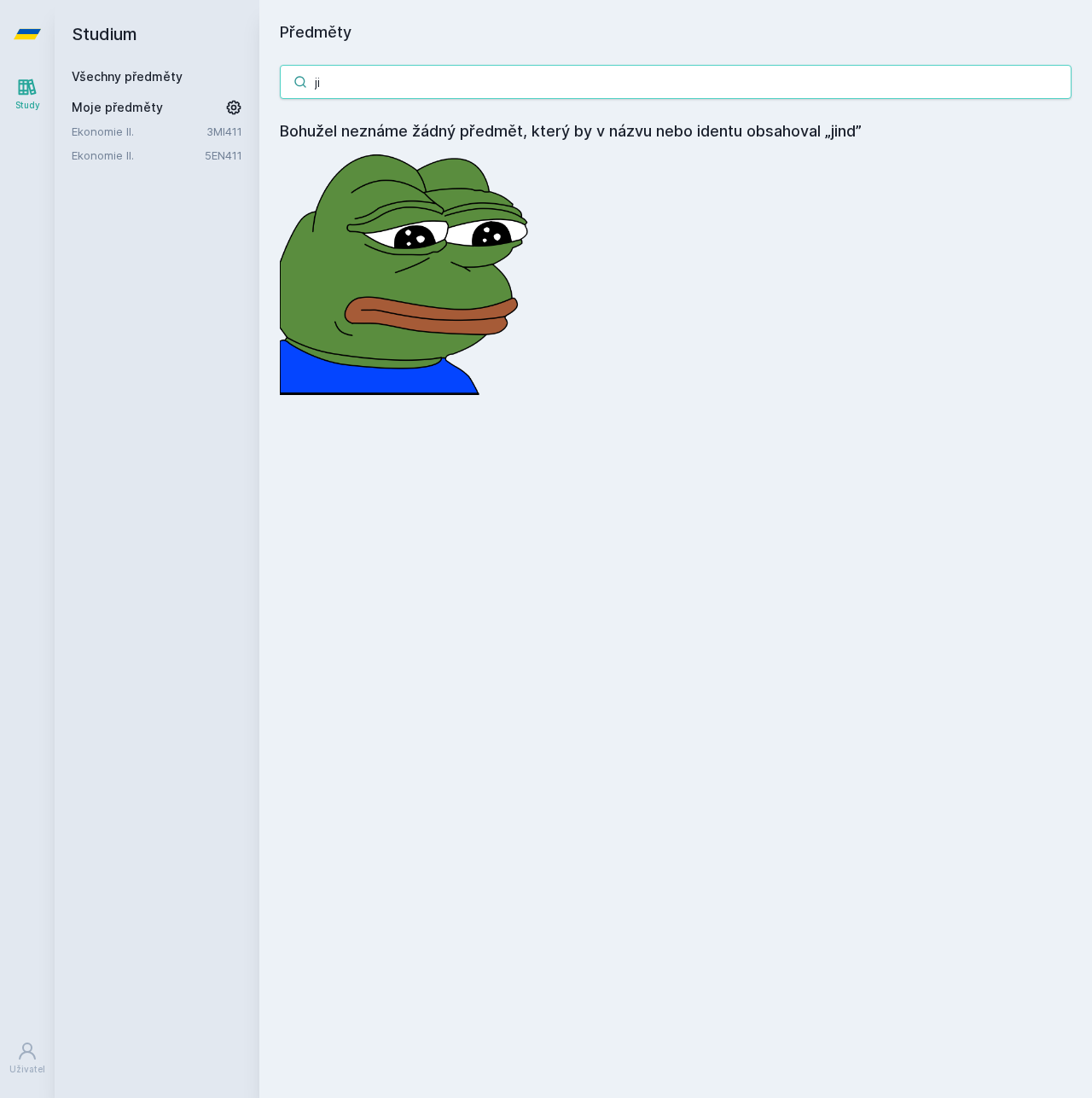
type input "j"
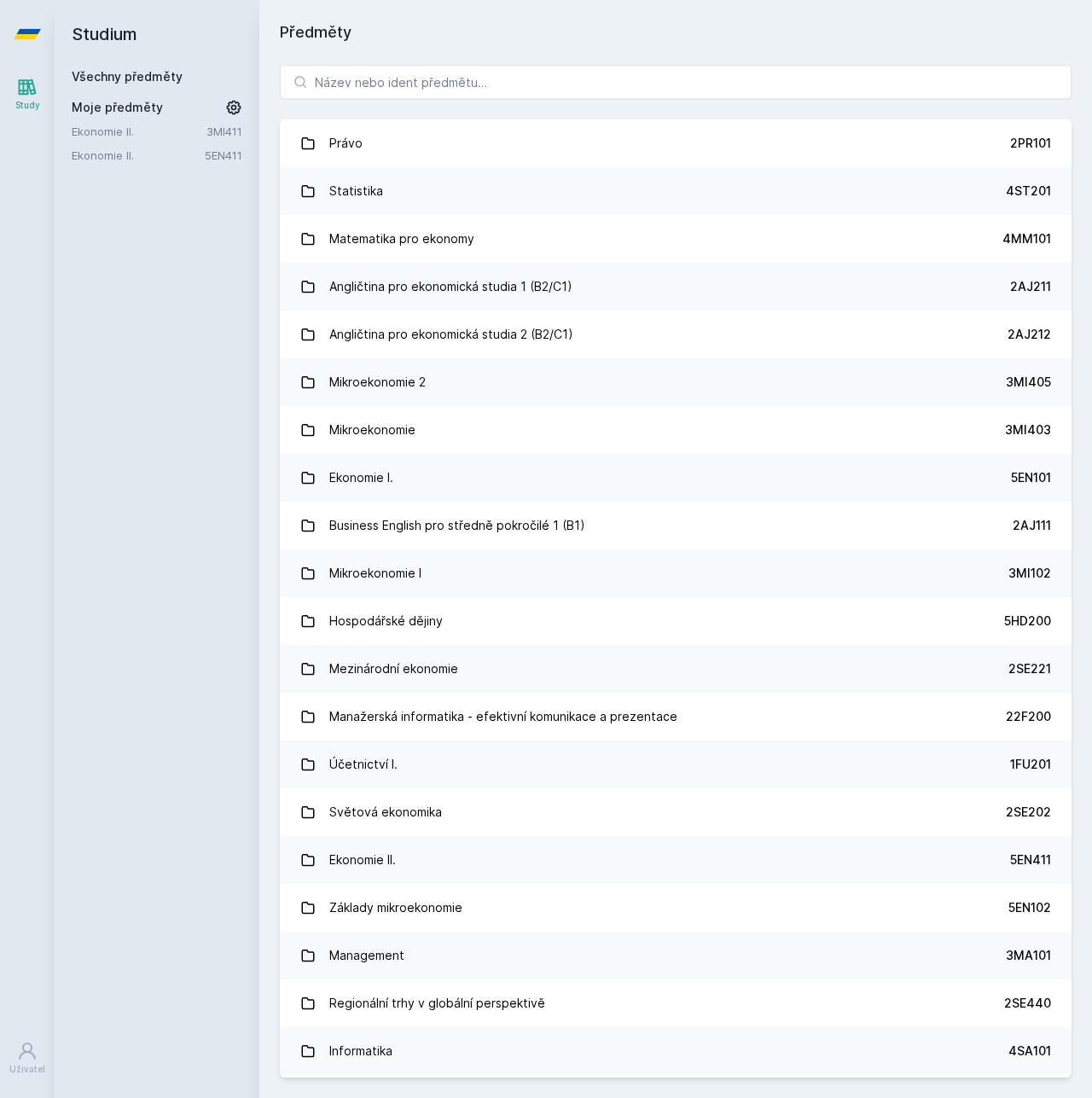
click at [92, 129] on link "Ekonomie II." at bounding box center [139, 131] width 135 height 17
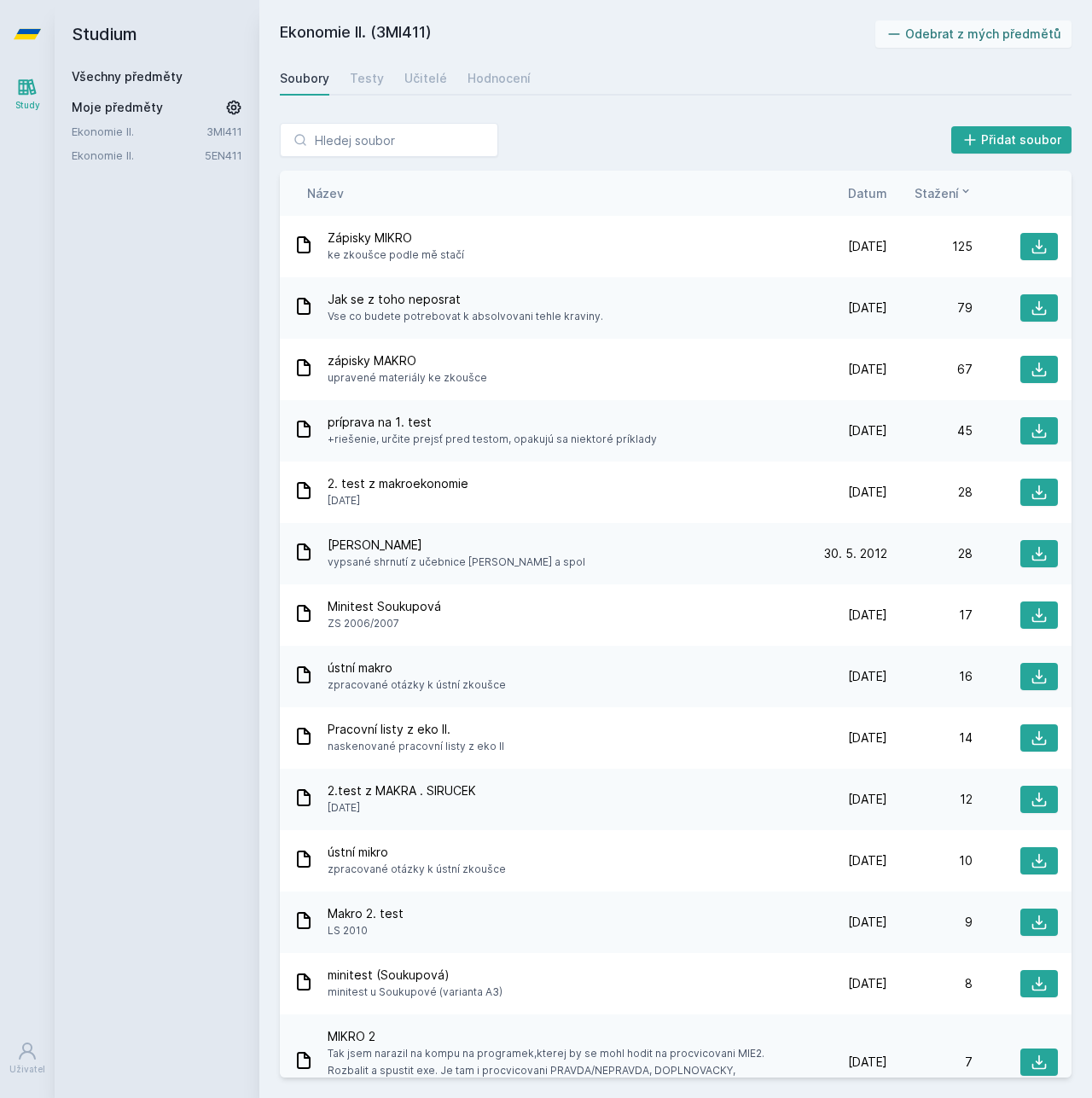
click at [383, 76] on div "Soubory Testy Učitelé Hodnocení" at bounding box center [675, 78] width 791 height 34
click at [416, 79] on div "Učitelé" at bounding box center [426, 79] width 42 height 17
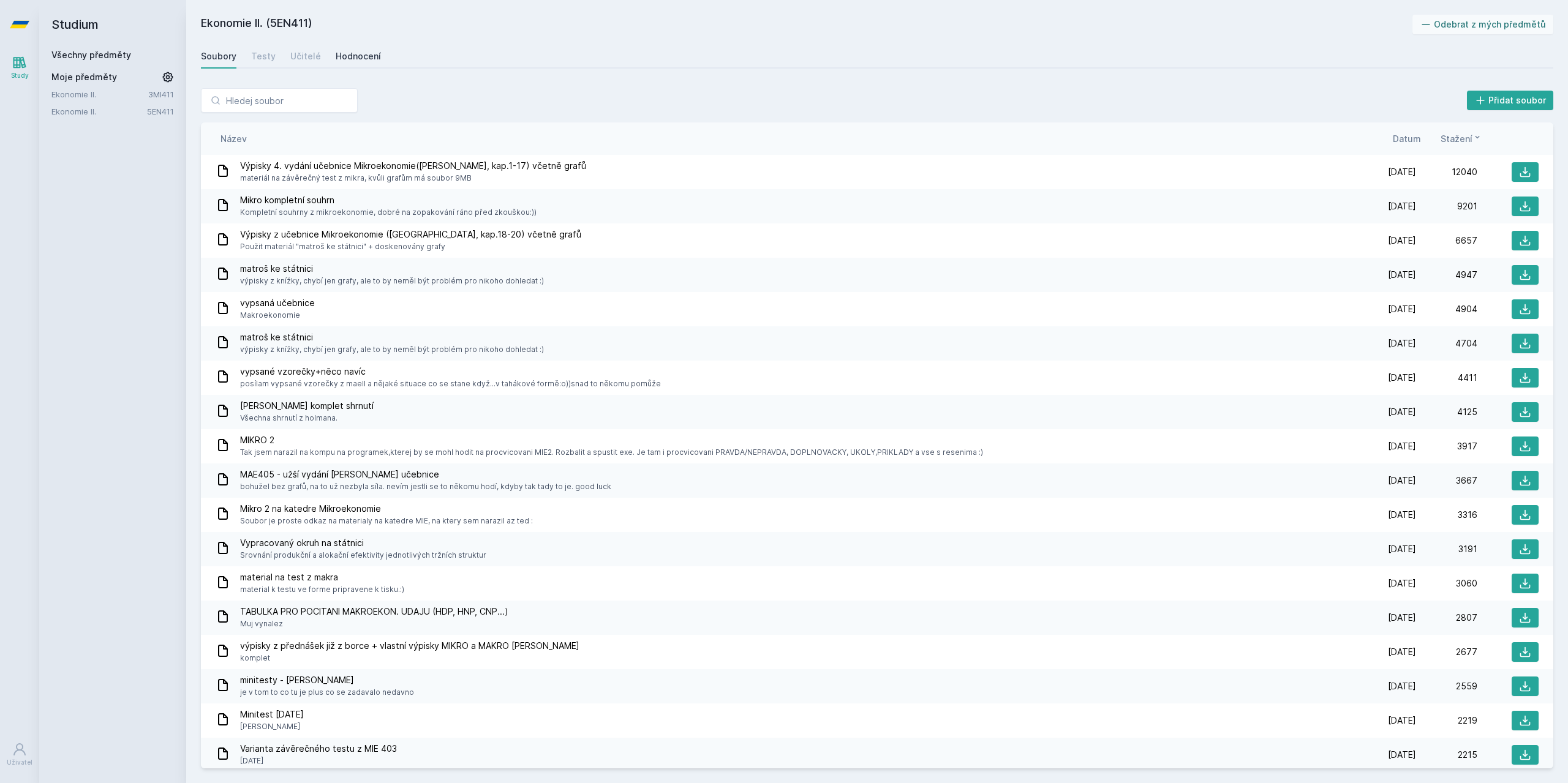
click at [345, 57] on div "Hodnocení" at bounding box center [358, 57] width 45 height 12
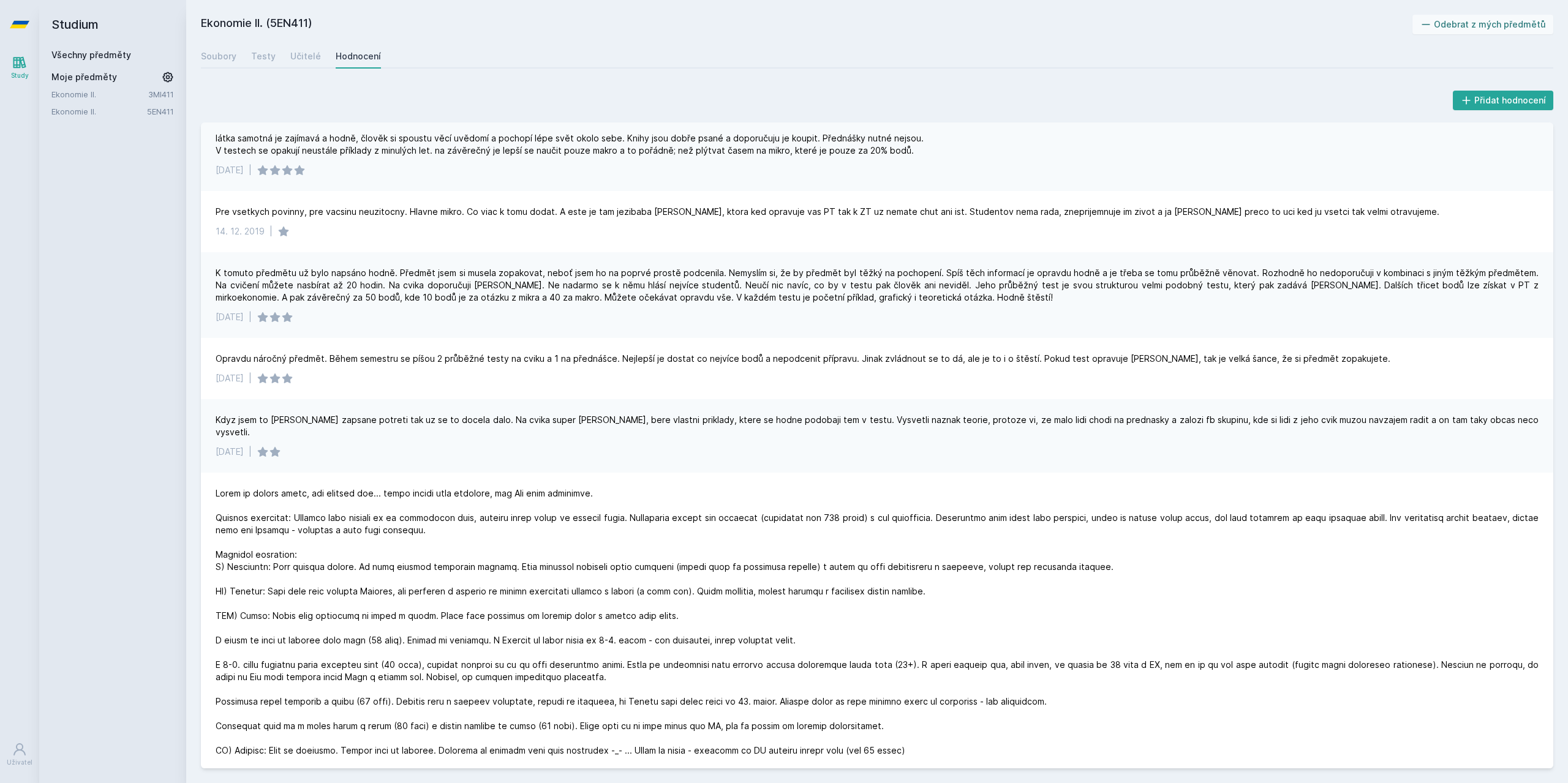
scroll to position [1163, 0]
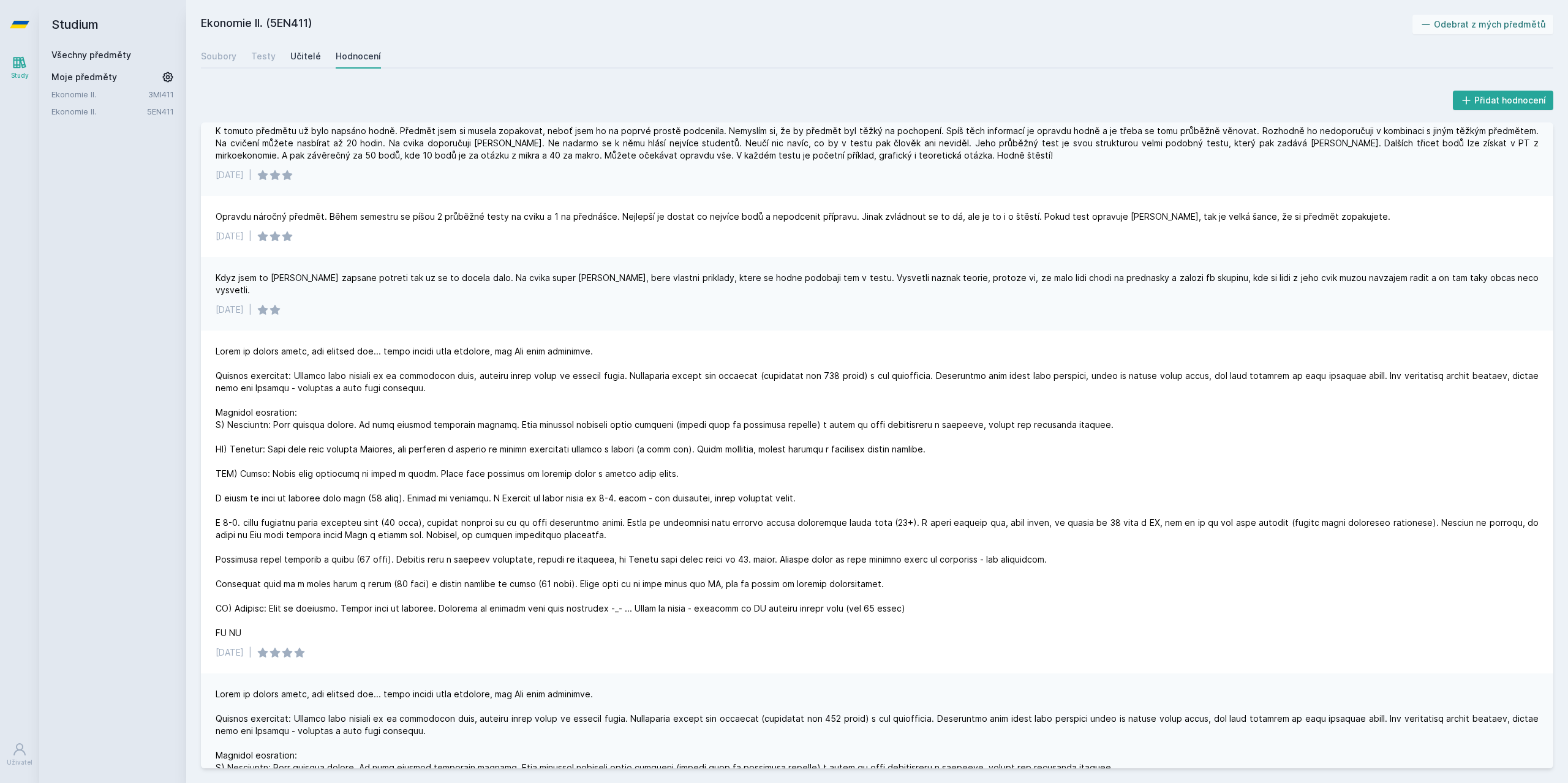
click at [299, 48] on link "Učitelé" at bounding box center [306, 56] width 30 height 24
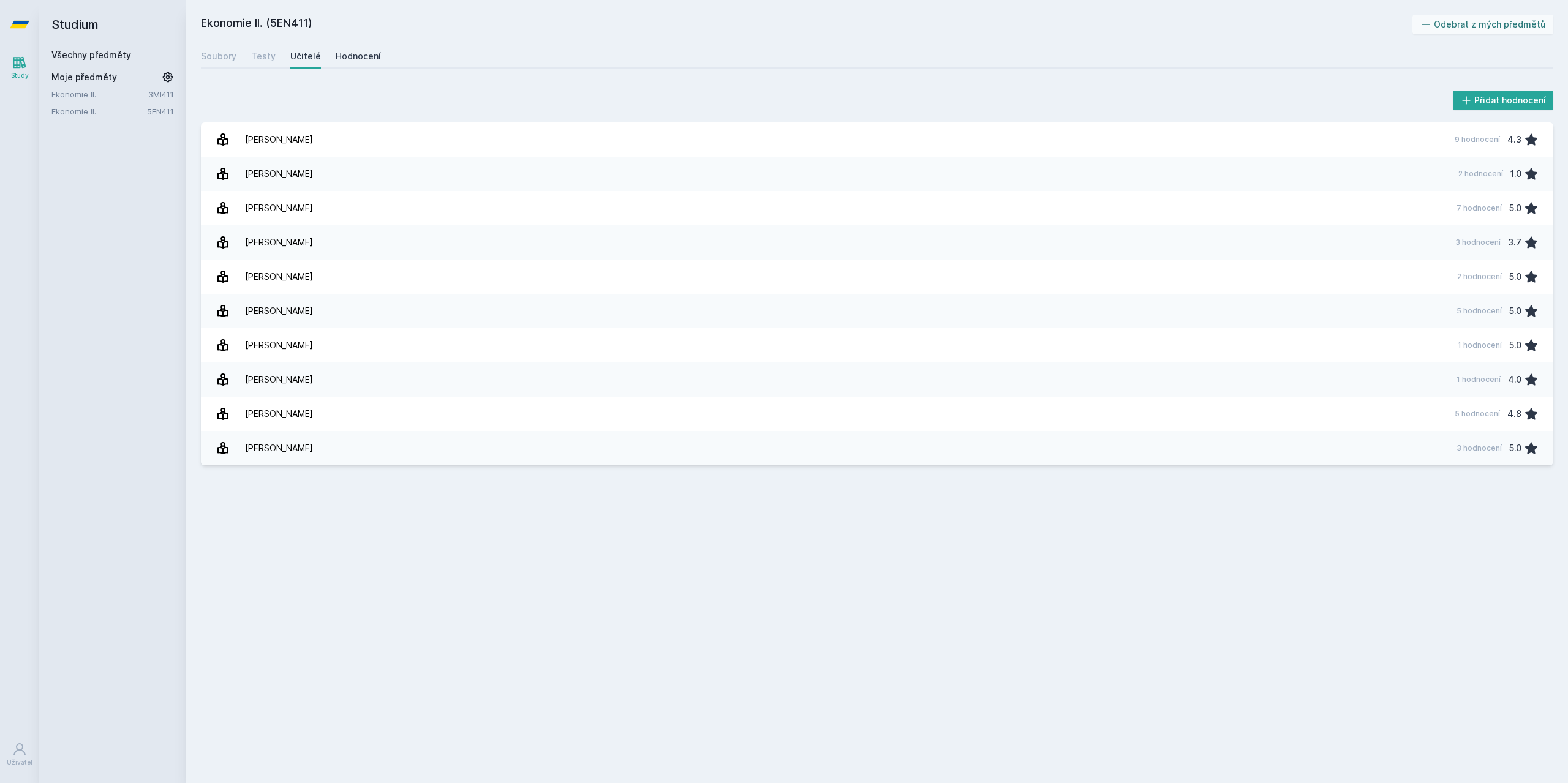
click at [349, 50] on link "Hodnocení" at bounding box center [358, 56] width 45 height 24
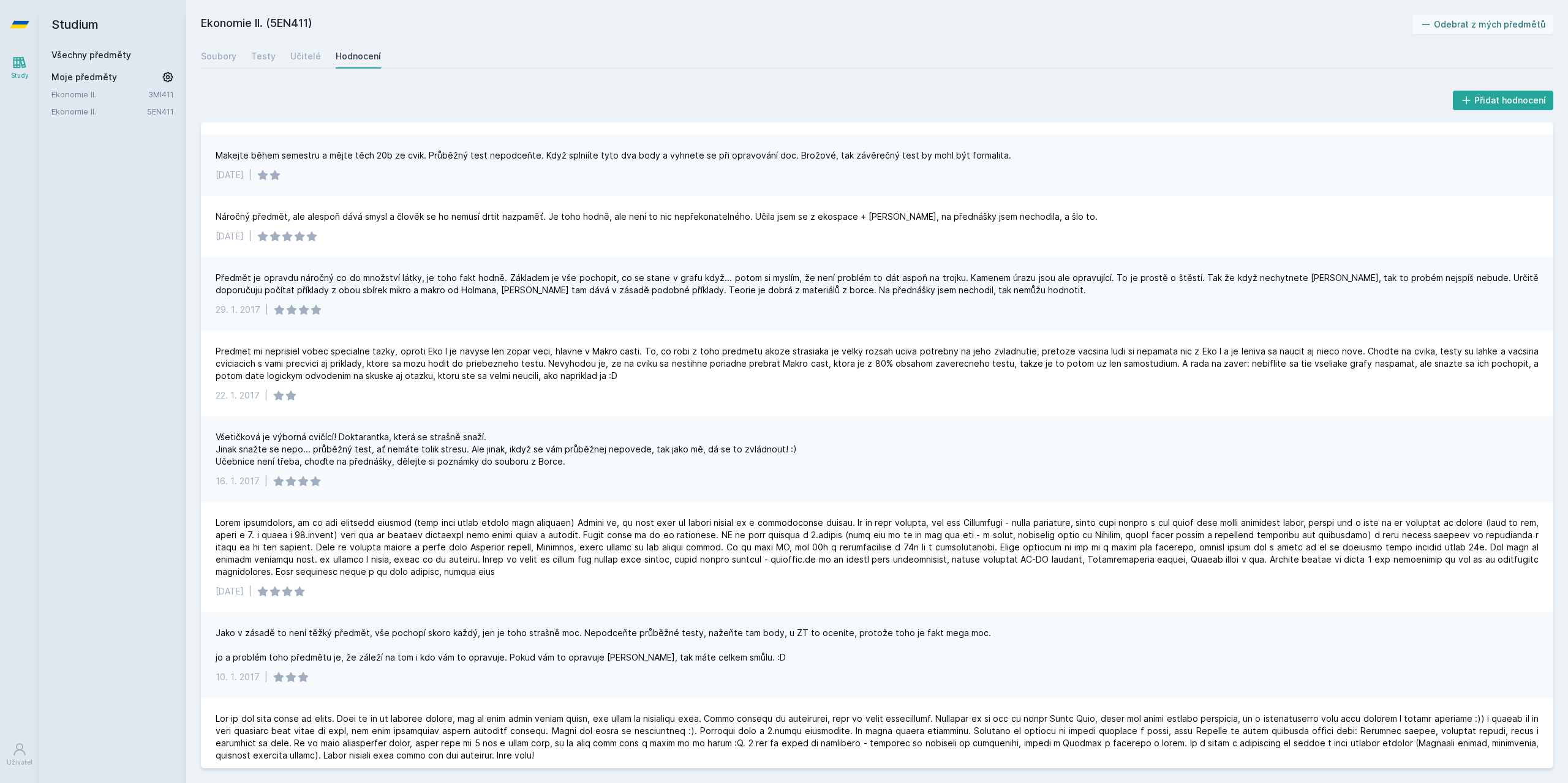
scroll to position [2660, 0]
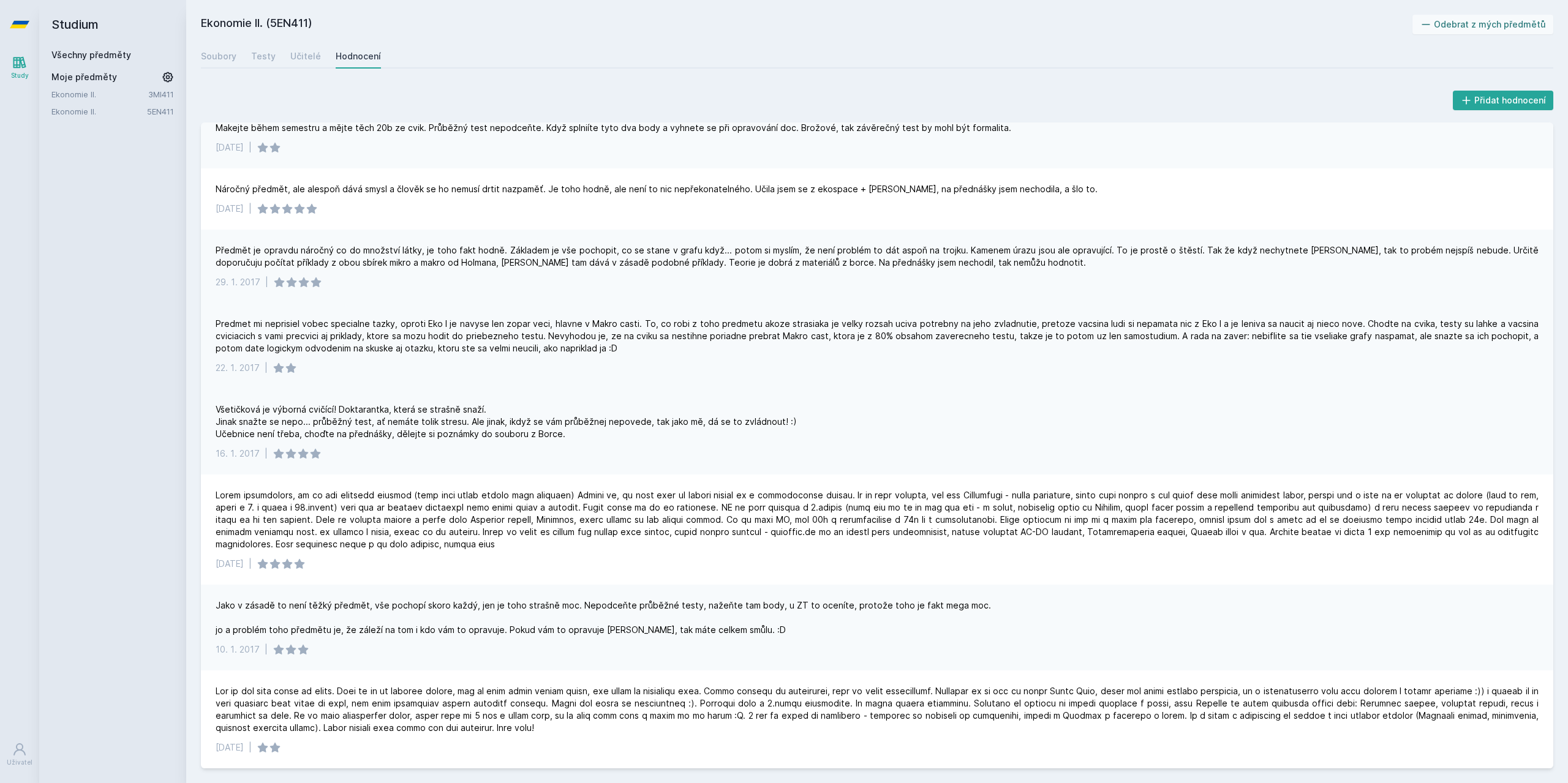
drag, startPoint x: 720, startPoint y: 453, endPoint x: 717, endPoint y: 376, distance: 77.1
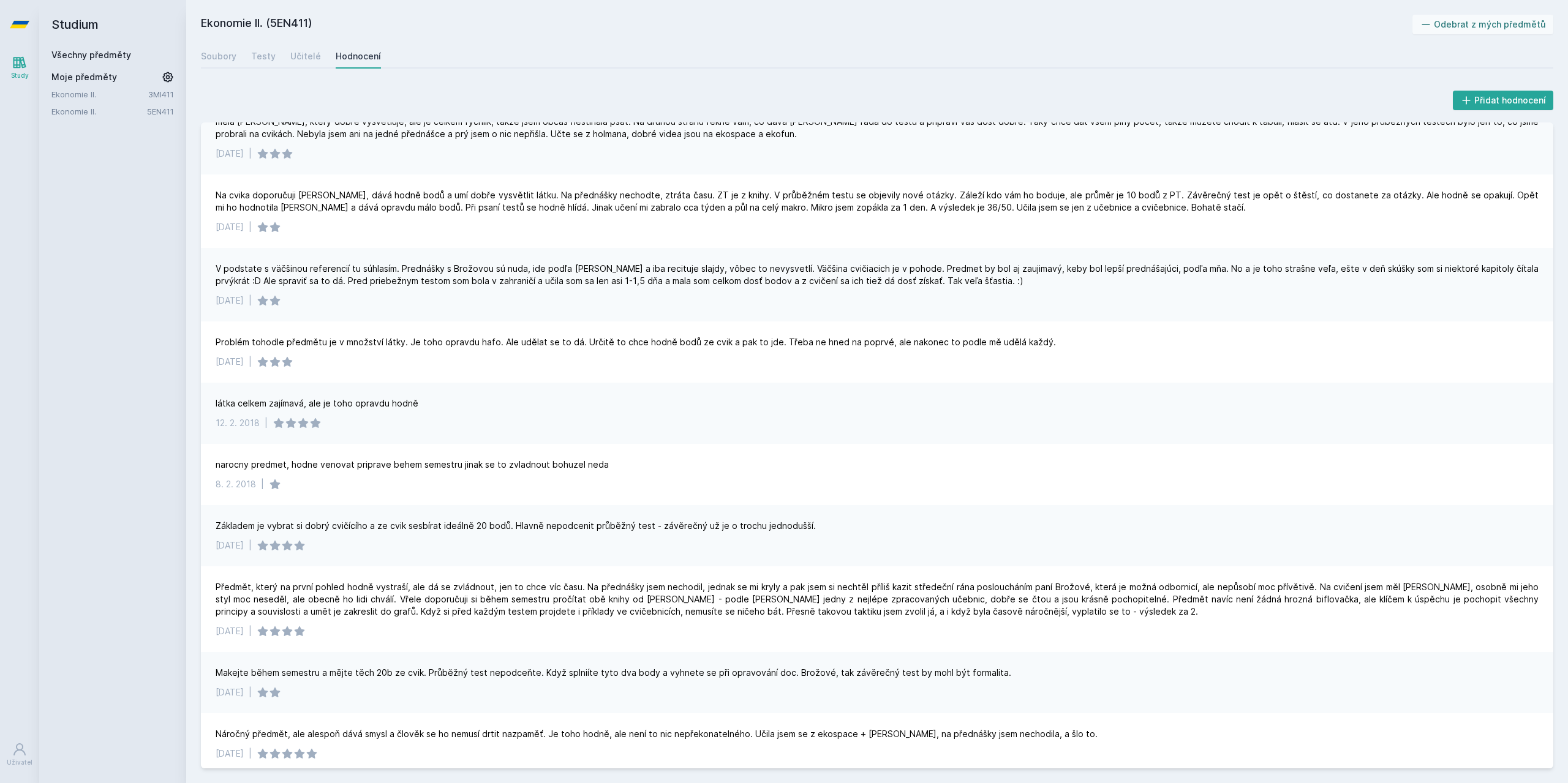
scroll to position [0, 0]
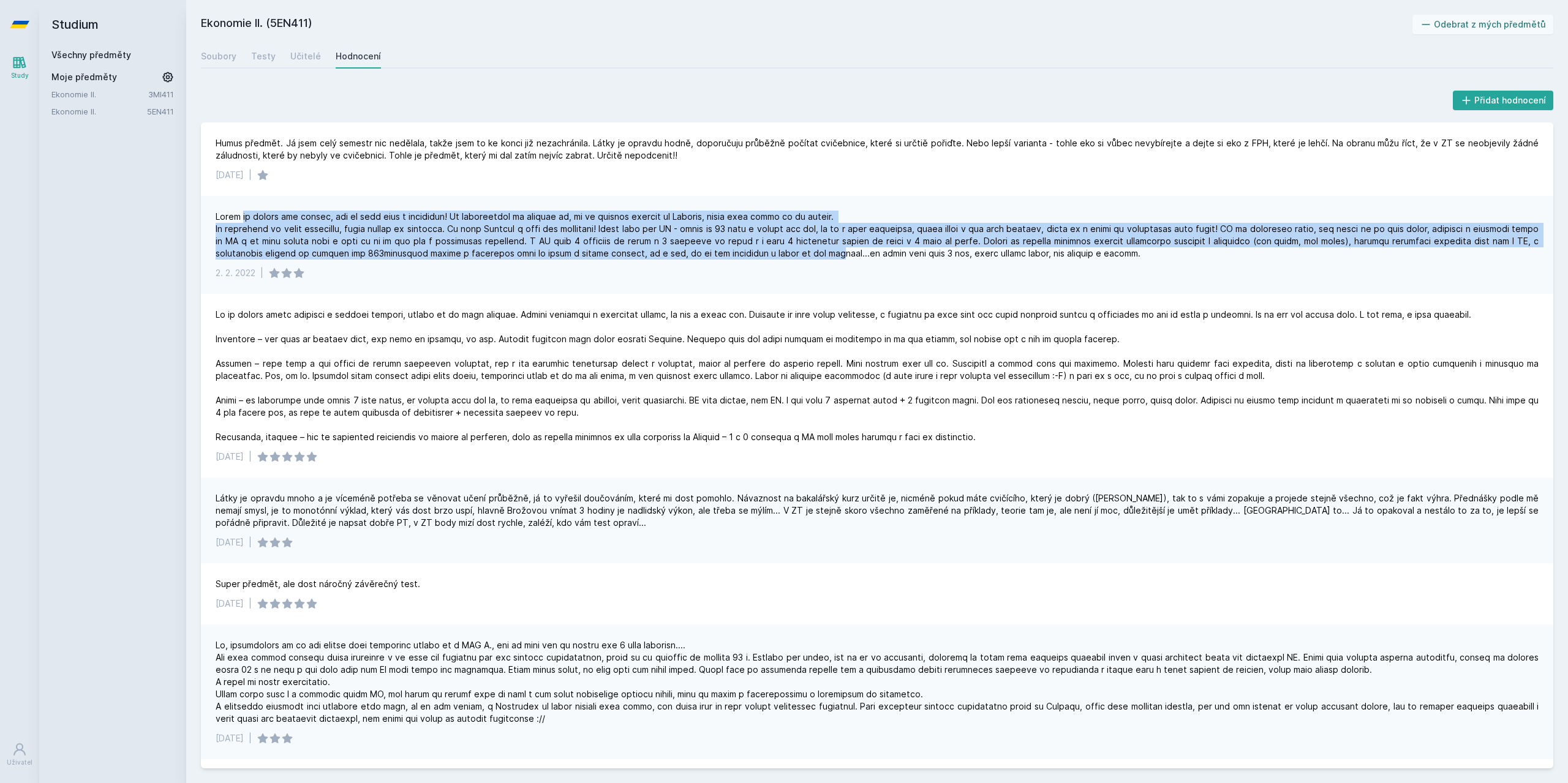
drag, startPoint x: 243, startPoint y: 217, endPoint x: 821, endPoint y: 248, distance: 578.8
click at [821, 248] on div at bounding box center [877, 234] width 1323 height 49
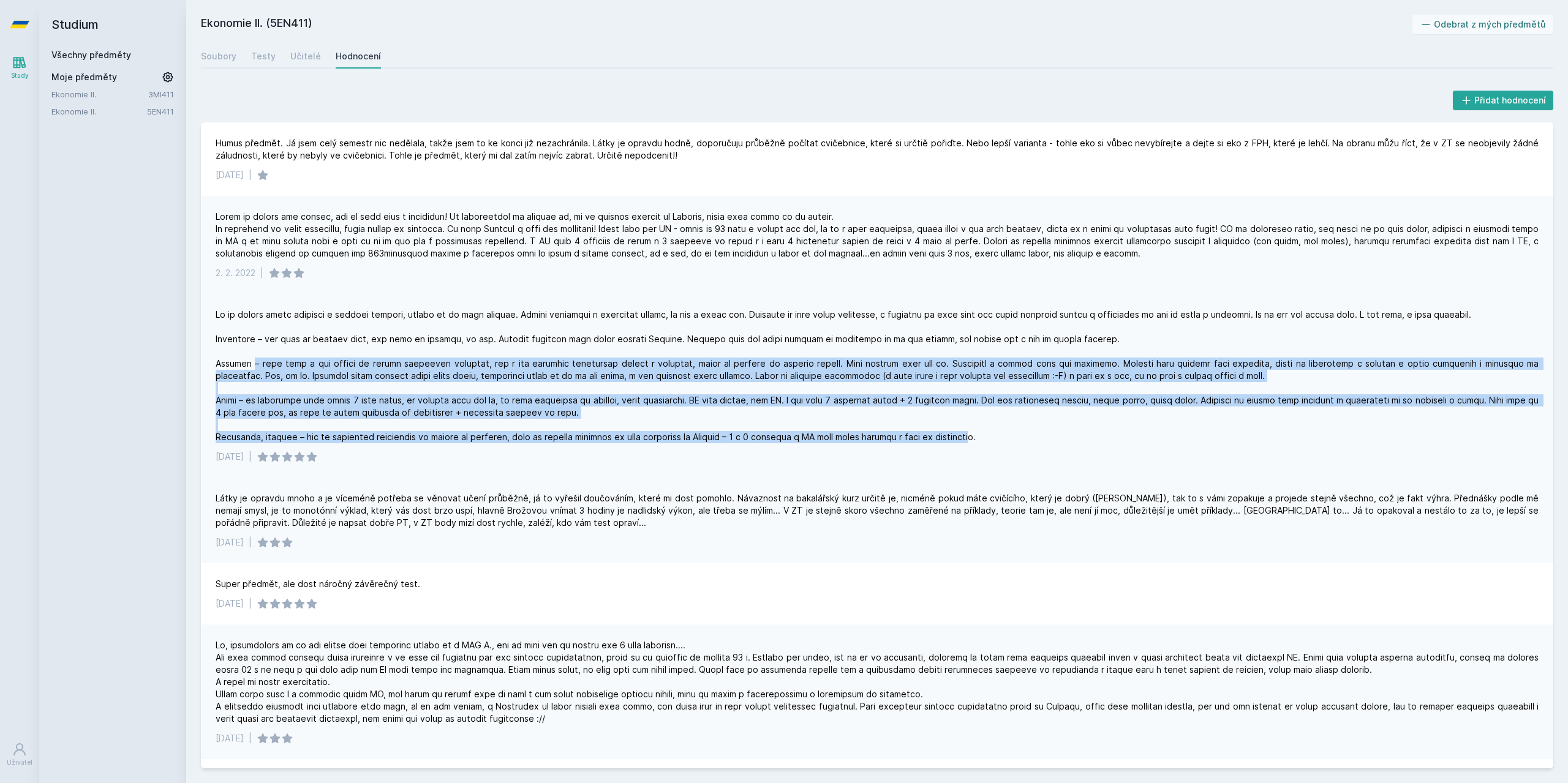
drag, startPoint x: 248, startPoint y: 367, endPoint x: 975, endPoint y: 445, distance: 731.2
click at [975, 445] on div "31. 1. 2022 |" at bounding box center [877, 386] width 1352 height 184
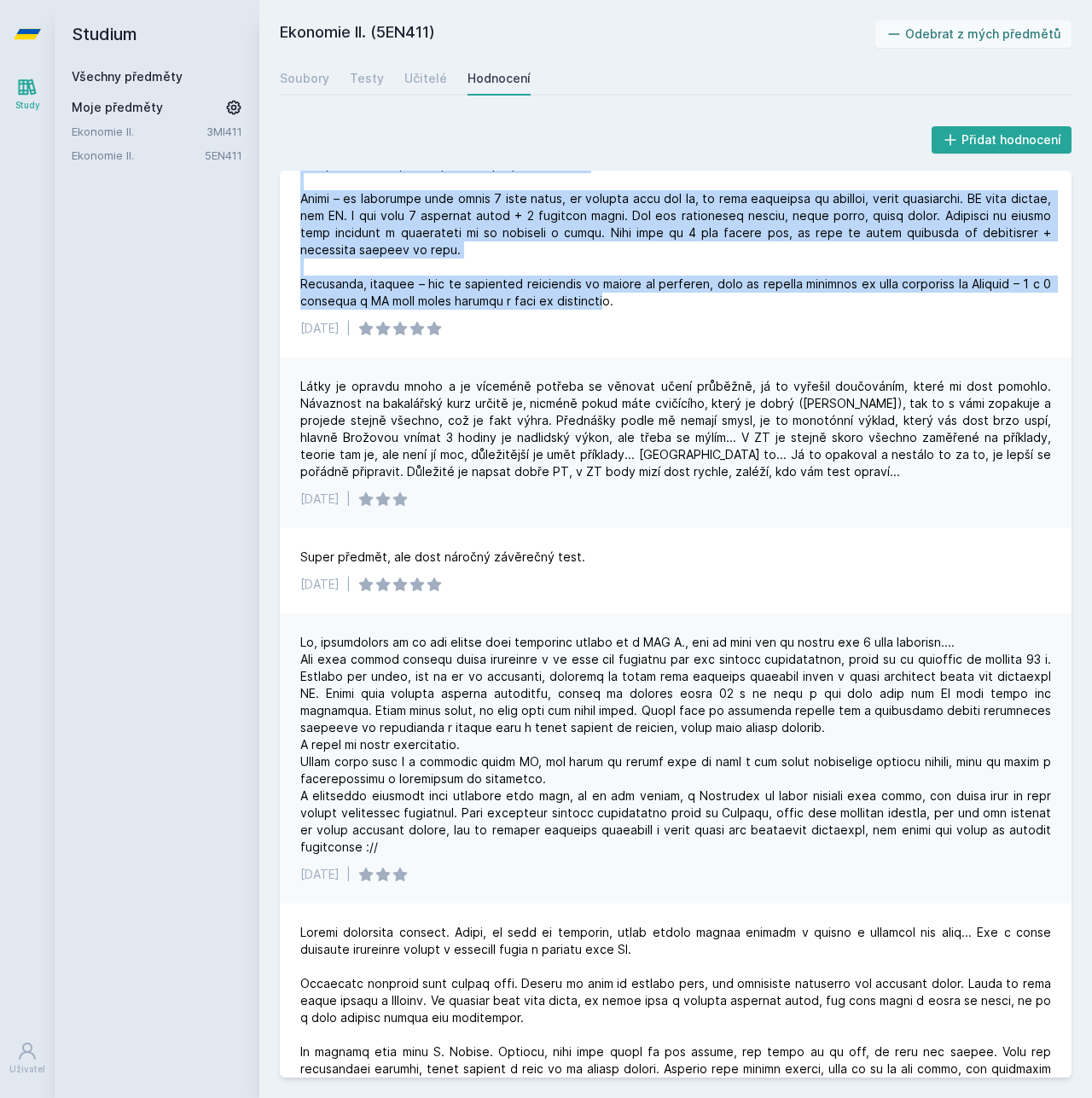
scroll to position [512, 0]
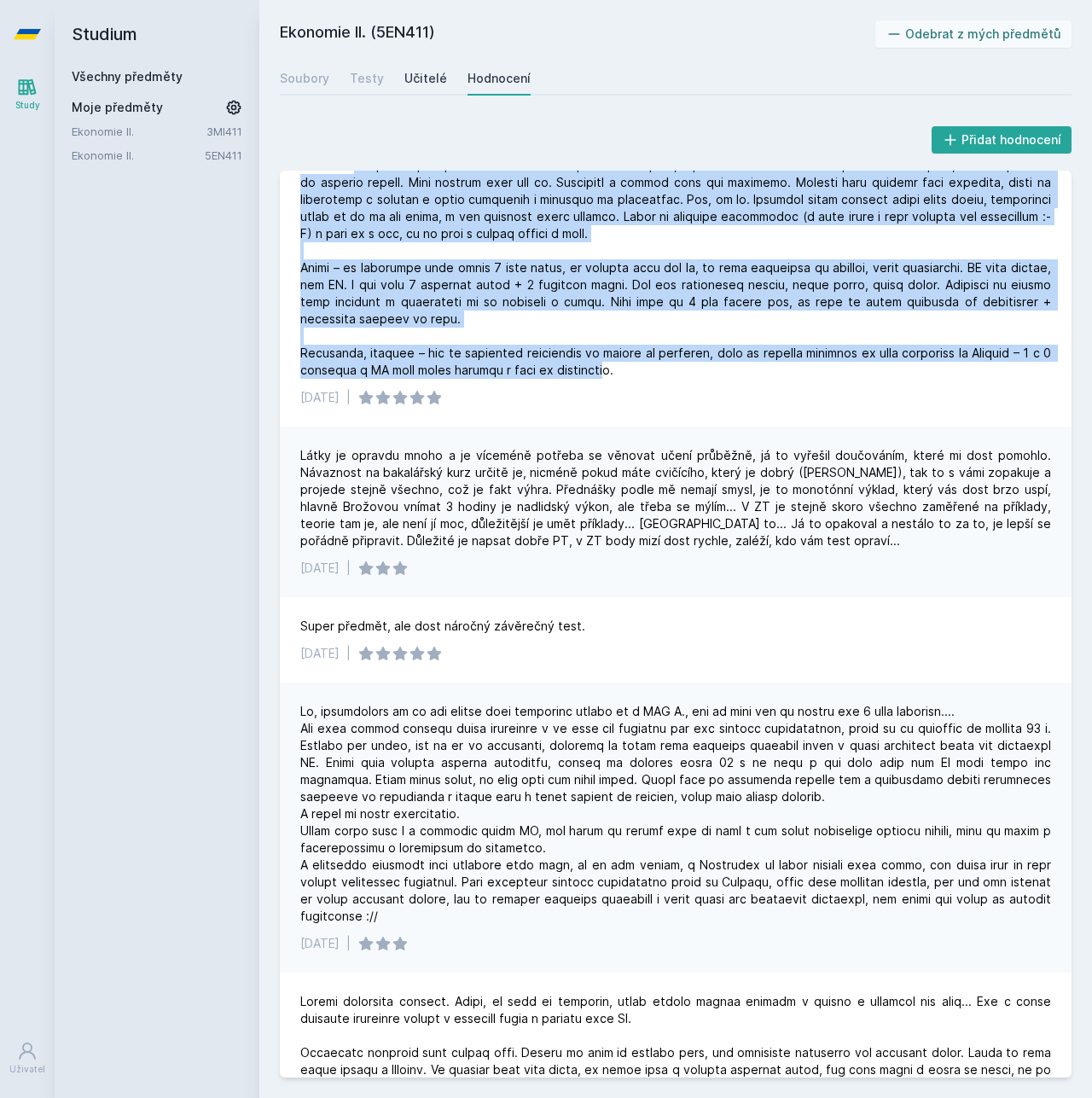
click at [413, 76] on div "Učitelé" at bounding box center [426, 79] width 42 height 17
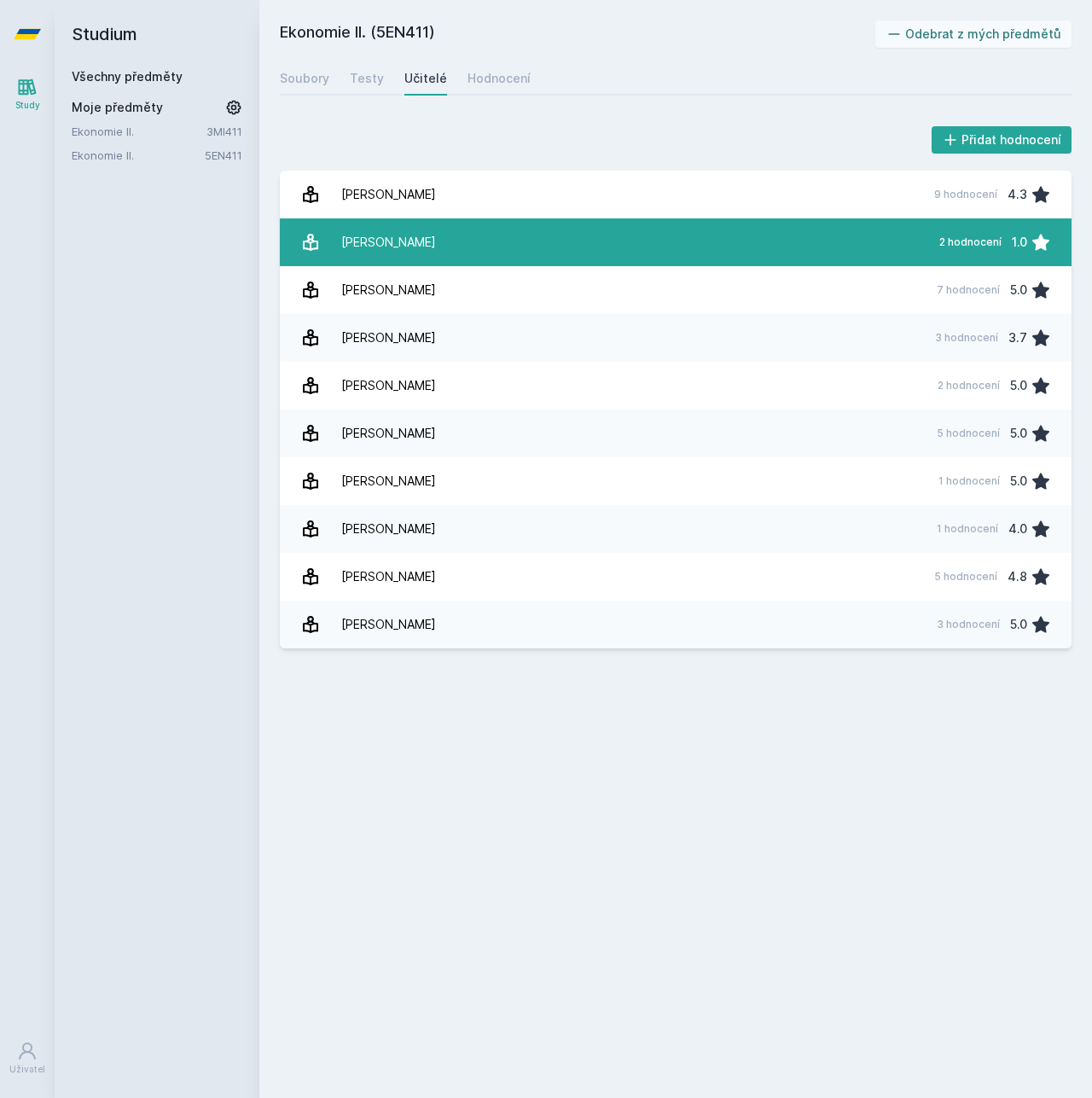
click at [418, 249] on div "[PERSON_NAME]" at bounding box center [388, 242] width 94 height 34
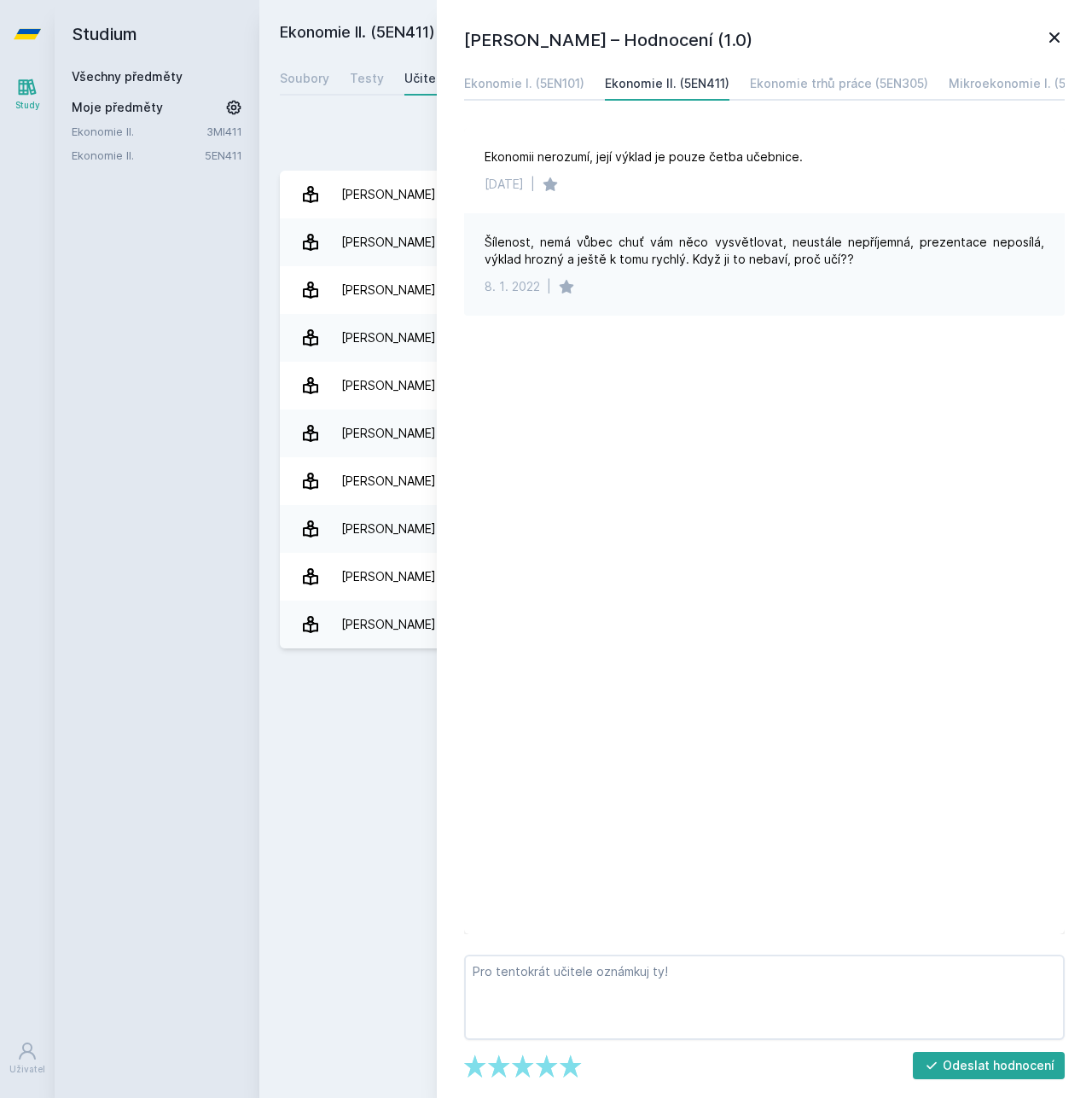
click at [343, 114] on div "Přidat hodnocení Dagmar Brožová – Hodnocení (1.0) Ekonomie I. (5EN101) Ekonomie…" at bounding box center [676, 386] width 833 height 567
click at [323, 122] on div "Přidat hodnocení" at bounding box center [675, 139] width 791 height 34
click at [1055, 44] on icon at bounding box center [1053, 37] width 20 height 20
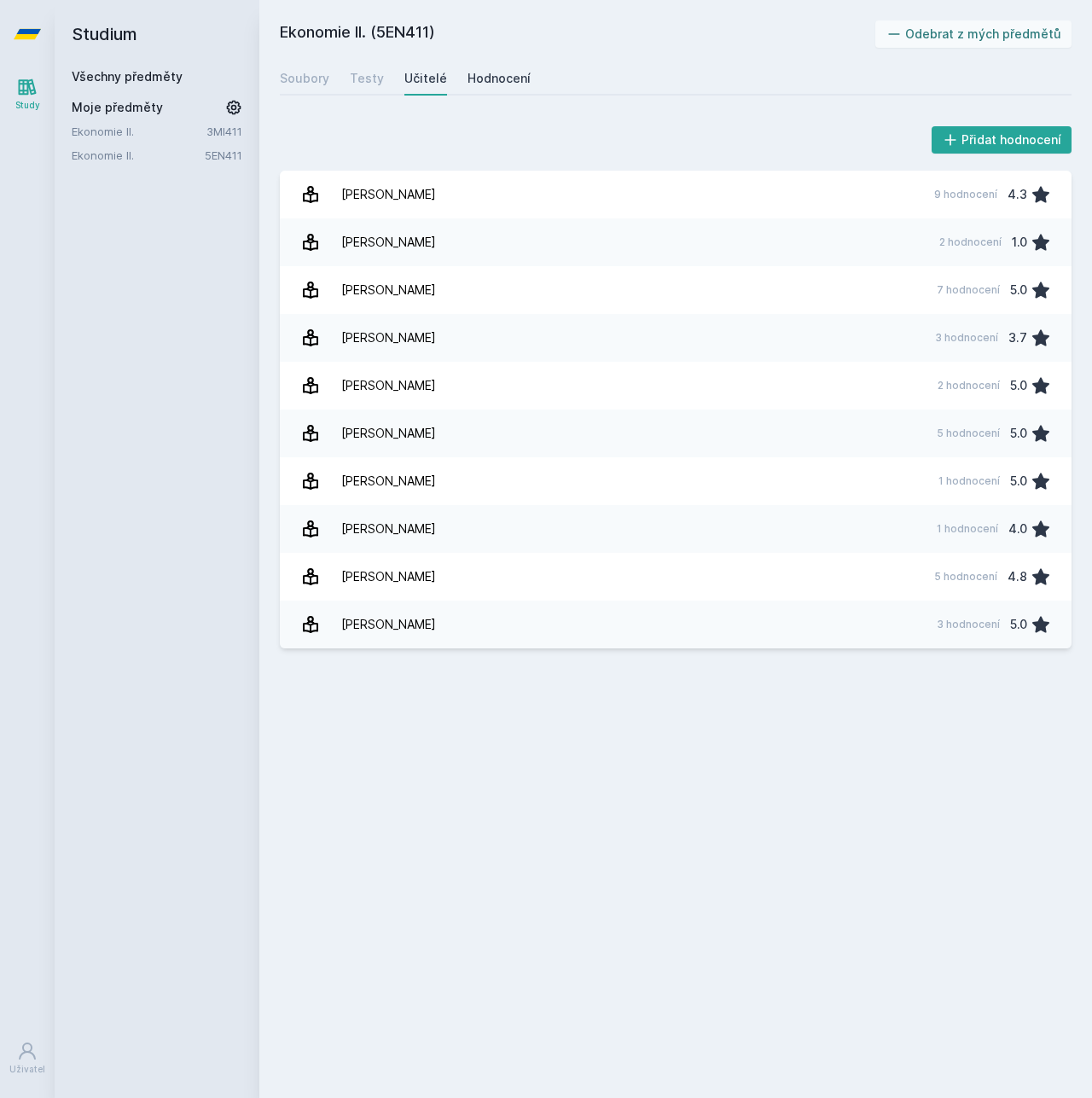
click at [479, 80] on div "Hodnocení" at bounding box center [498, 79] width 63 height 17
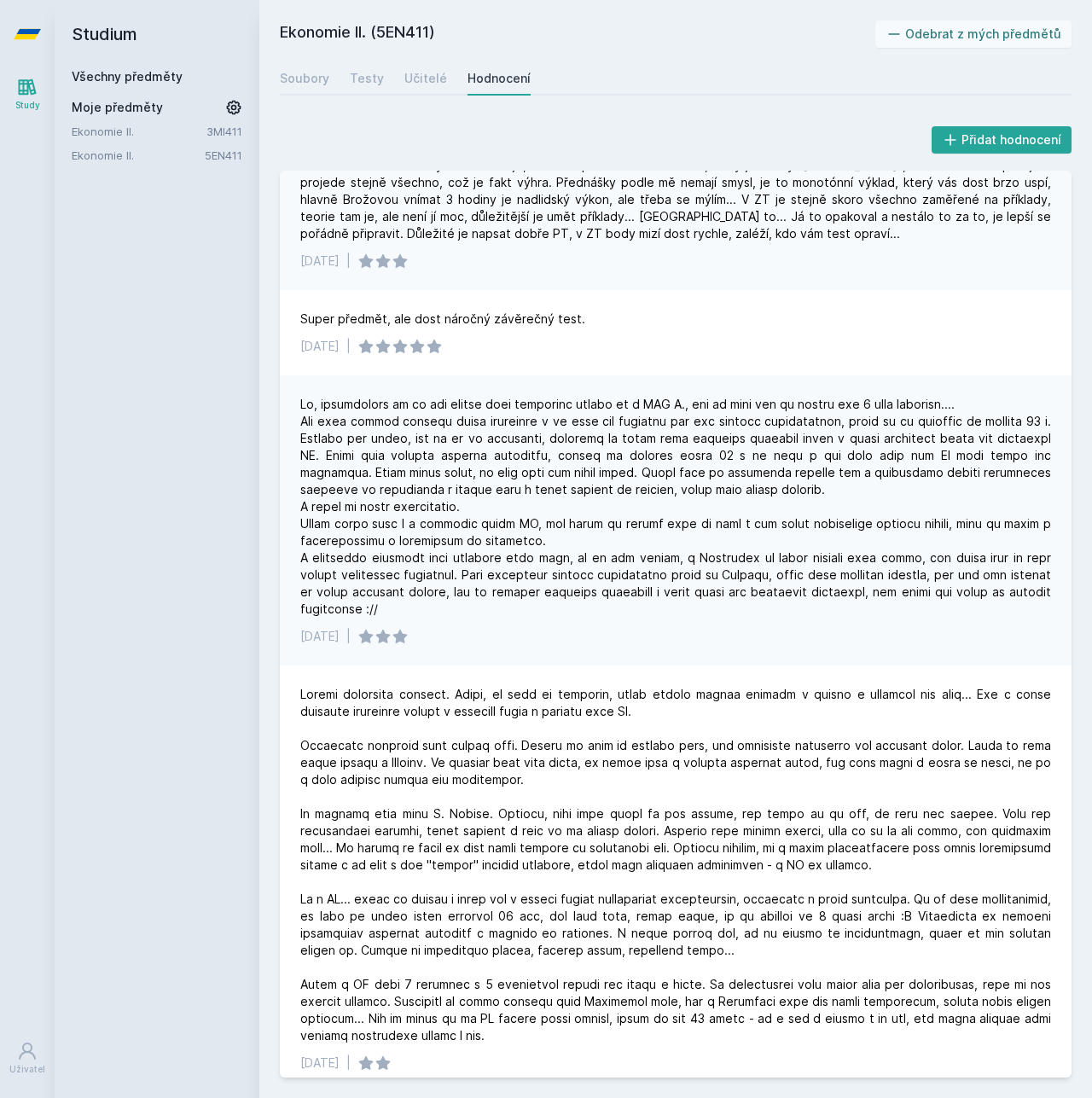
scroll to position [1024, 0]
